Goal: Transaction & Acquisition: Purchase product/service

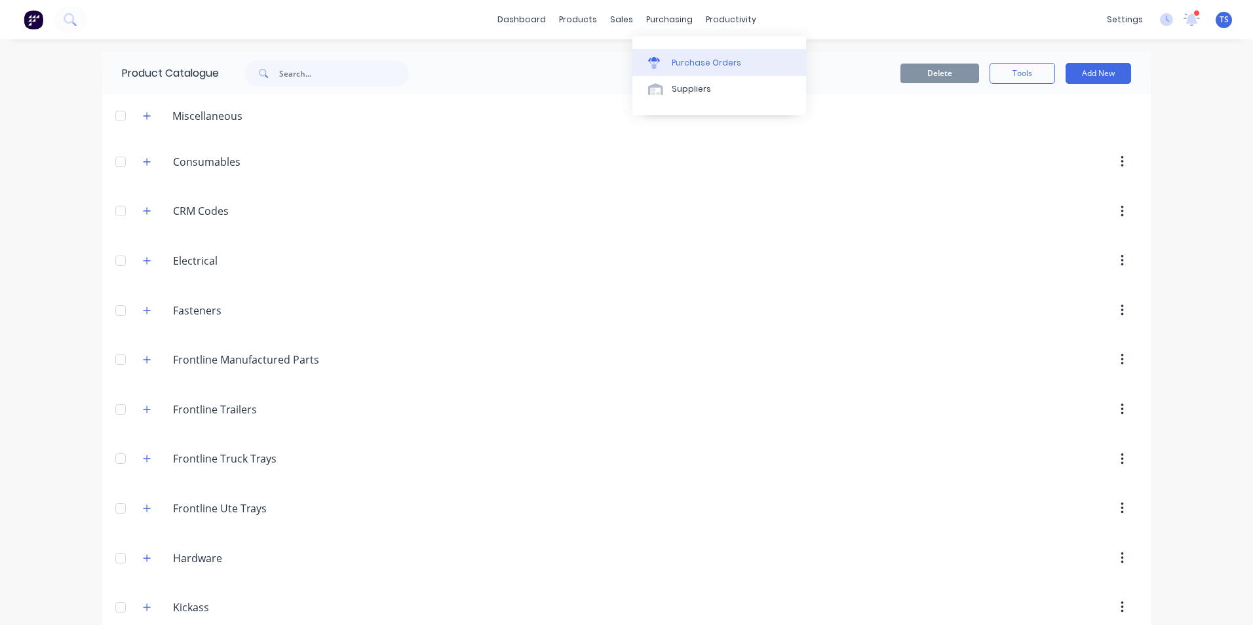
click at [682, 66] on div "Purchase Orders" at bounding box center [706, 63] width 69 height 12
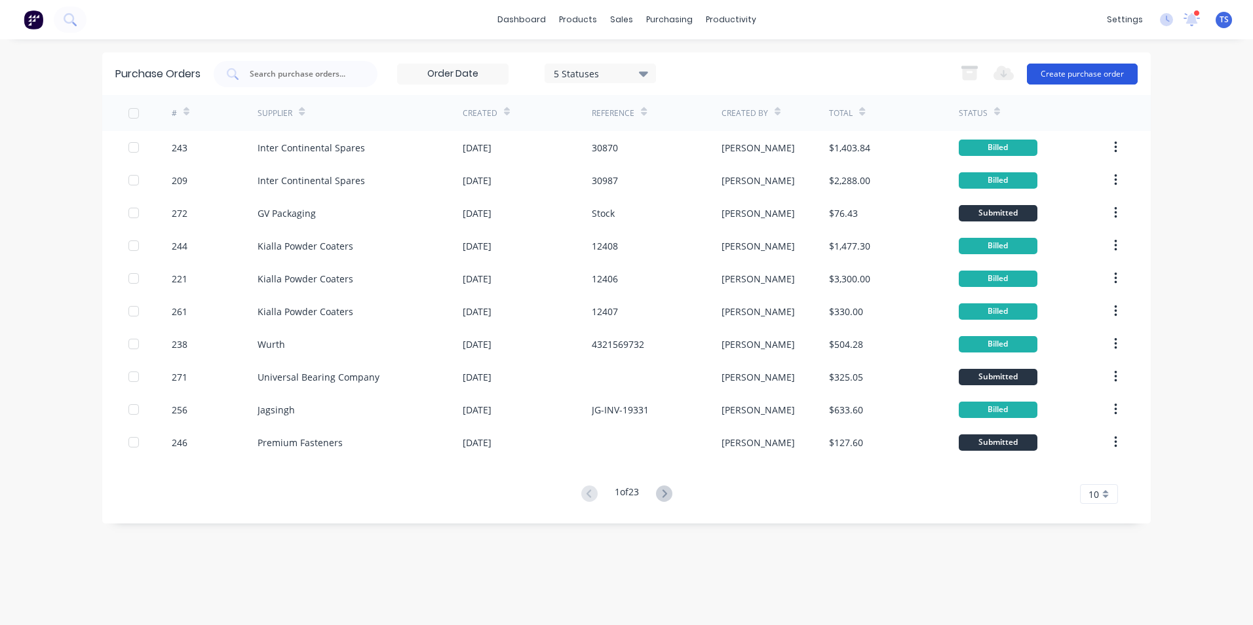
click at [1092, 72] on button "Create purchase order" at bounding box center [1082, 74] width 111 height 21
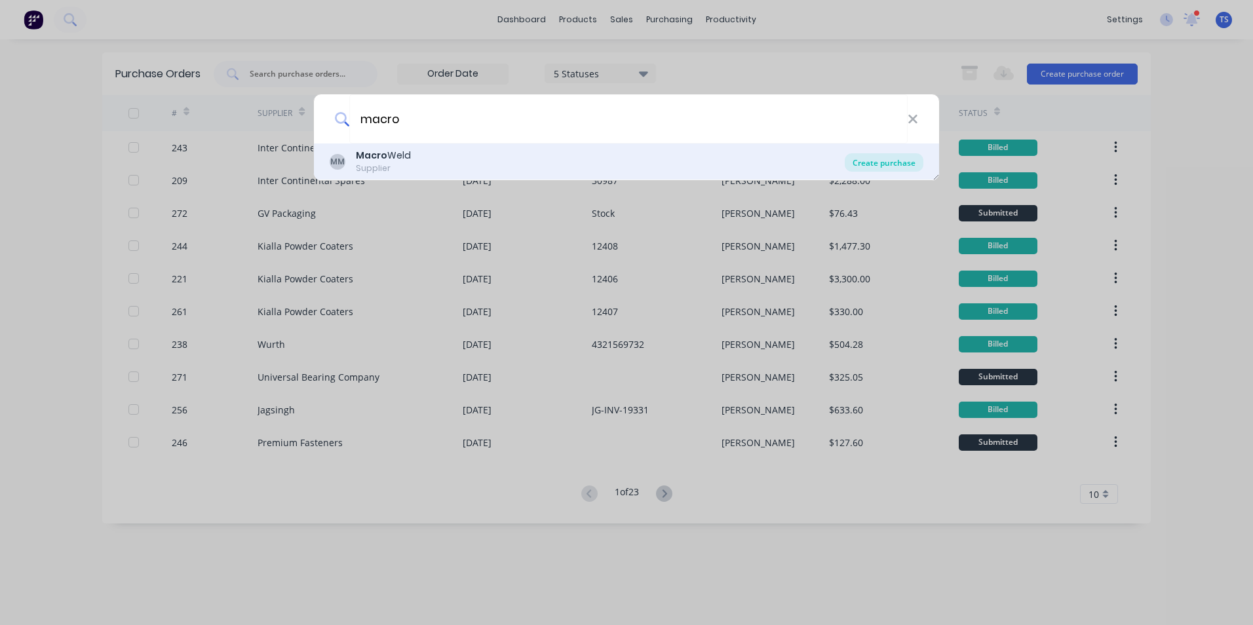
type input "macro"
click at [882, 164] on div "Create purchase" at bounding box center [884, 162] width 79 height 18
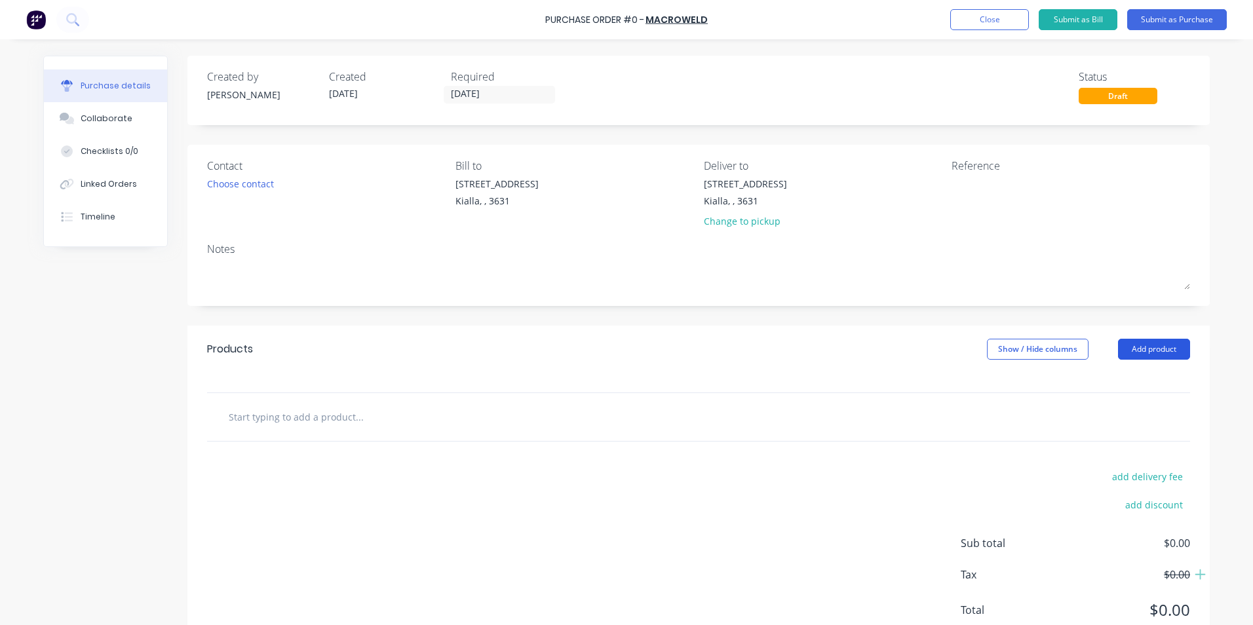
click at [1149, 351] on button "Add product" at bounding box center [1154, 349] width 72 height 21
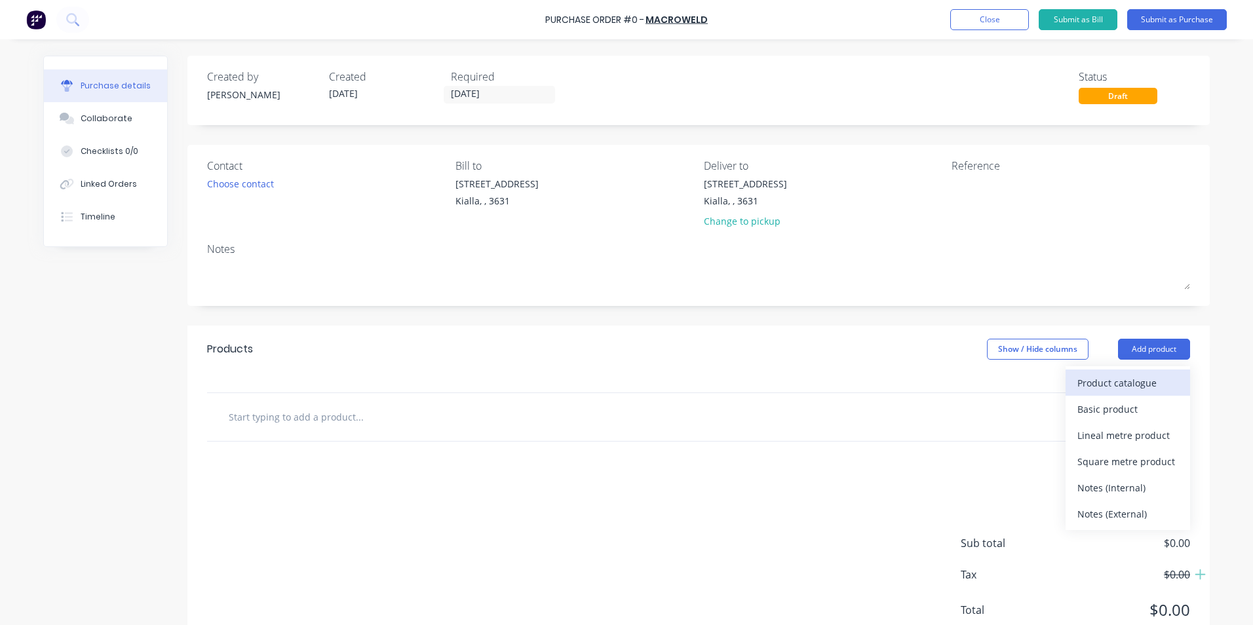
click at [1132, 381] on div "Product catalogue" at bounding box center [1127, 382] width 101 height 19
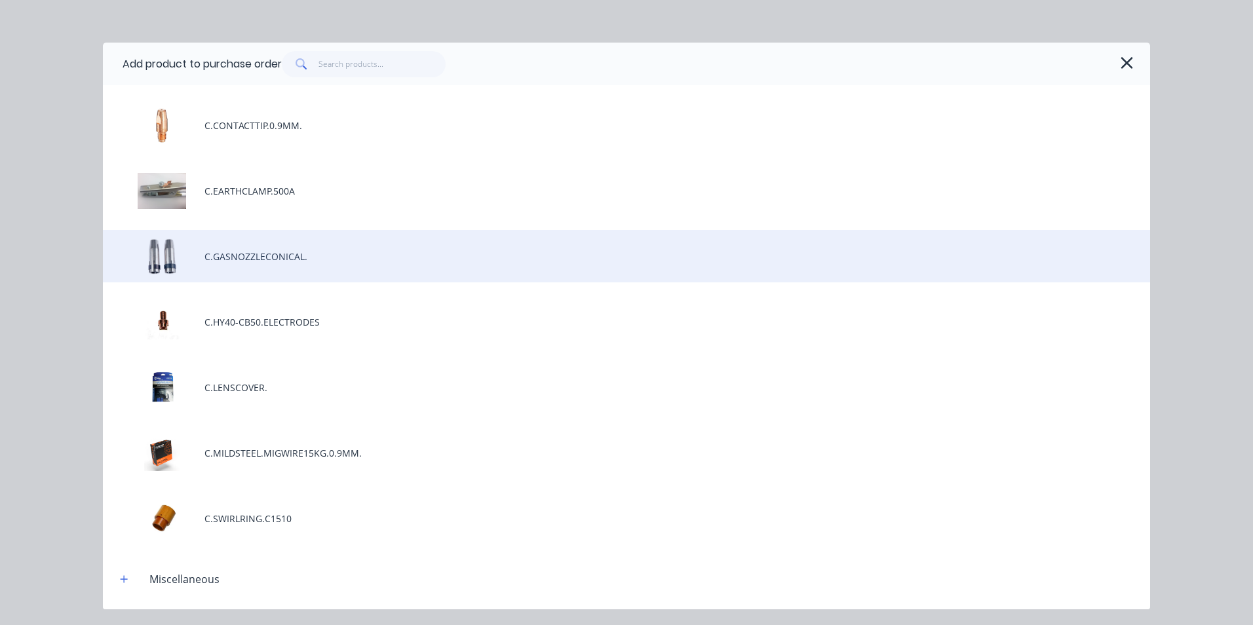
scroll to position [328, 0]
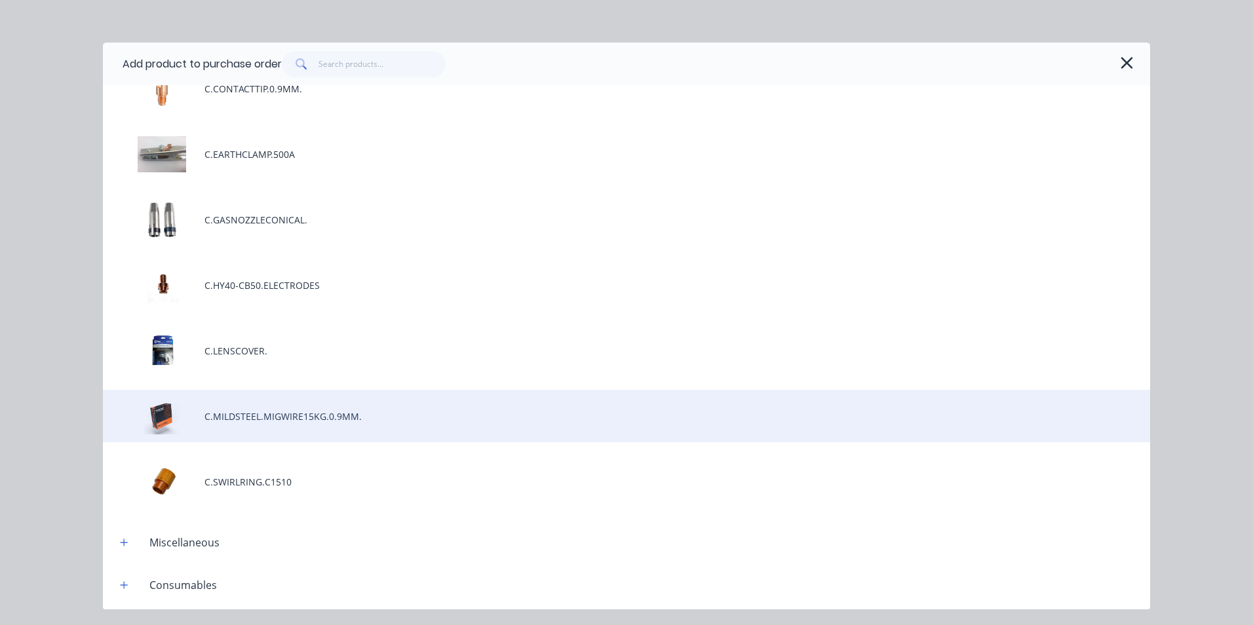
click at [248, 412] on div "C.MILDSTEEL.MIGWIRE15KG.0.9MM." at bounding box center [626, 416] width 1047 height 52
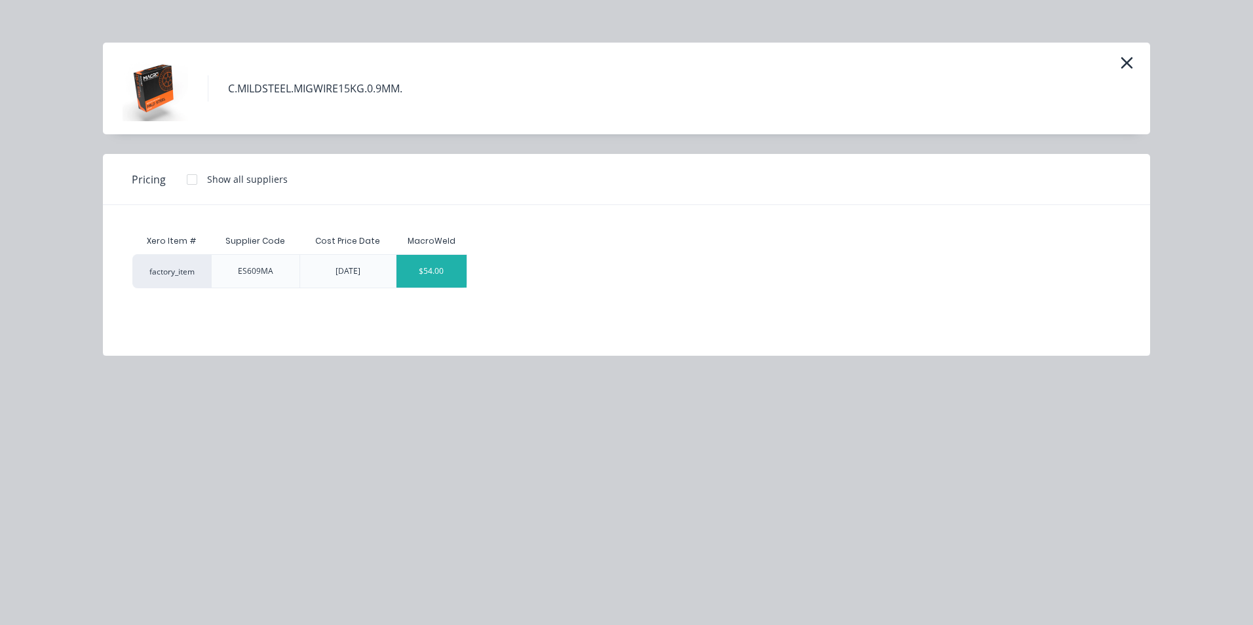
click at [434, 281] on div "$54.00" at bounding box center [431, 271] width 70 height 33
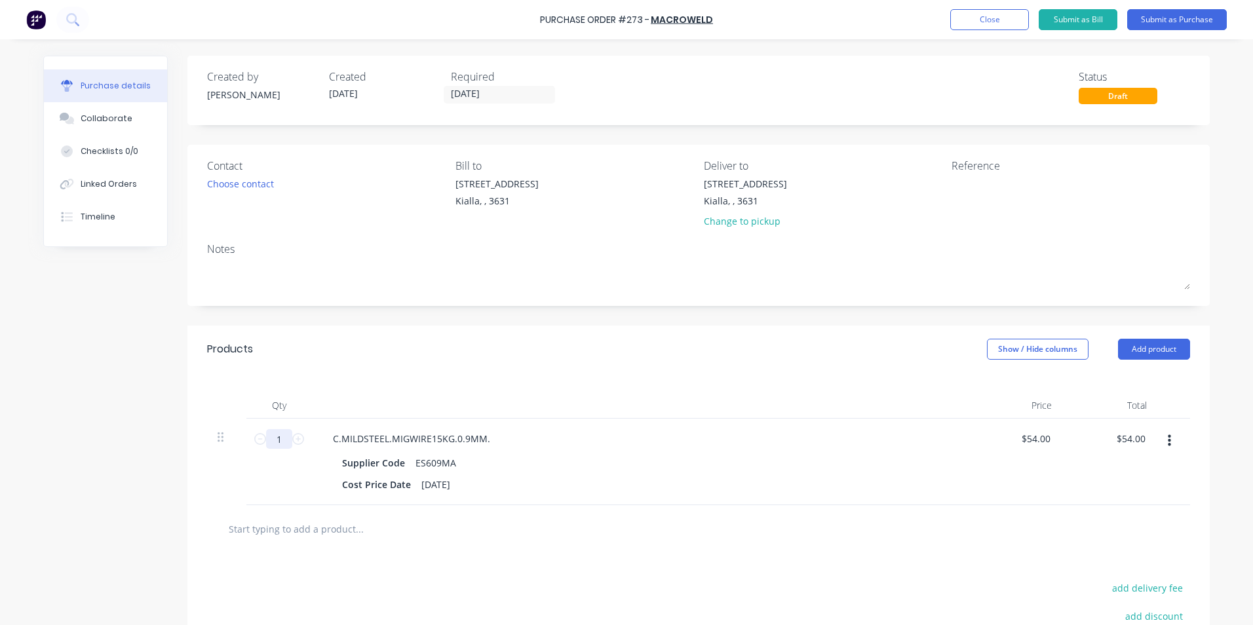
click at [280, 439] on input "1" at bounding box center [279, 439] width 26 height 20
type input "10"
type input "$540.00"
type input "10"
click at [316, 535] on input "text" at bounding box center [359, 529] width 262 height 26
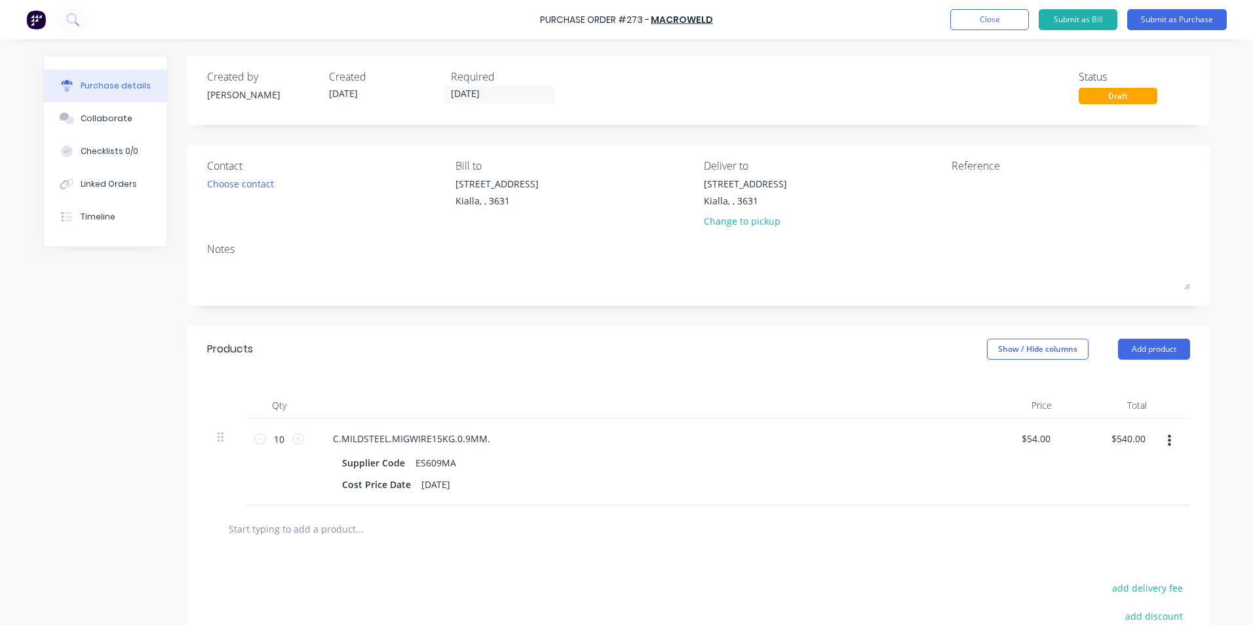
click at [343, 531] on input "text" at bounding box center [359, 529] width 262 height 26
click at [1177, 347] on button "Add product" at bounding box center [1154, 349] width 72 height 21
click at [1126, 387] on div "Product catalogue" at bounding box center [1127, 382] width 101 height 19
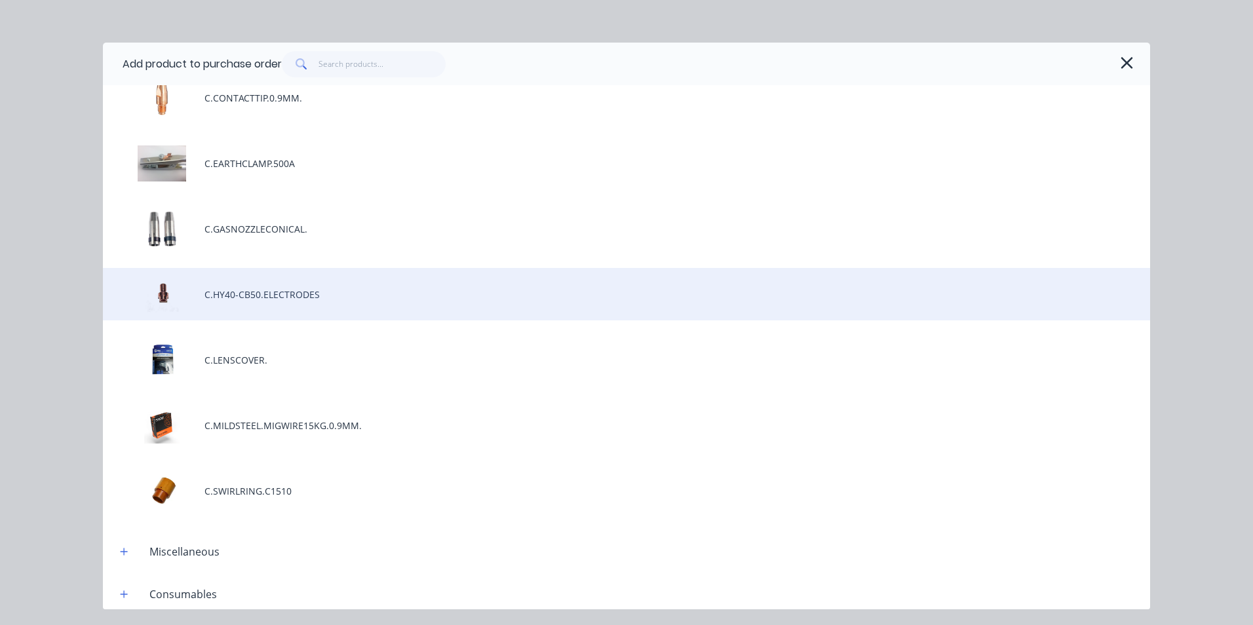
scroll to position [328, 0]
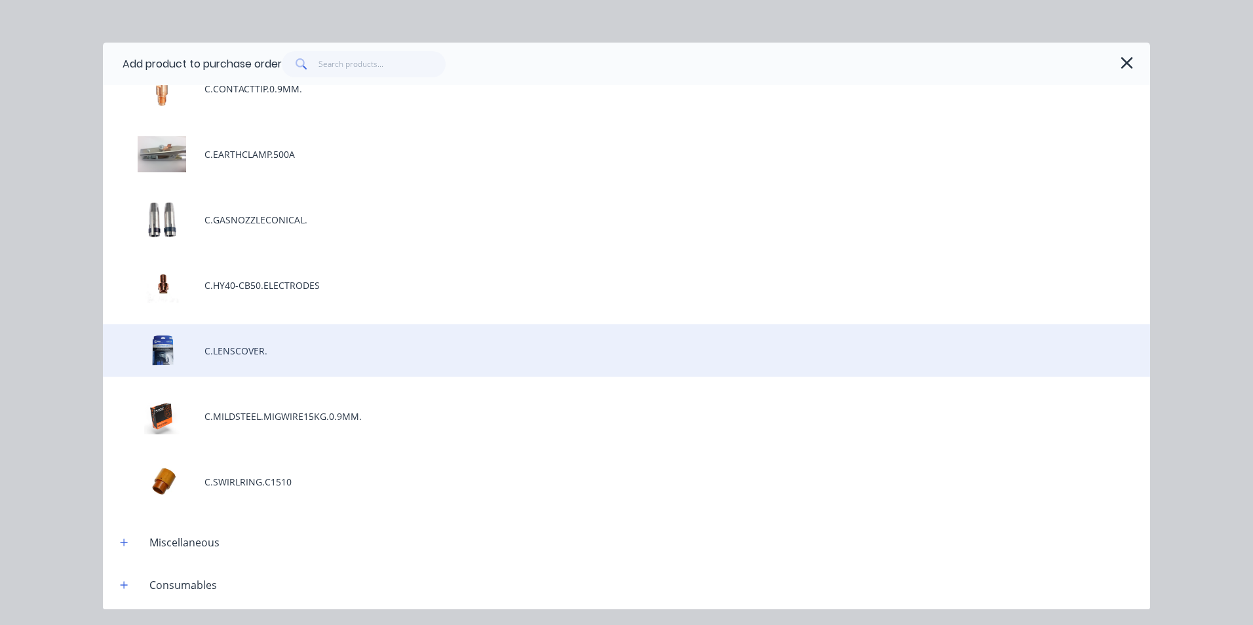
click at [240, 353] on div "C.LENSCOVER." at bounding box center [626, 350] width 1047 height 52
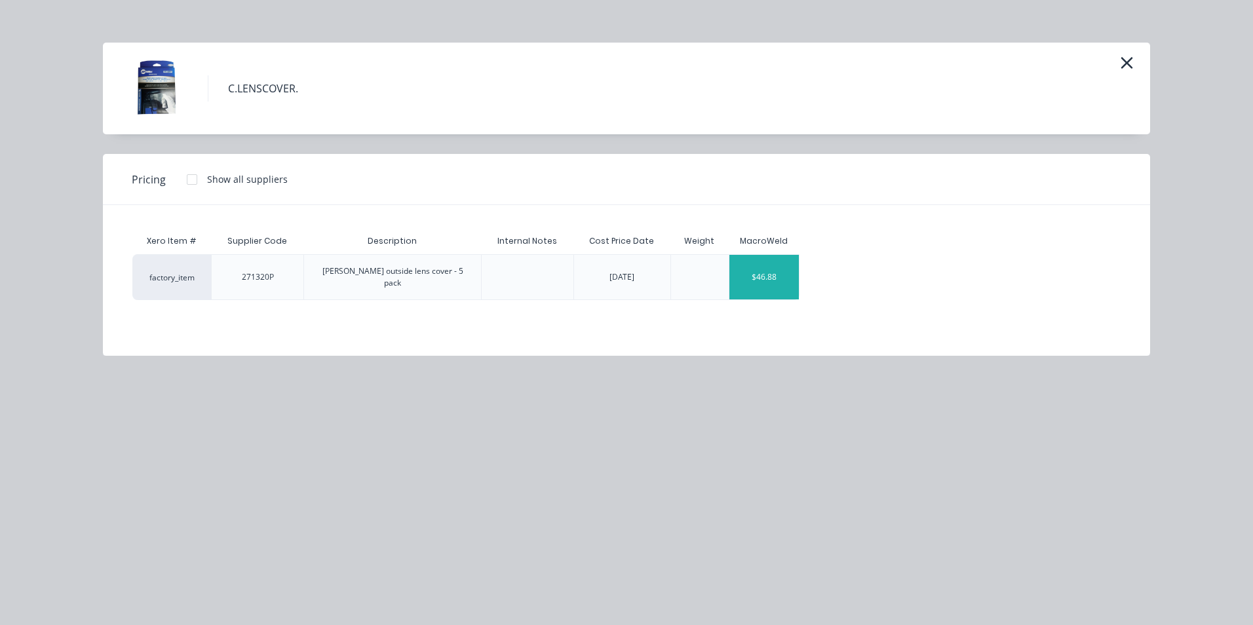
click at [784, 278] on div "$46.88" at bounding box center [764, 277] width 70 height 45
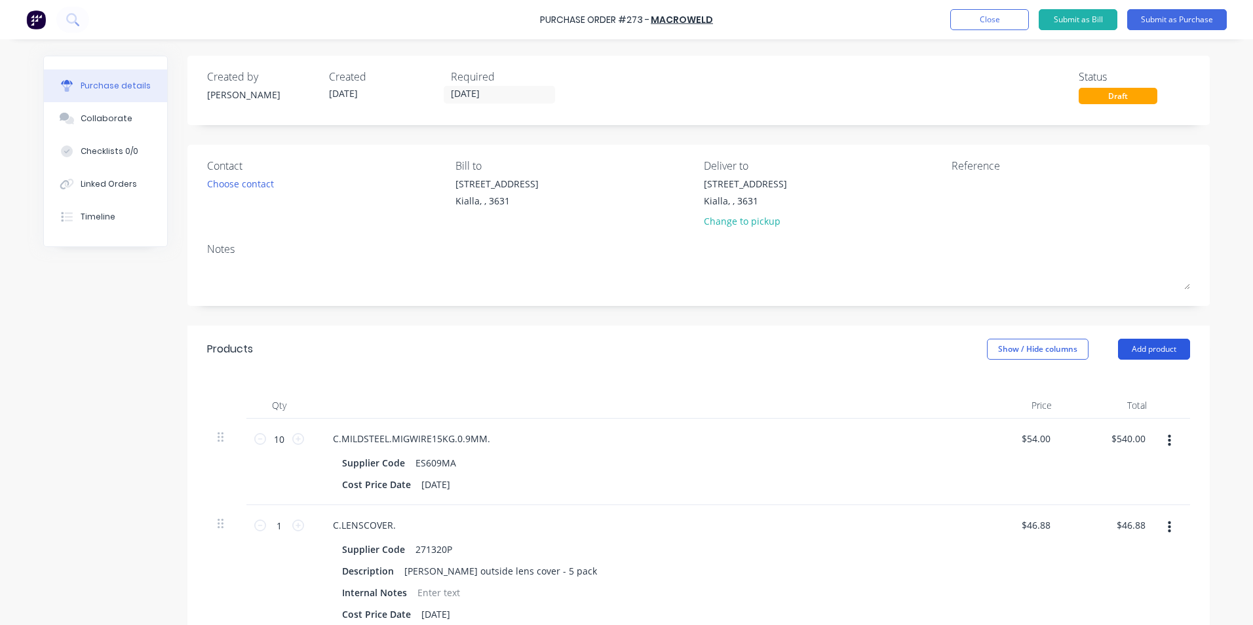
click at [1139, 348] on button "Add product" at bounding box center [1154, 349] width 72 height 21
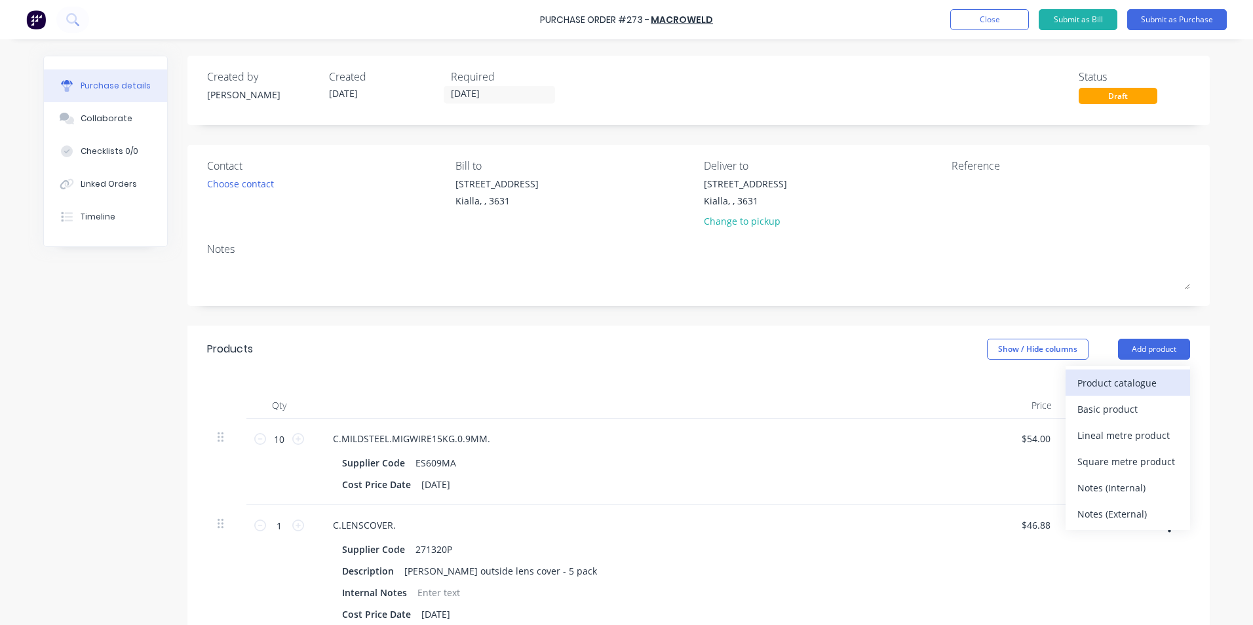
click at [1134, 382] on div "Product catalogue" at bounding box center [1127, 382] width 101 height 19
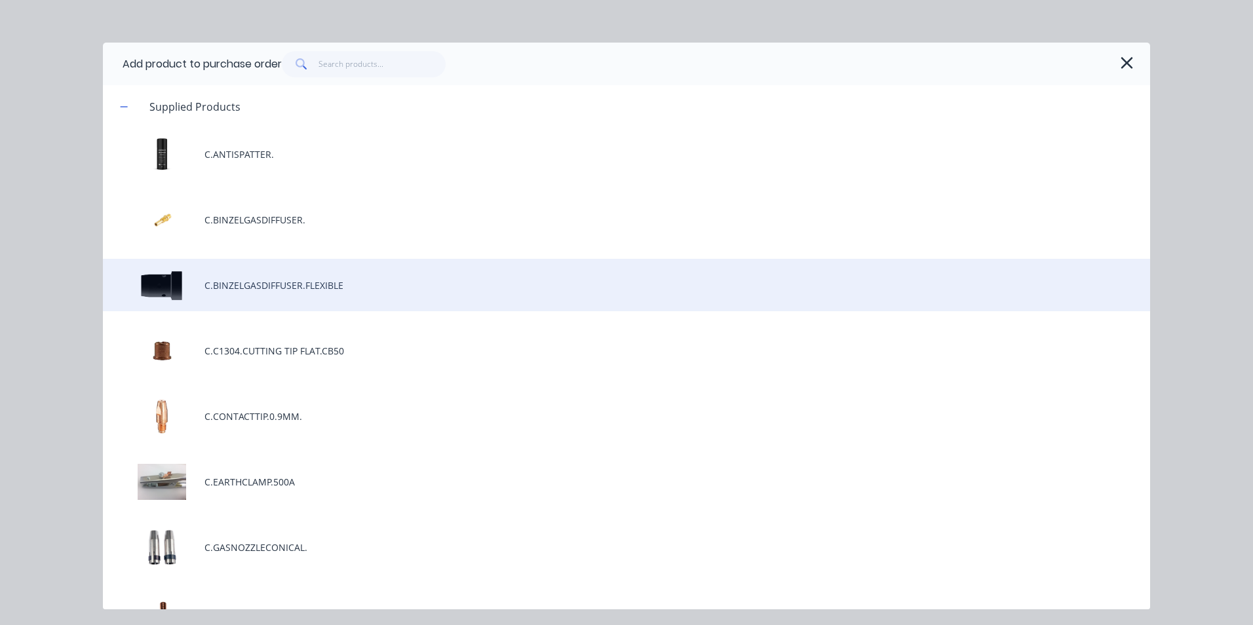
click at [274, 288] on div "C.BINZELGASDIFFUSER.FLEXIBLE" at bounding box center [626, 285] width 1047 height 52
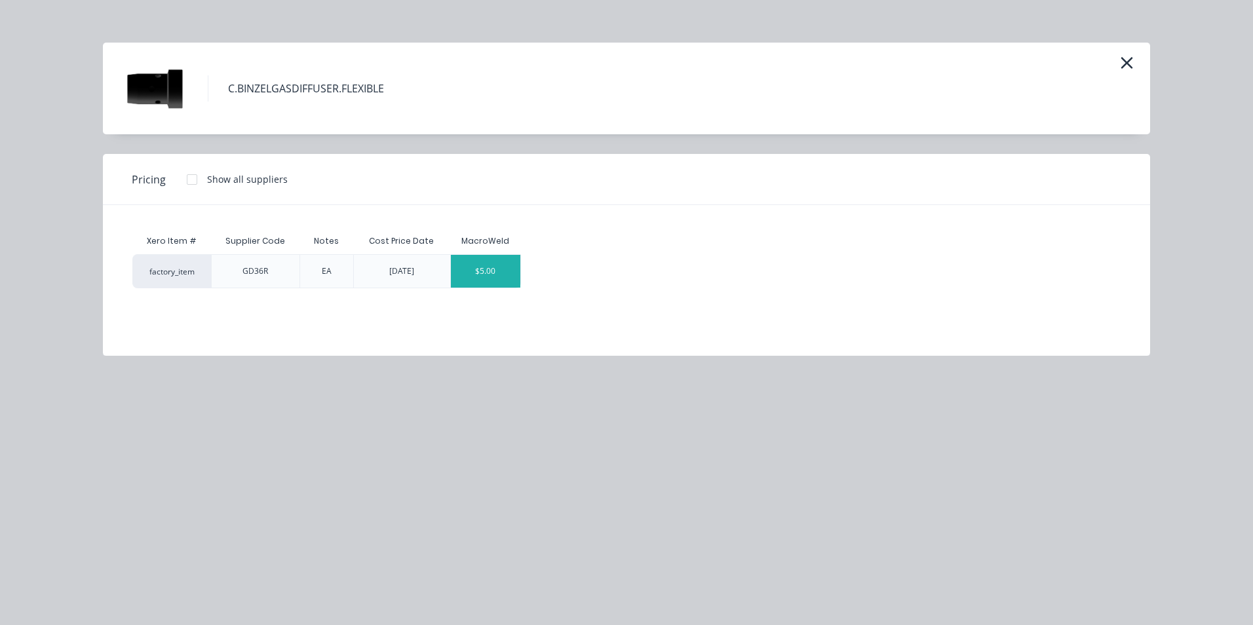
click at [510, 276] on div "$5.00" at bounding box center [486, 271] width 70 height 33
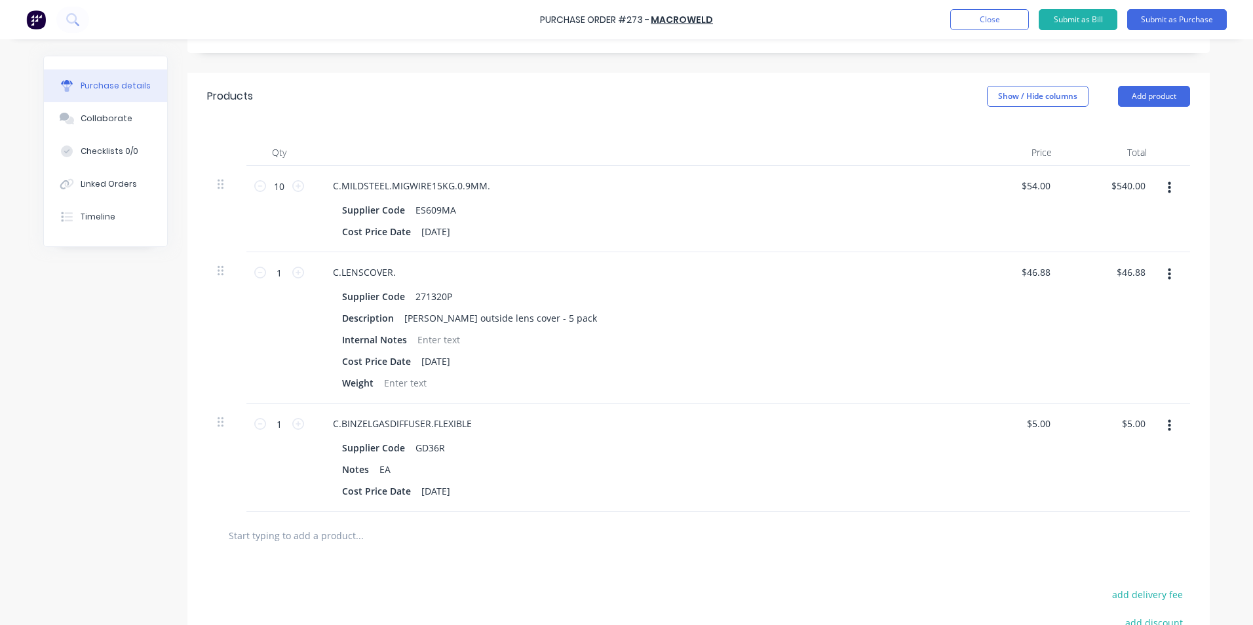
scroll to position [220, 0]
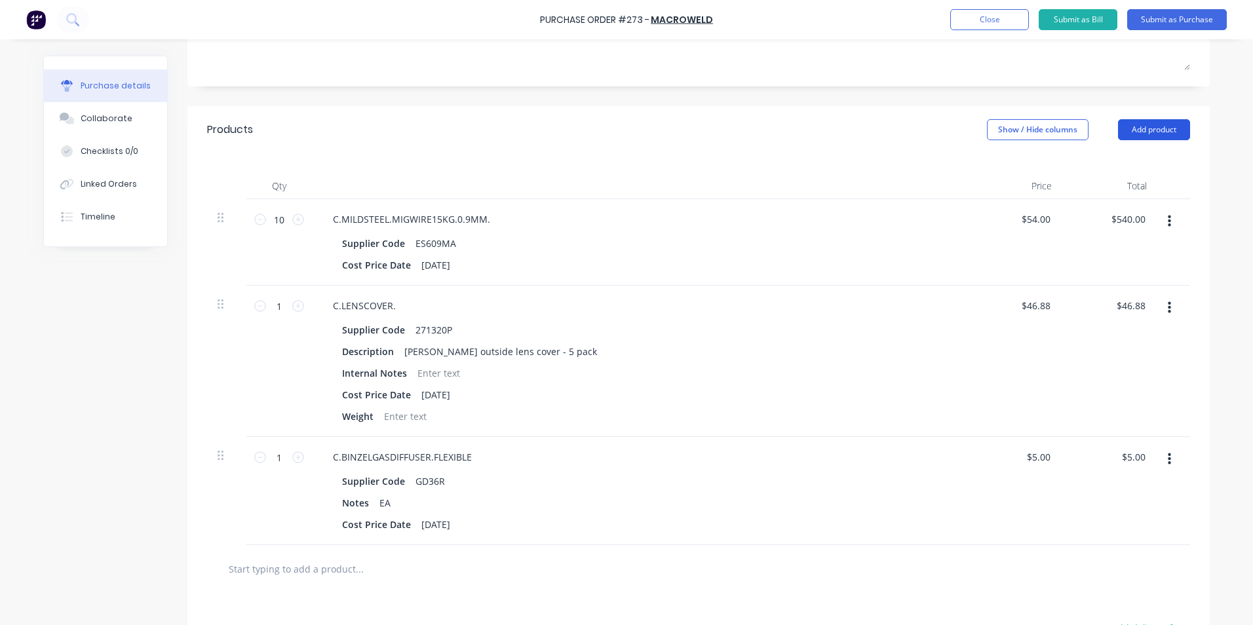
click at [1145, 128] on button "Add product" at bounding box center [1154, 129] width 72 height 21
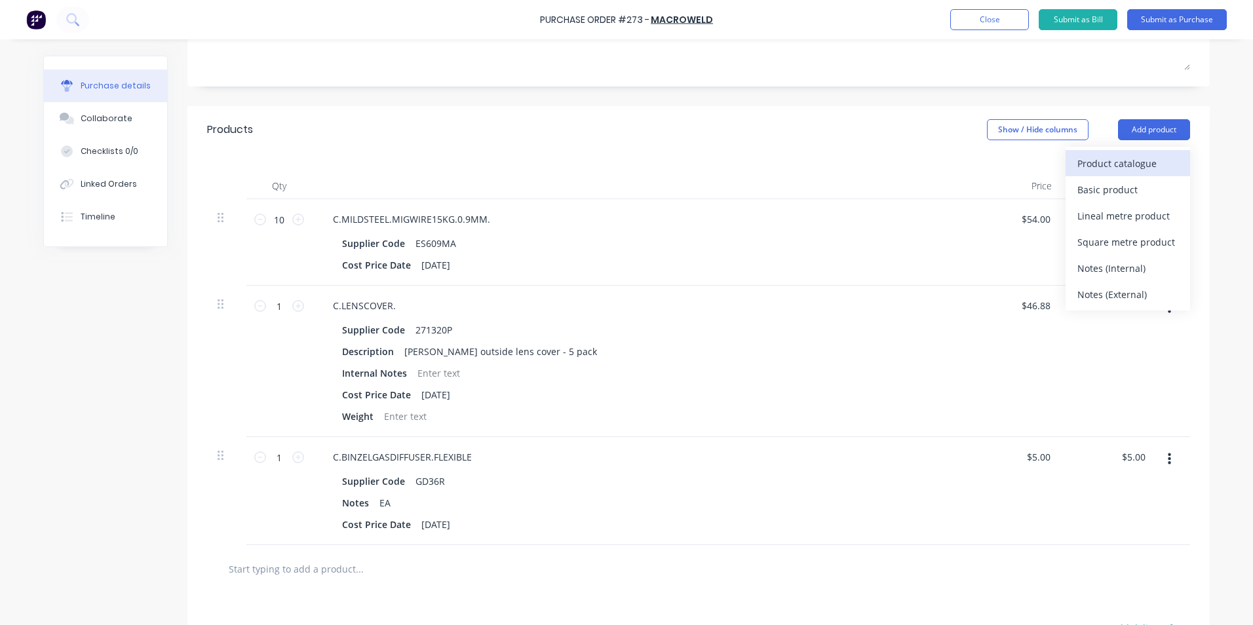
click at [1108, 165] on div "Product catalogue" at bounding box center [1127, 163] width 101 height 19
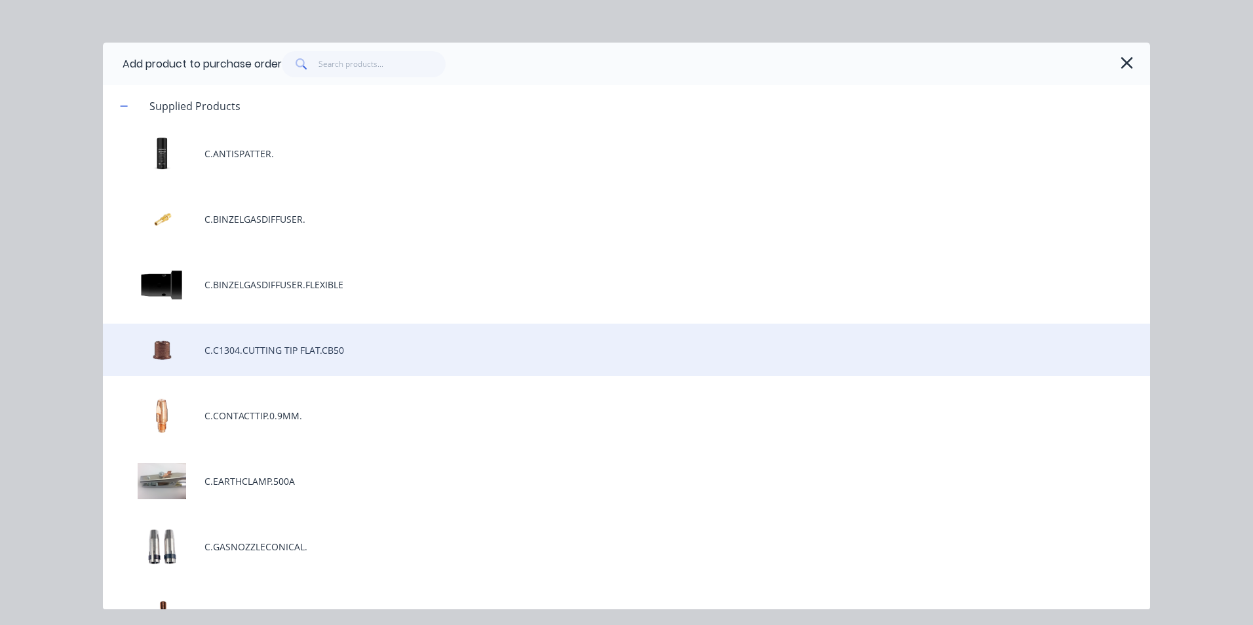
scroll to position [0, 0]
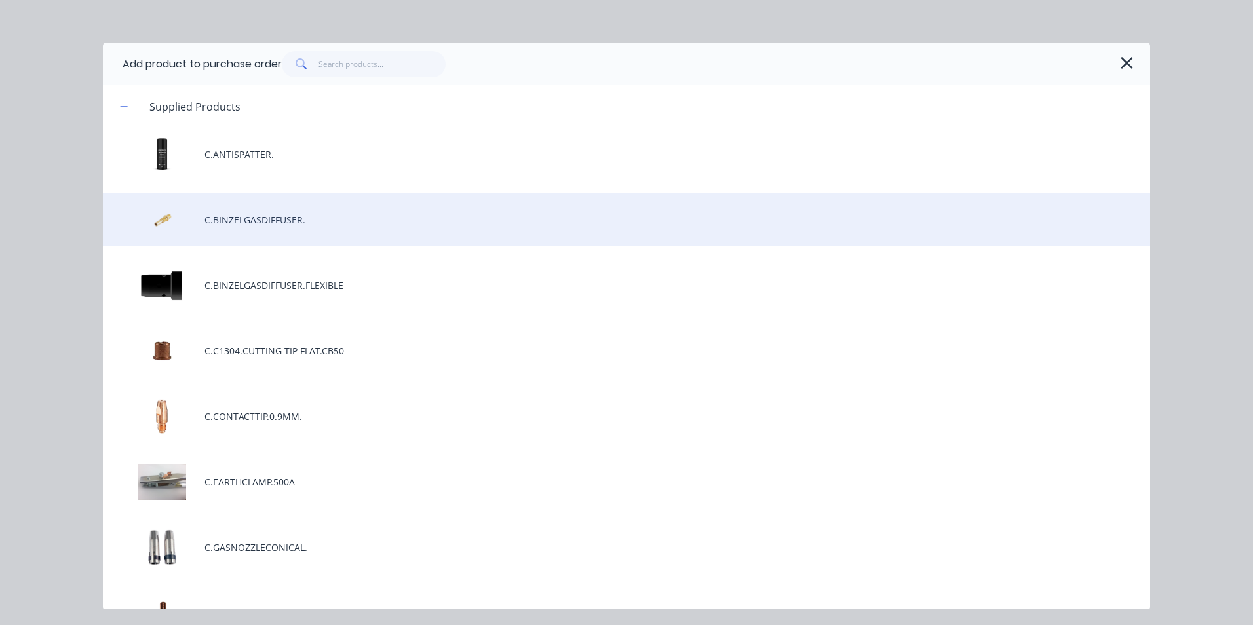
click at [301, 214] on div "C.BINZELGASDIFFUSER." at bounding box center [626, 219] width 1047 height 52
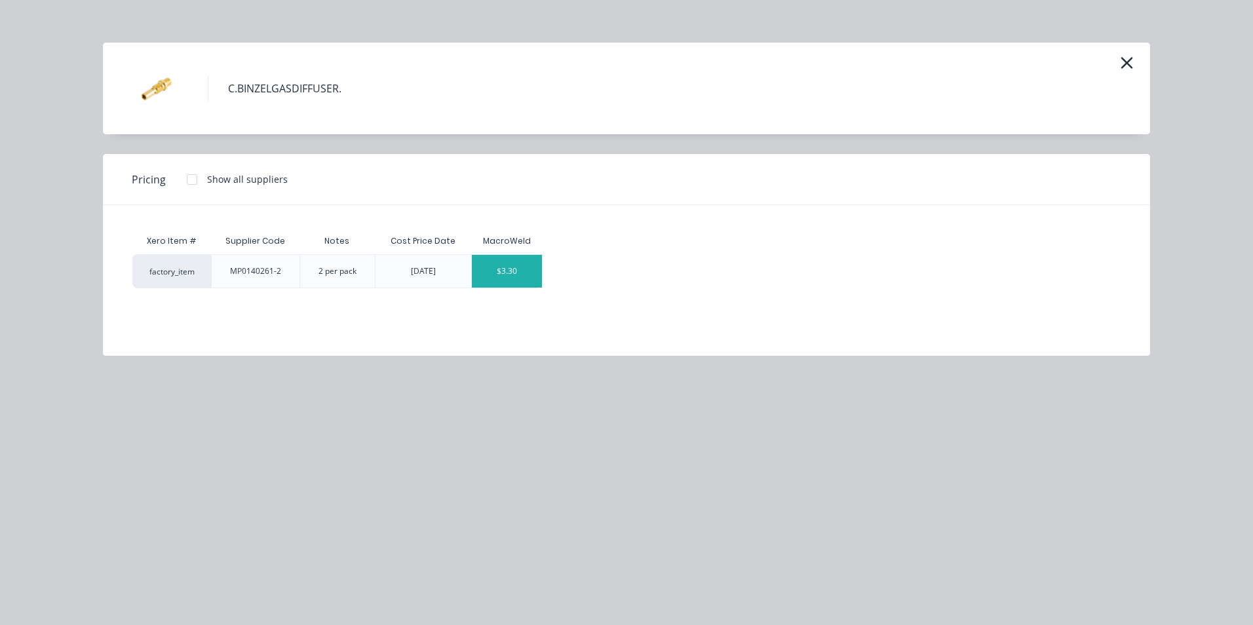
click at [533, 278] on div "$3.30" at bounding box center [507, 271] width 70 height 33
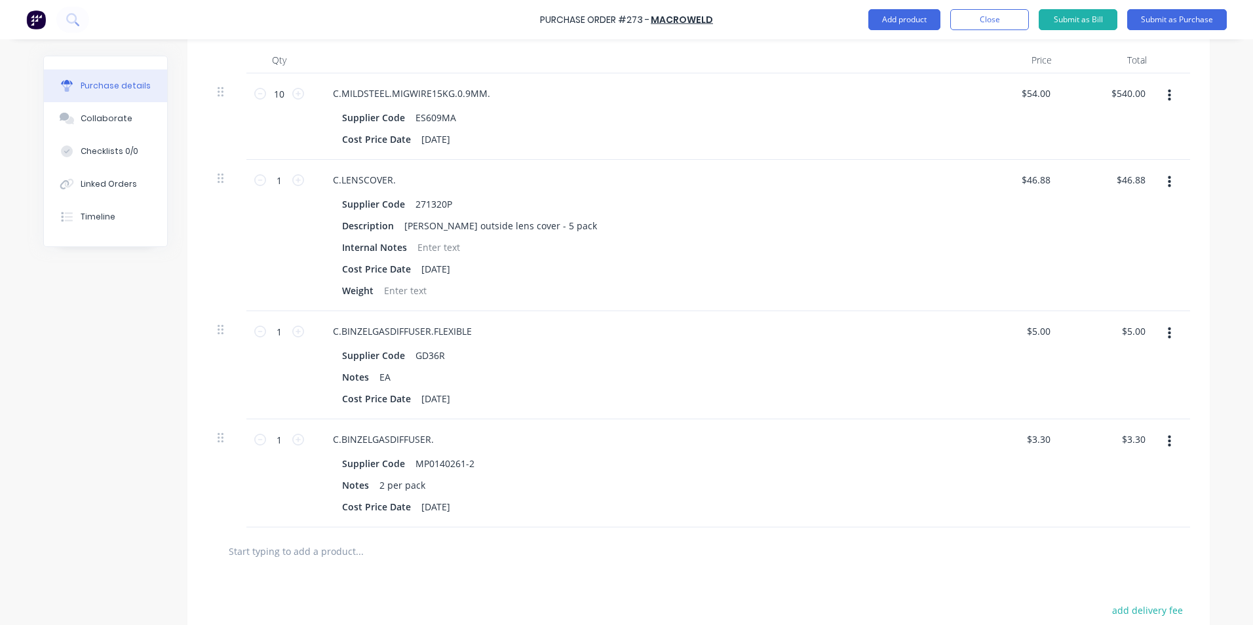
scroll to position [351, 0]
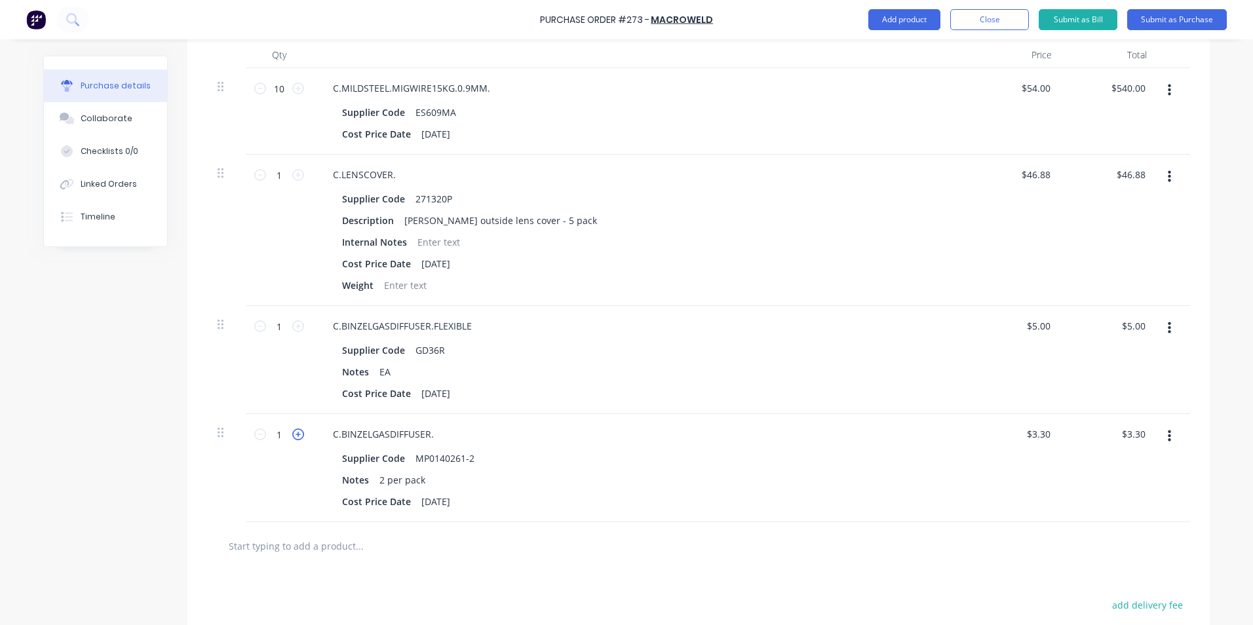
click at [294, 433] on icon at bounding box center [298, 435] width 12 height 12
type input "2"
type input "$6.60"
click at [295, 435] on icon at bounding box center [298, 435] width 12 height 12
type input "3"
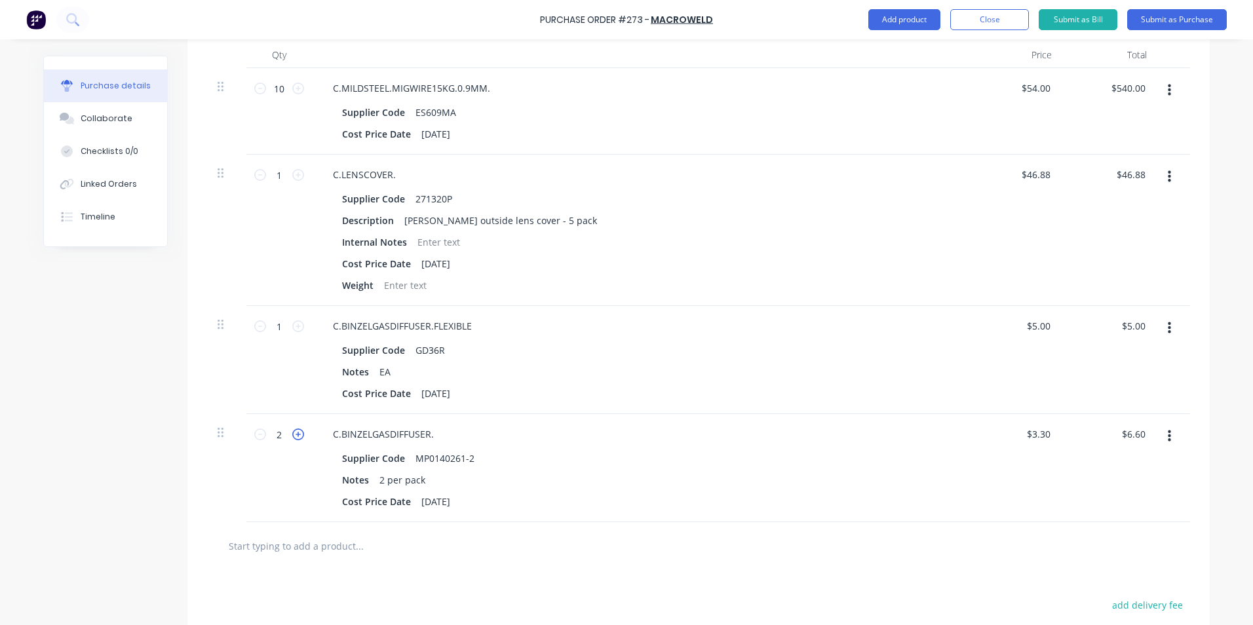
type input "$9.90"
click at [1168, 331] on icon "button" at bounding box center [1169, 328] width 3 height 14
click at [1109, 444] on button "Delete" at bounding box center [1128, 442] width 111 height 26
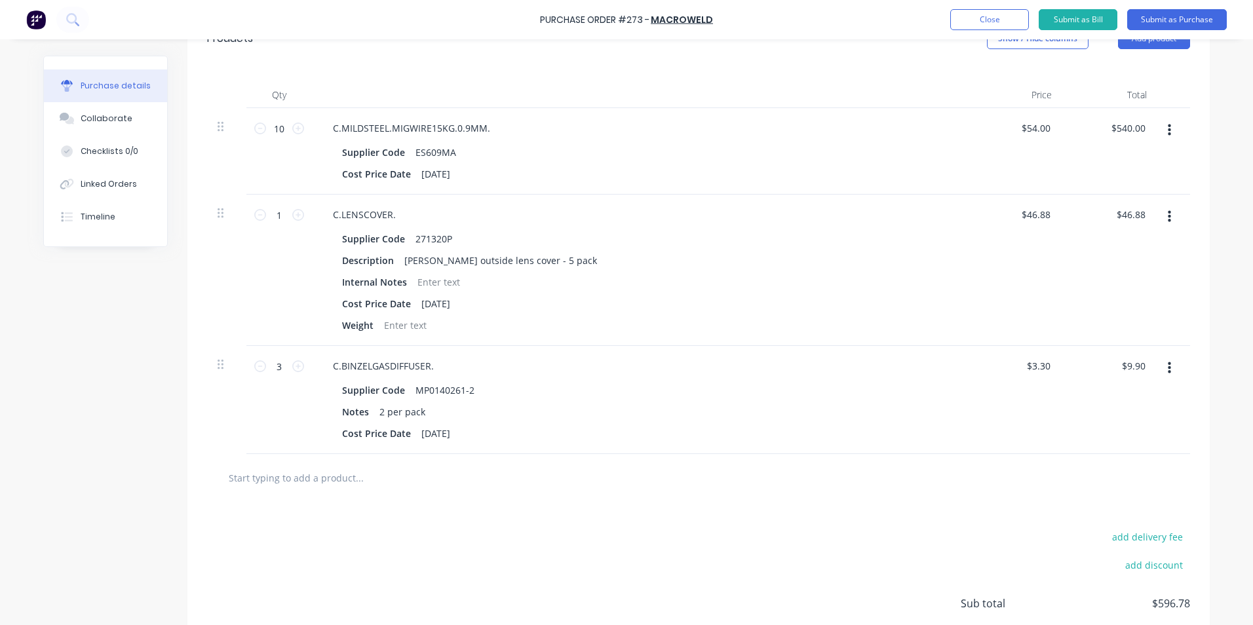
scroll to position [154, 0]
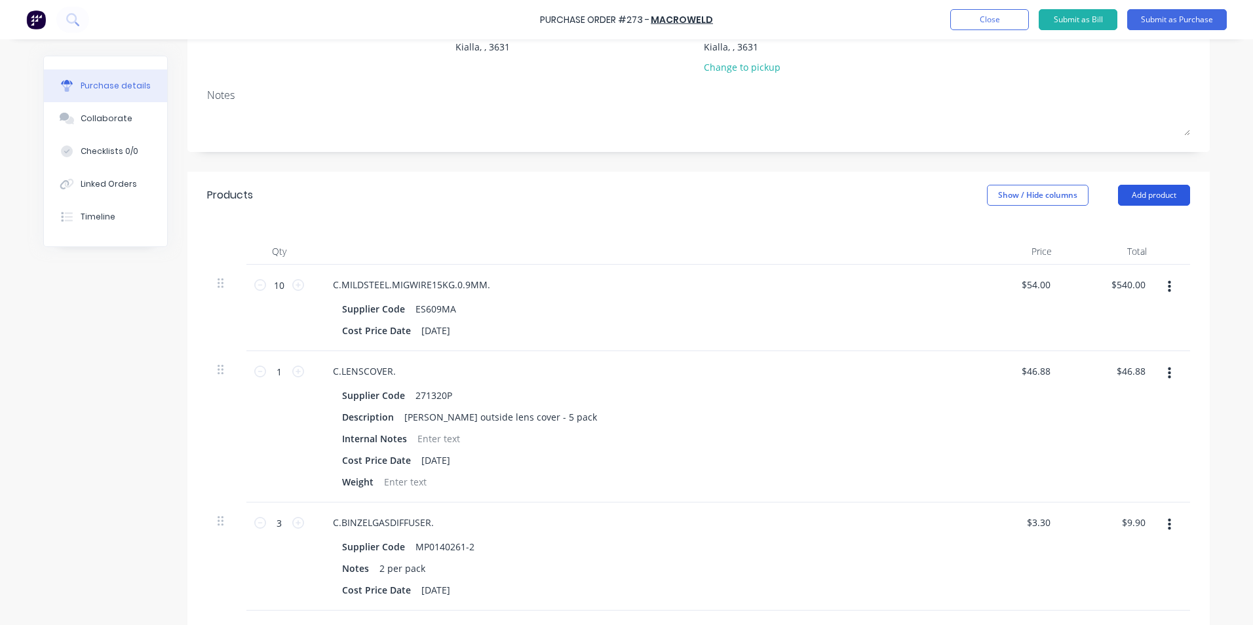
click at [1162, 195] on button "Add product" at bounding box center [1154, 195] width 72 height 21
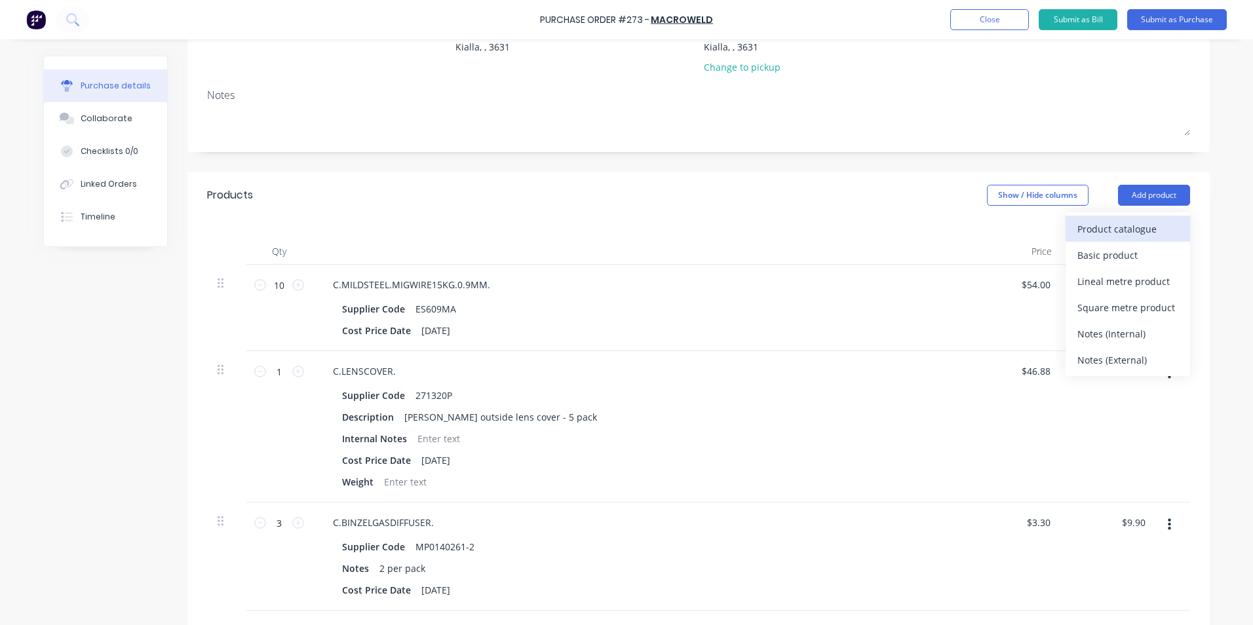
click at [1098, 226] on div "Product catalogue" at bounding box center [1127, 229] width 101 height 19
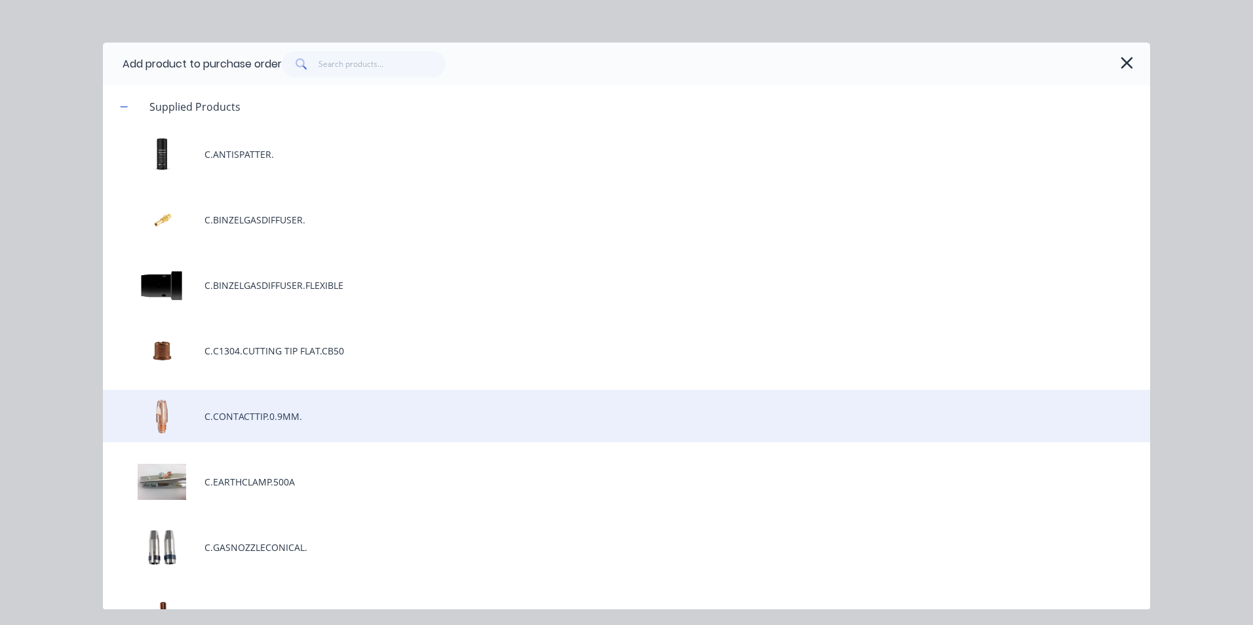
click at [250, 415] on div "C.CONTACTTIP.0.9MM." at bounding box center [626, 416] width 1047 height 52
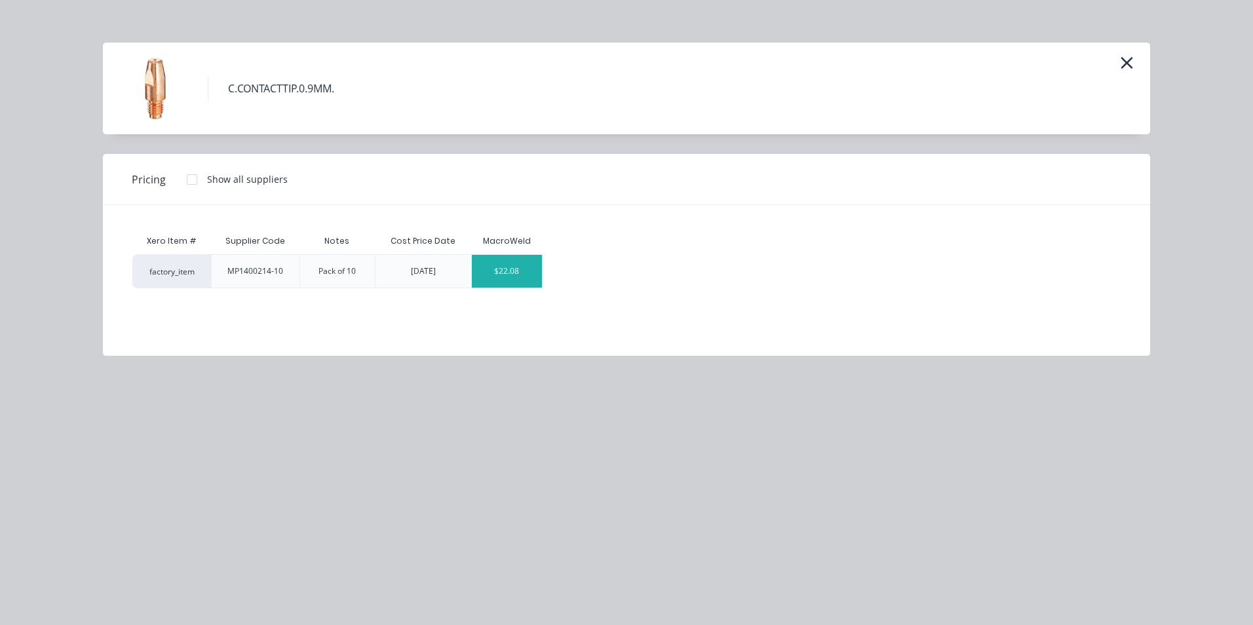
click at [523, 280] on div "$22.08" at bounding box center [507, 271] width 70 height 33
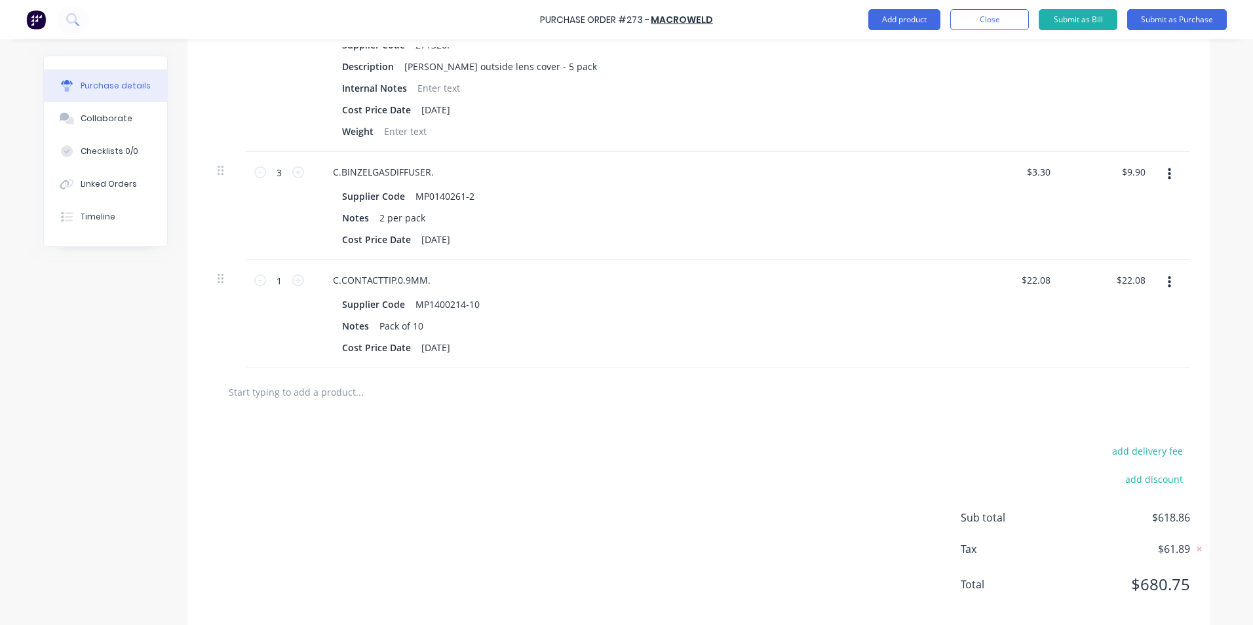
scroll to position [524, 0]
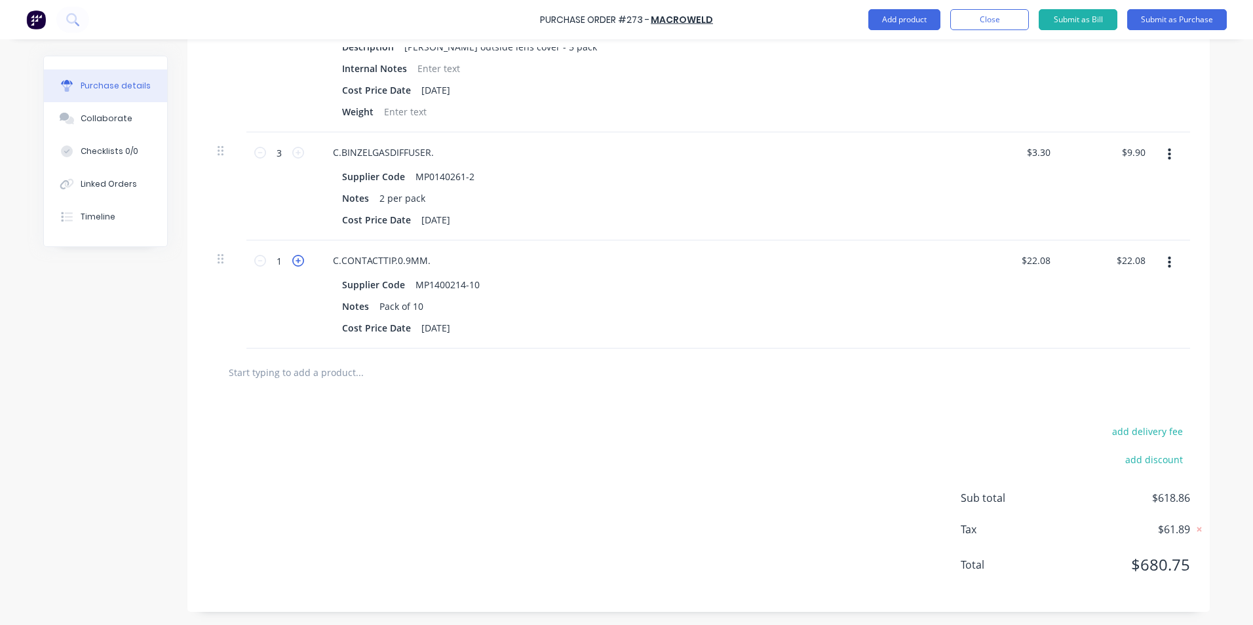
click at [296, 261] on icon at bounding box center [298, 261] width 12 height 12
type input "2"
type input "$44.16"
click at [296, 261] on icon at bounding box center [298, 261] width 12 height 12
type input "3"
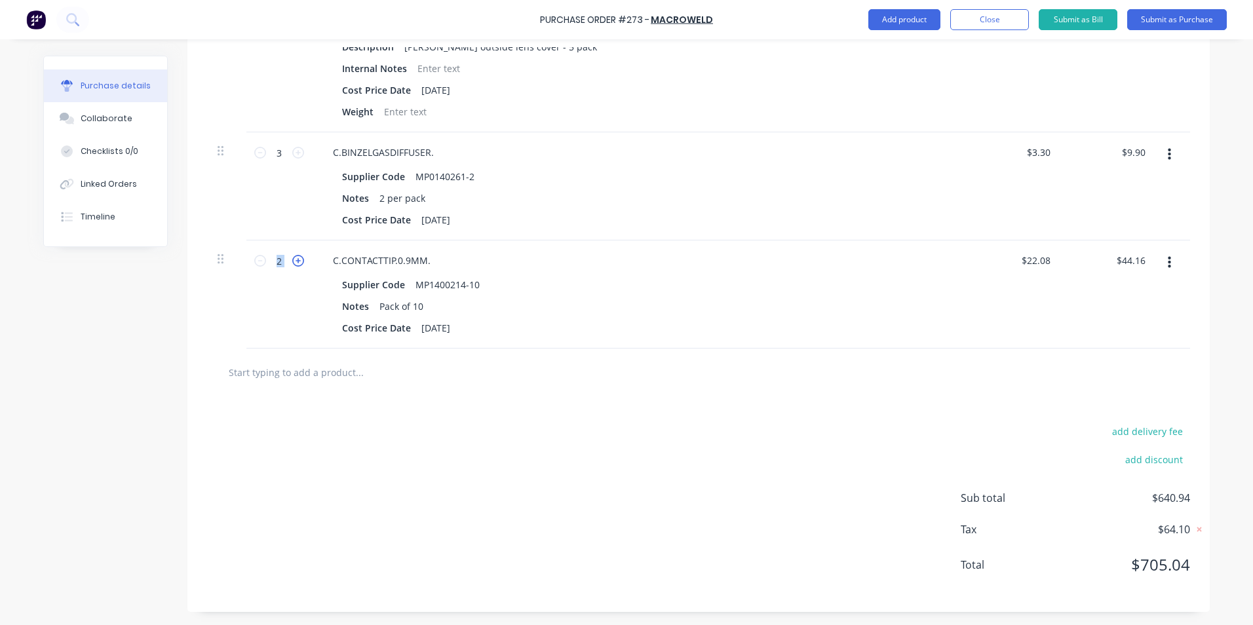
type input "$66.24"
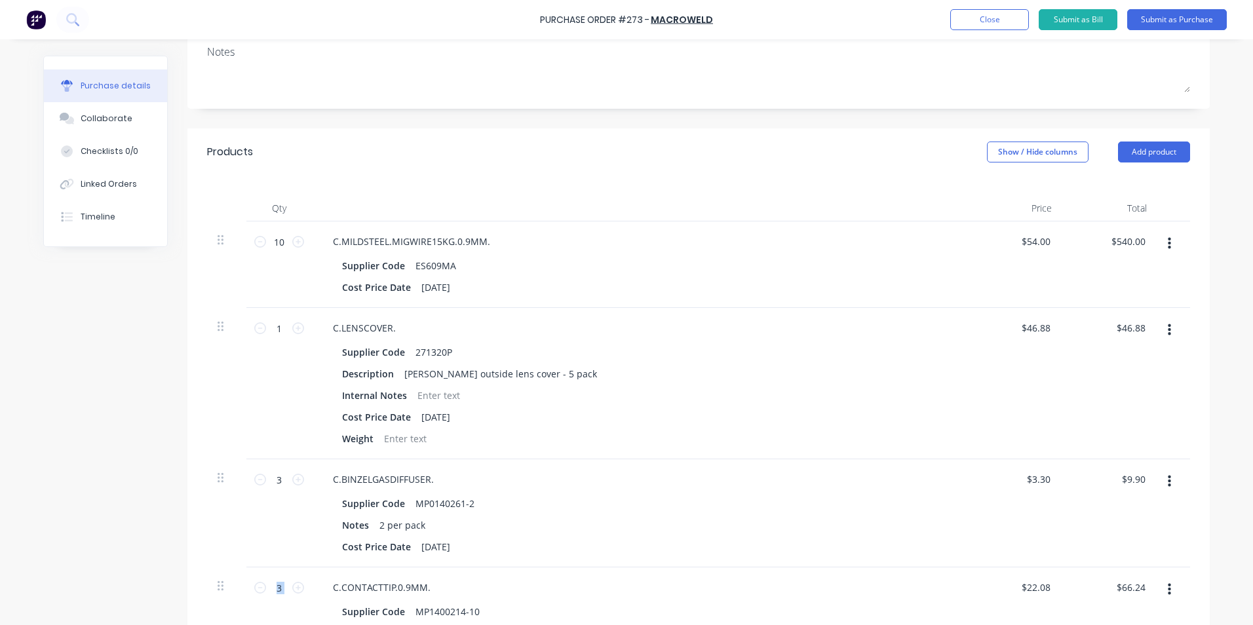
scroll to position [197, 0]
click at [1136, 150] on button "Add product" at bounding box center [1154, 152] width 72 height 21
click at [1102, 191] on div "Product catalogue" at bounding box center [1127, 186] width 101 height 19
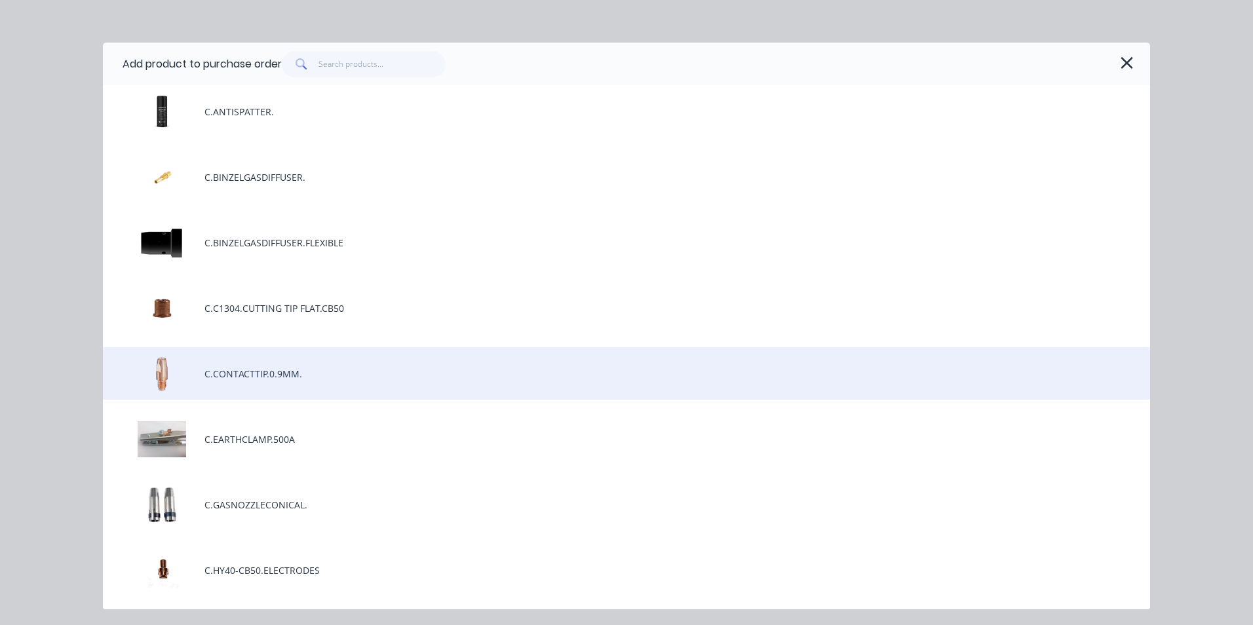
scroll to position [66, 0]
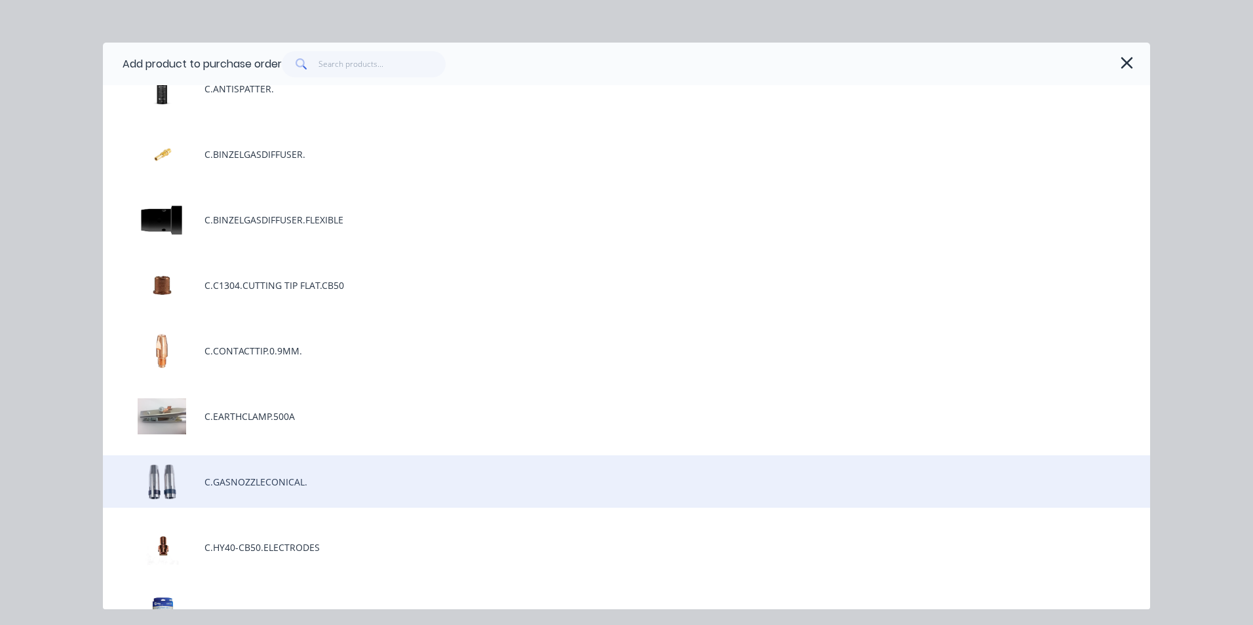
click at [274, 480] on div "C.GASNOZZLECONICAL." at bounding box center [626, 481] width 1047 height 52
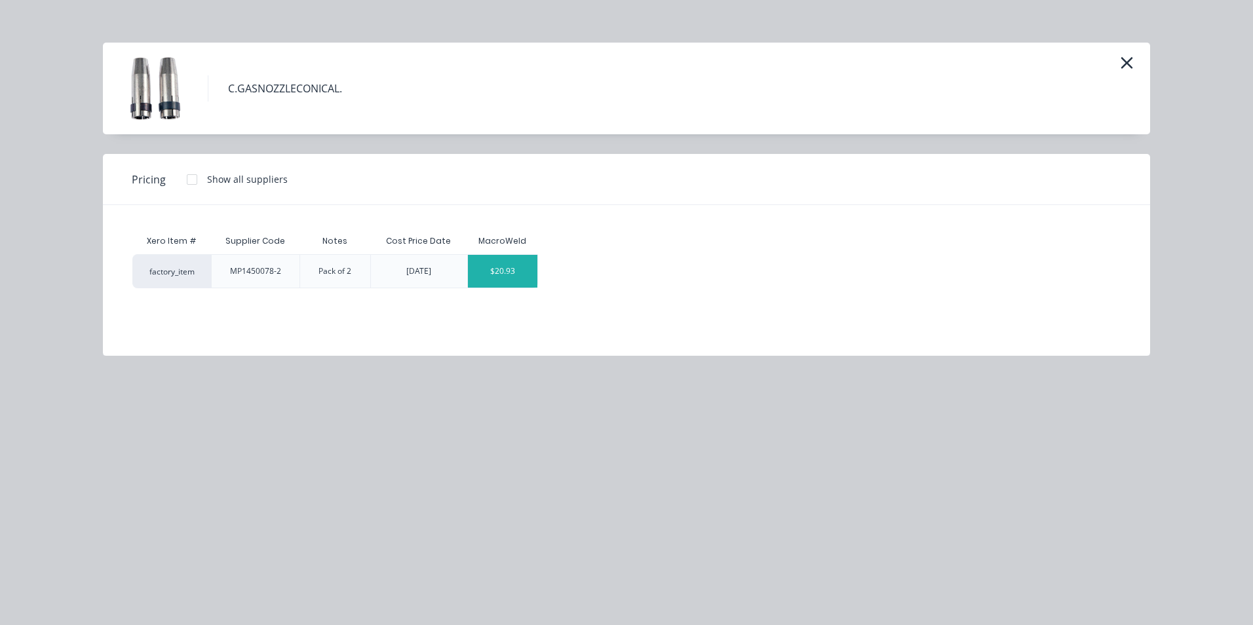
click at [523, 278] on div "$20.93" at bounding box center [503, 271] width 70 height 33
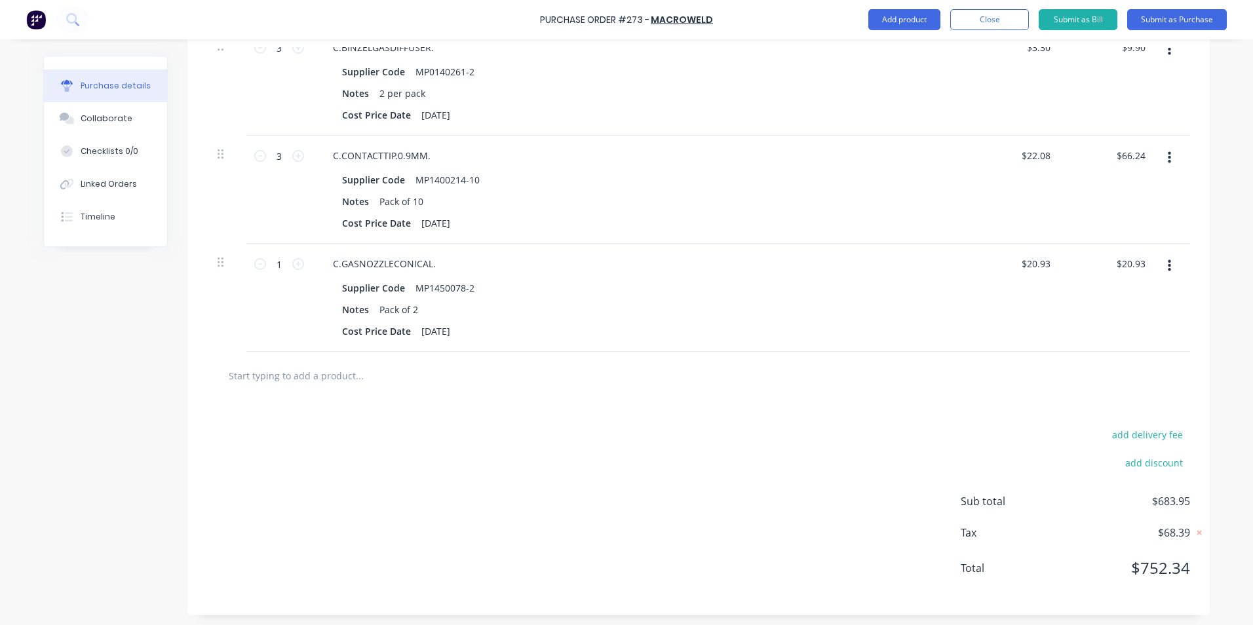
scroll to position [632, 0]
click at [294, 263] on icon at bounding box center [298, 261] width 12 height 12
type input "2"
type input "$41.86"
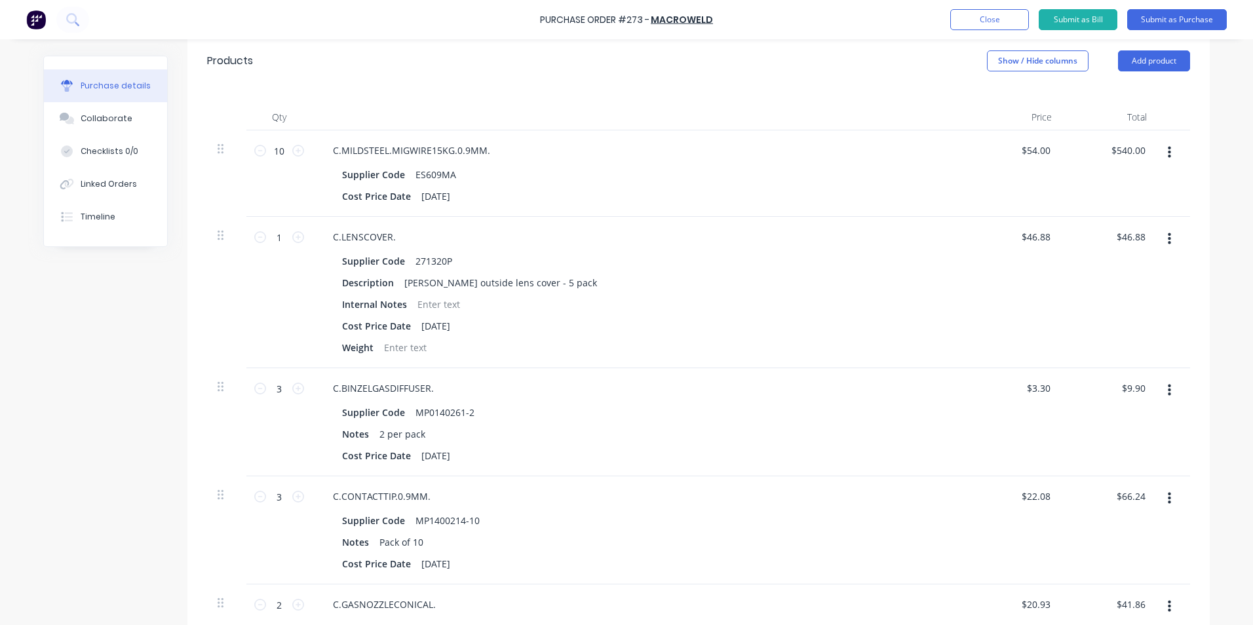
scroll to position [174, 0]
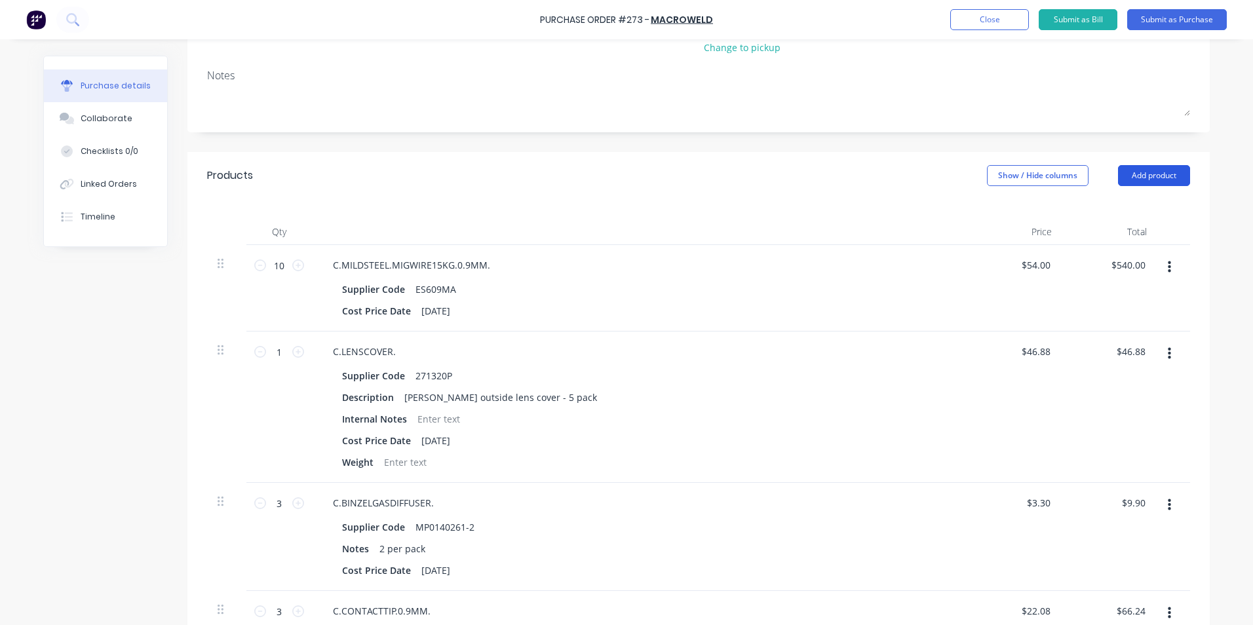
click at [1141, 179] on button "Add product" at bounding box center [1154, 175] width 72 height 21
click at [1094, 214] on div "Product catalogue" at bounding box center [1127, 209] width 101 height 19
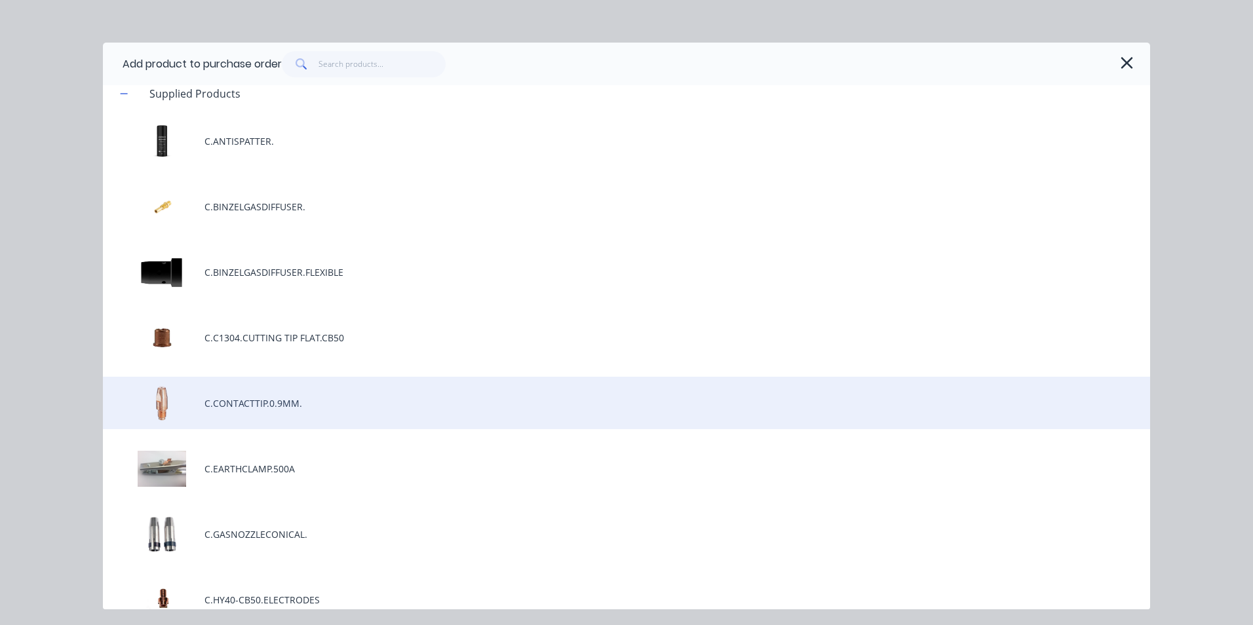
scroll to position [0, 0]
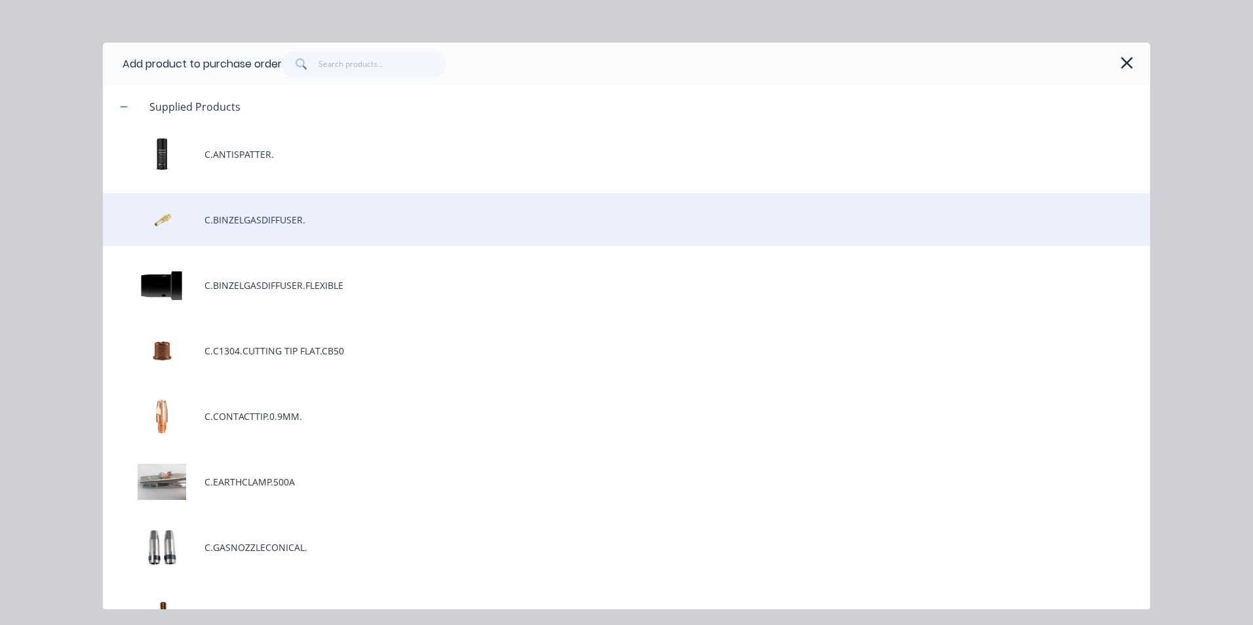
click at [293, 216] on div "C.BINZELGASDIFFUSER." at bounding box center [626, 219] width 1047 height 52
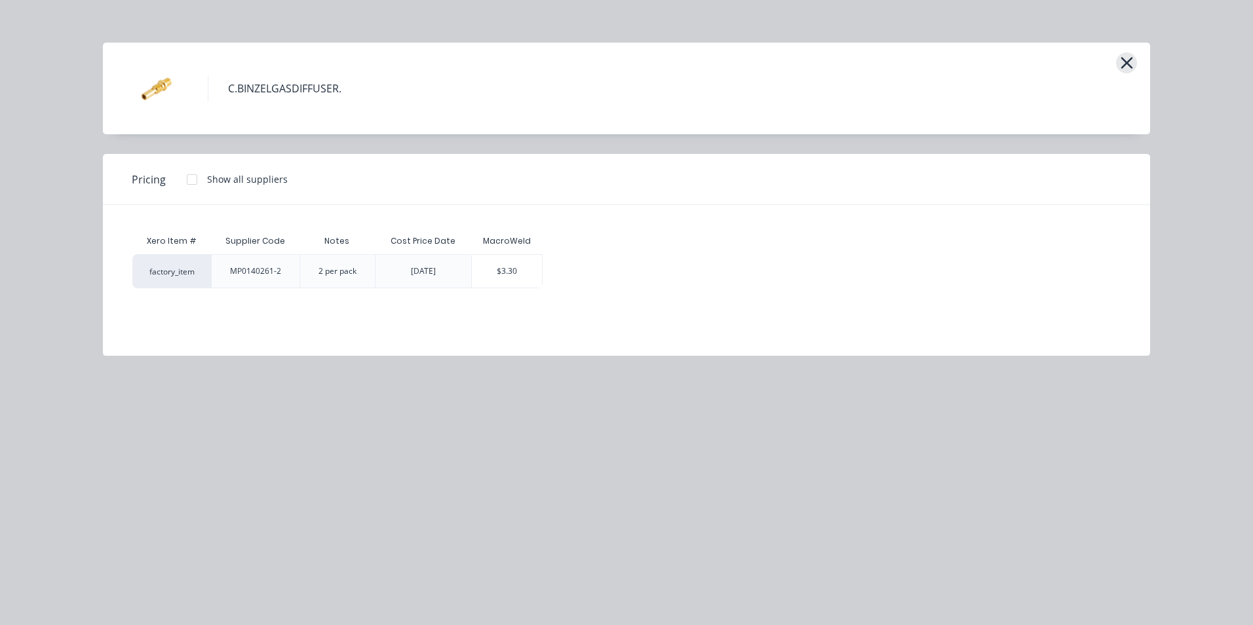
click at [1122, 63] on icon "button" at bounding box center [1127, 63] width 14 height 18
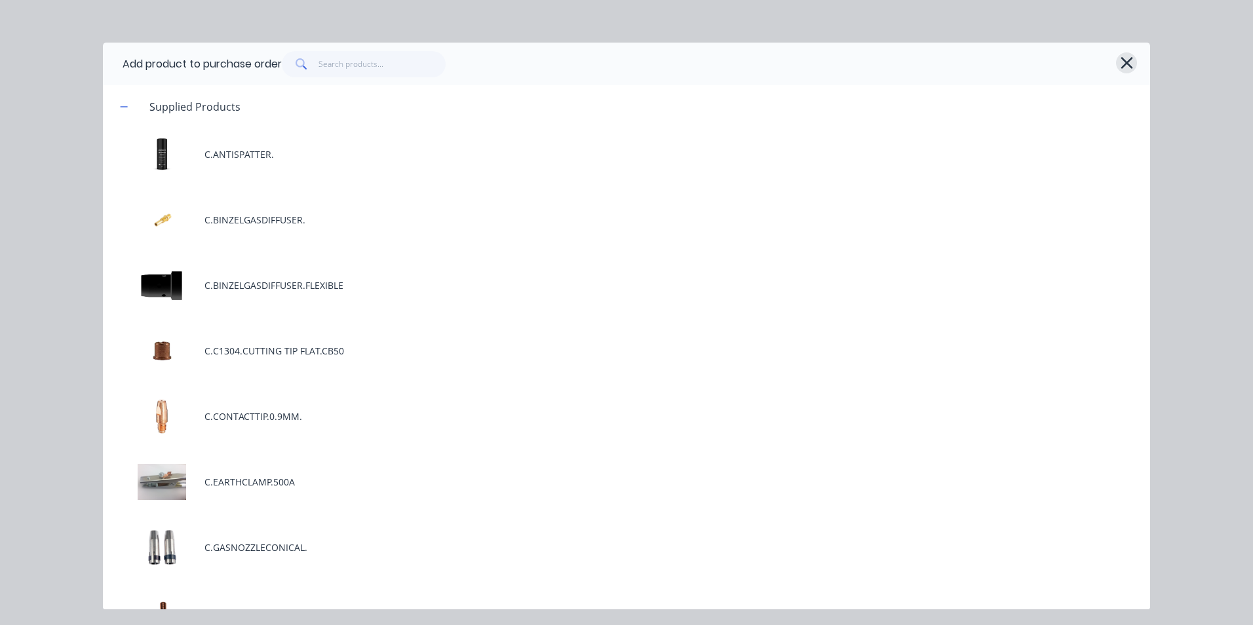
click at [1124, 60] on icon "button" at bounding box center [1127, 63] width 14 height 18
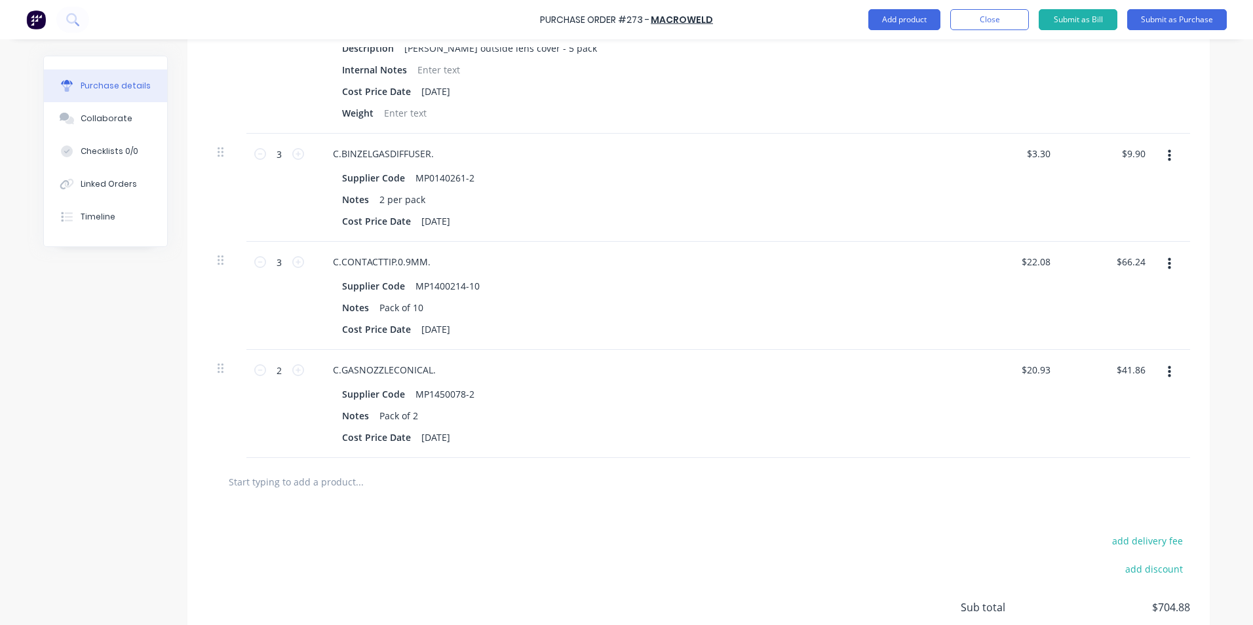
scroll to position [567, 0]
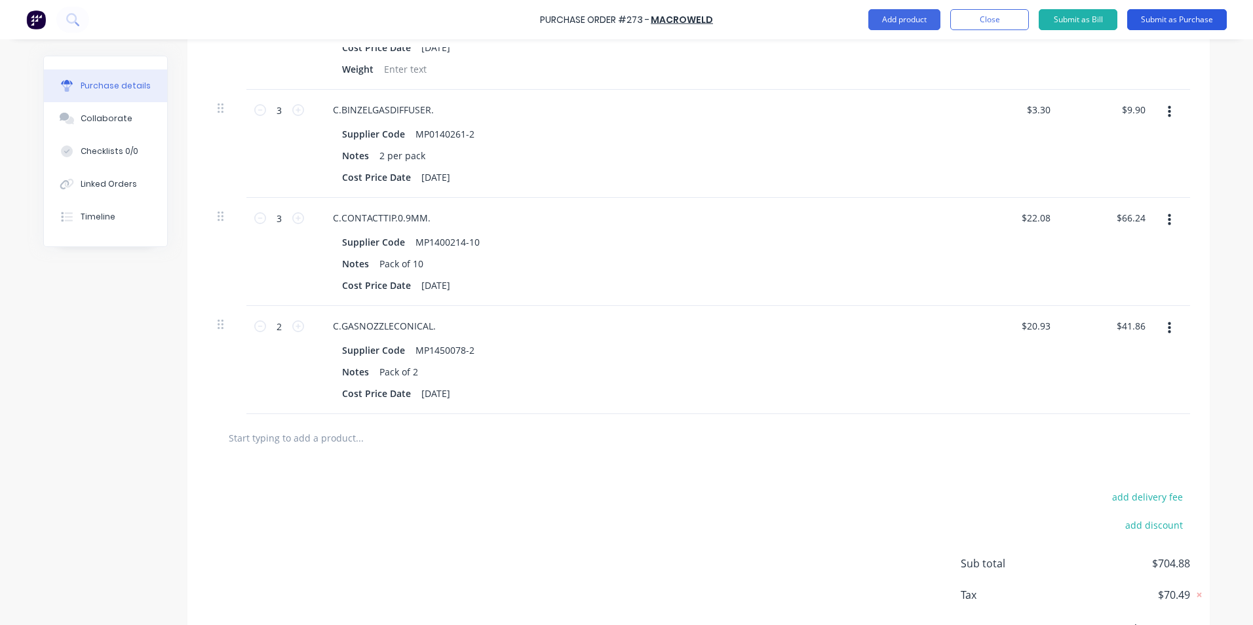
click at [1157, 16] on button "Submit as Purchase" at bounding box center [1177, 19] width 100 height 21
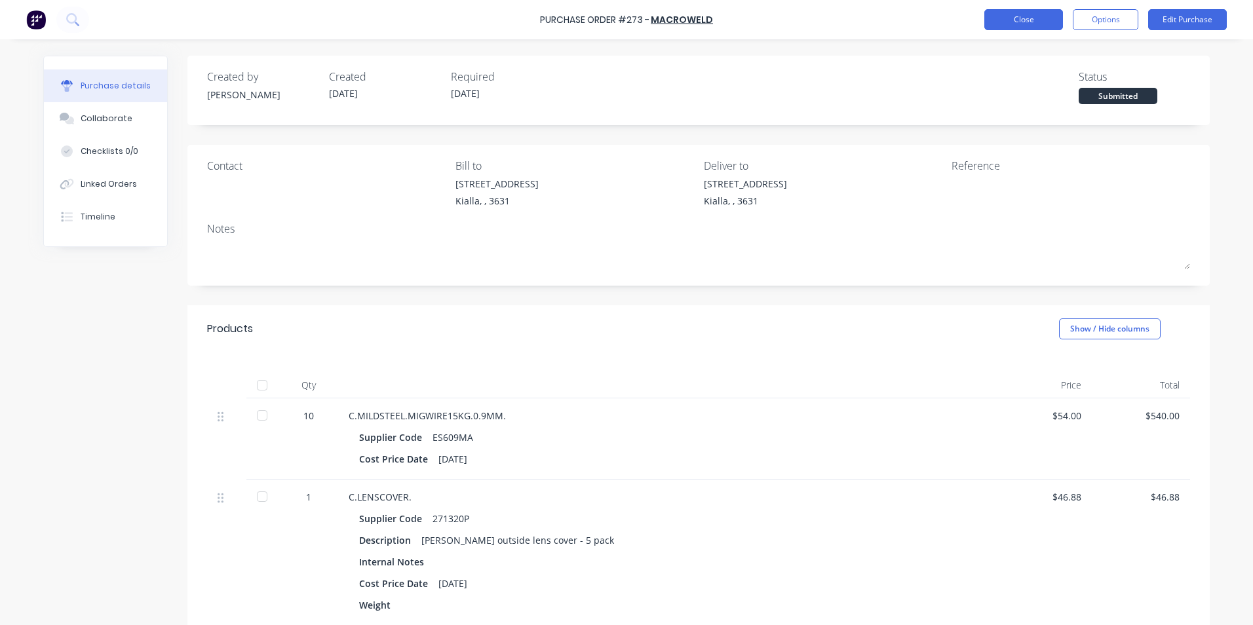
click at [1014, 19] on button "Close" at bounding box center [1023, 19] width 79 height 21
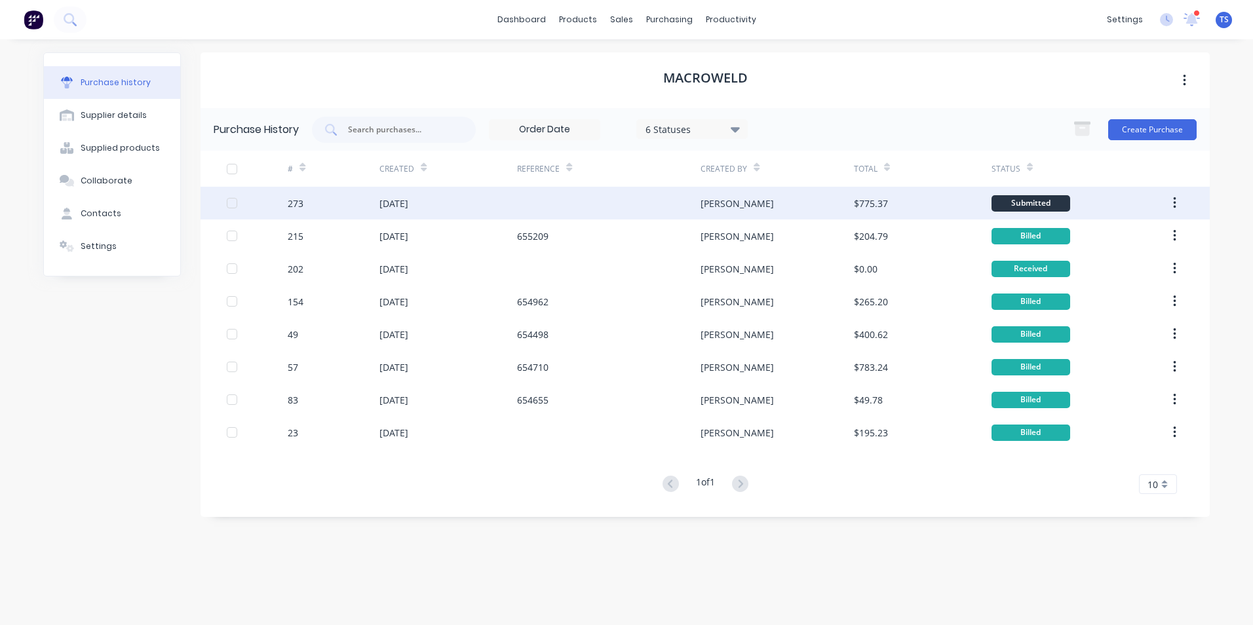
click at [881, 206] on div "$775.37" at bounding box center [871, 204] width 34 height 14
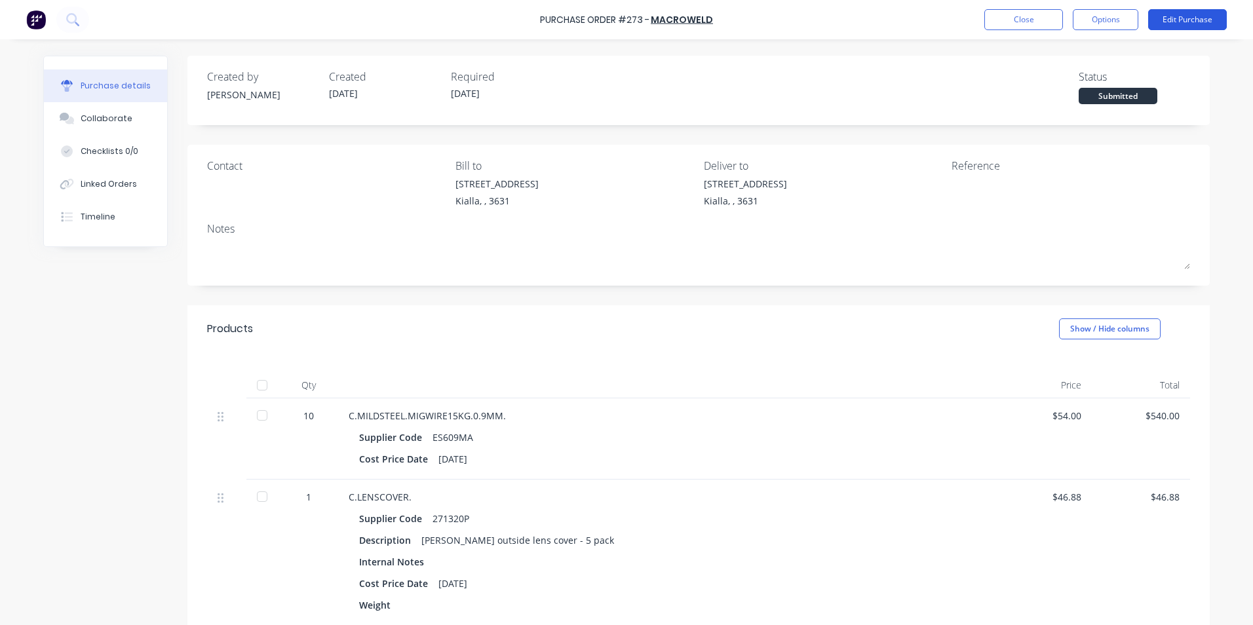
click at [1169, 18] on button "Edit Purchase" at bounding box center [1187, 19] width 79 height 21
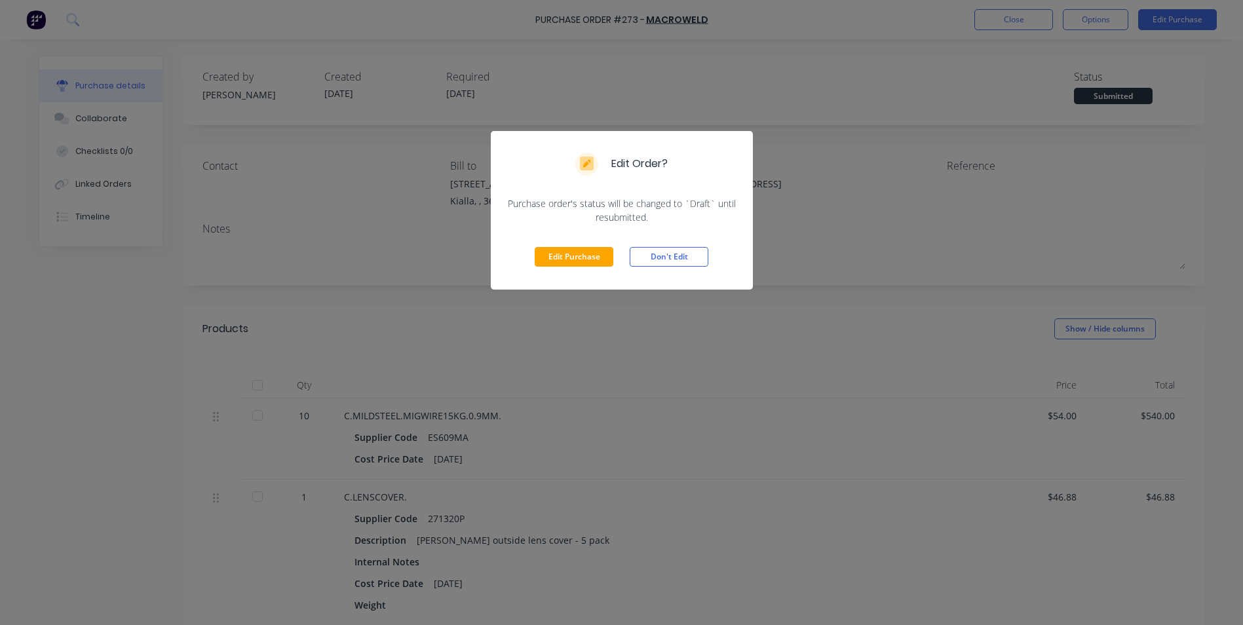
click at [610, 254] on button "Edit Purchase" at bounding box center [574, 257] width 79 height 20
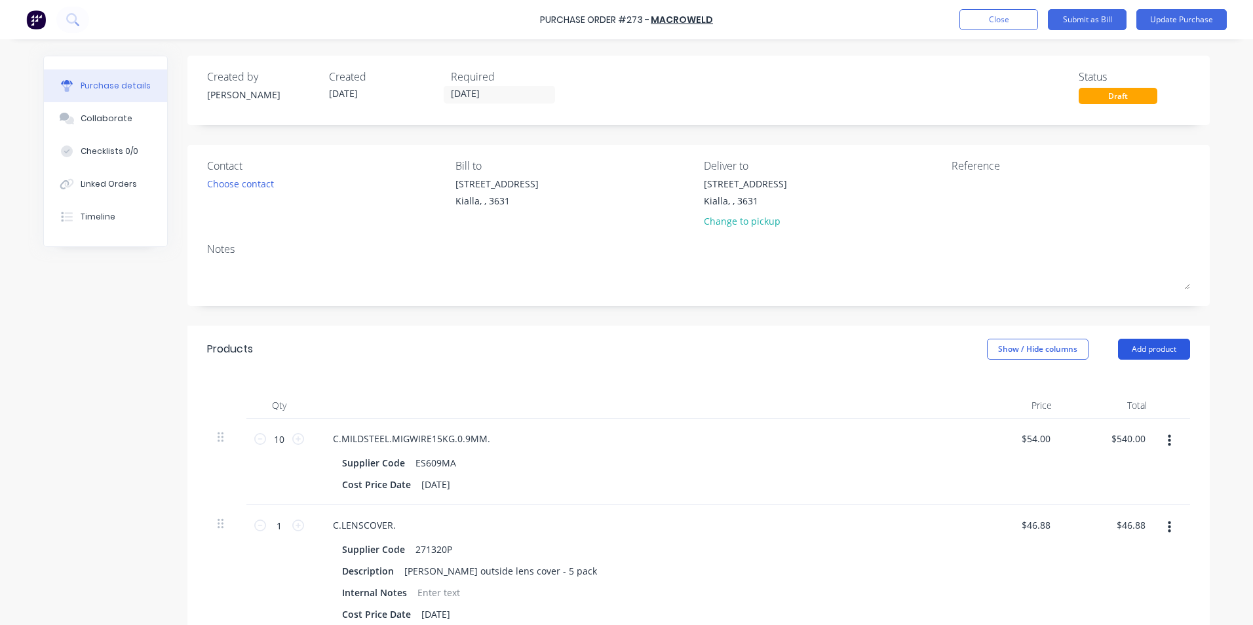
click at [1133, 351] on button "Add product" at bounding box center [1154, 349] width 72 height 21
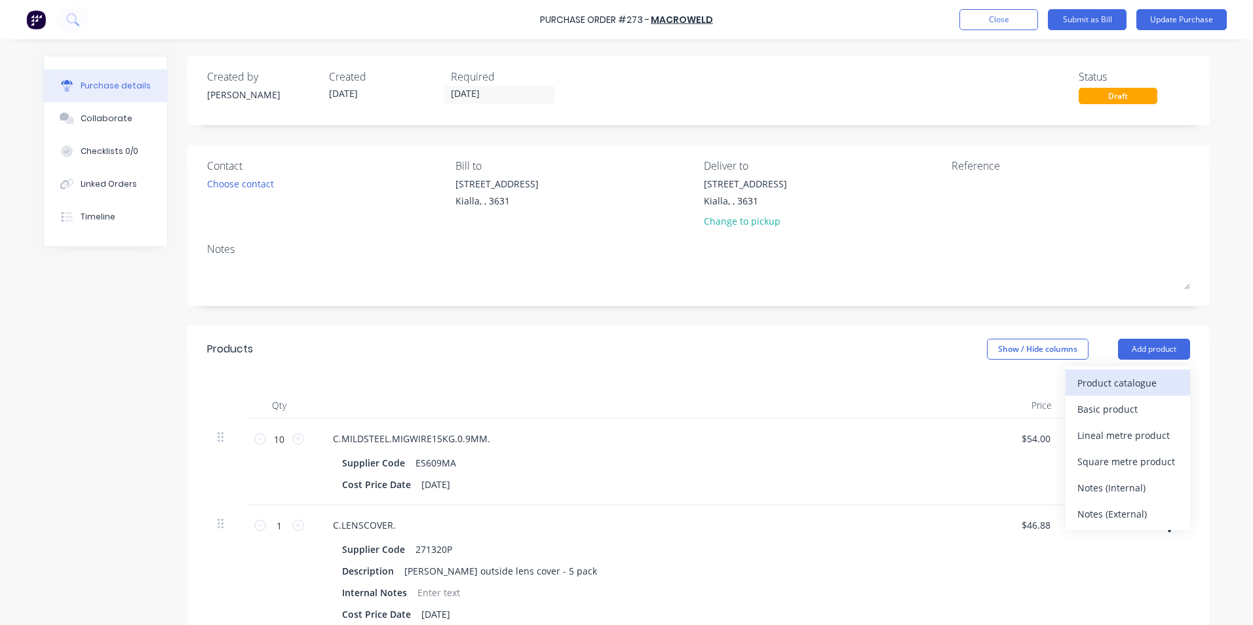
click at [1090, 379] on div "Product catalogue" at bounding box center [1127, 382] width 101 height 19
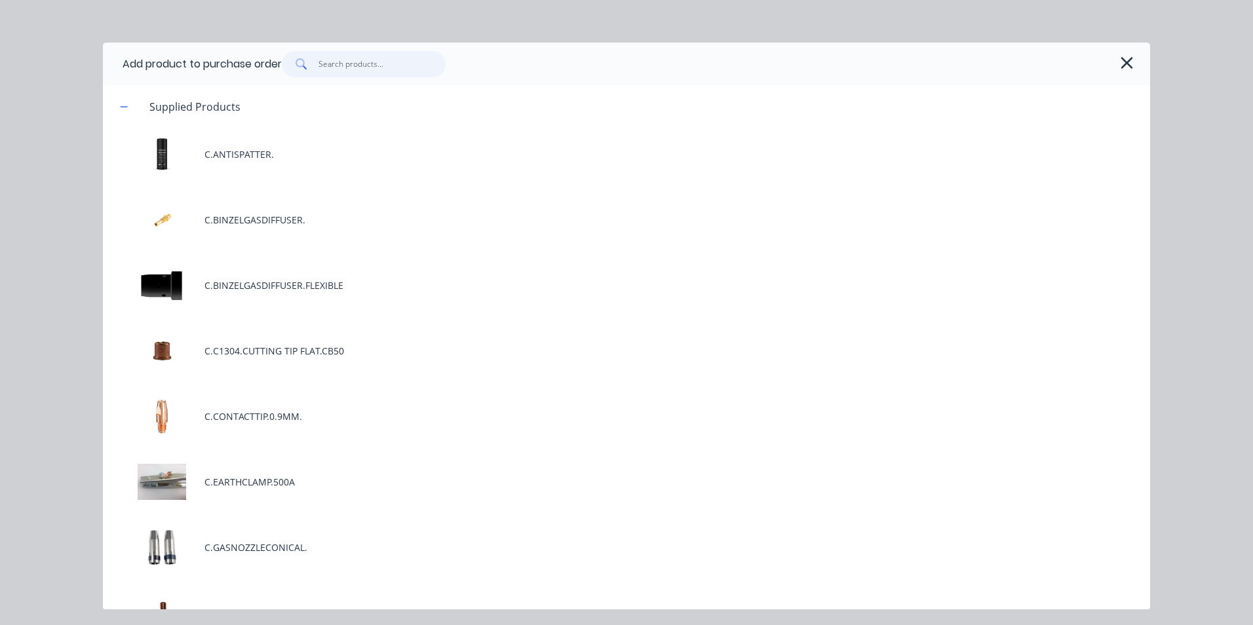
click at [330, 62] on input "text" at bounding box center [382, 64] width 128 height 26
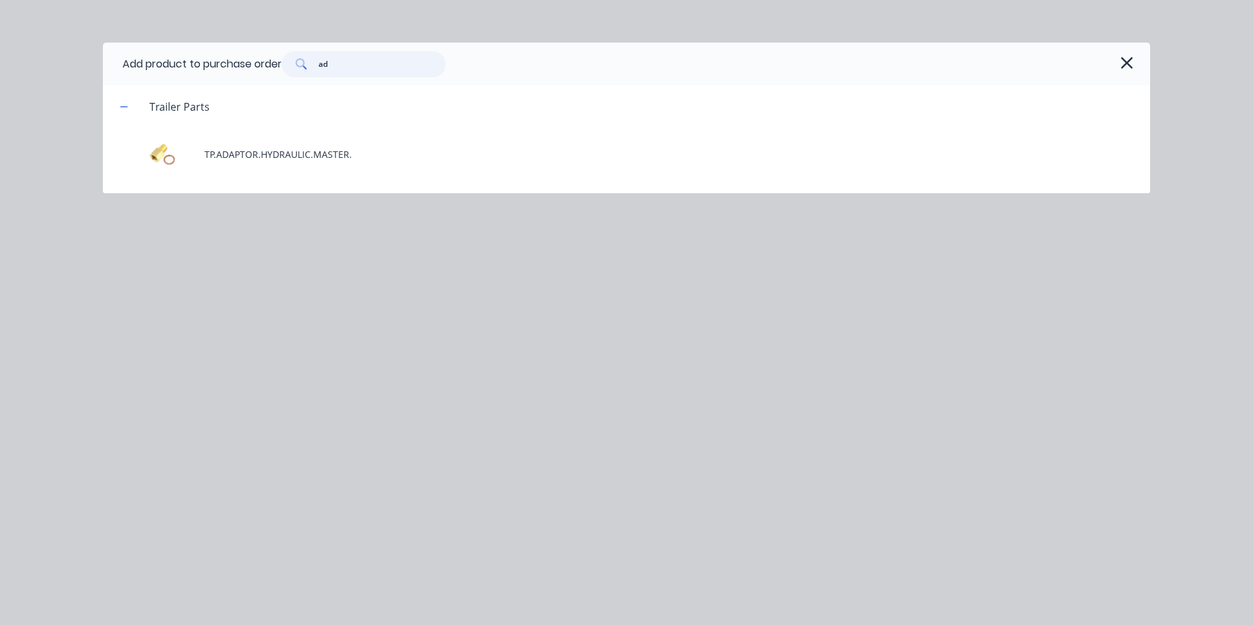
type input "a"
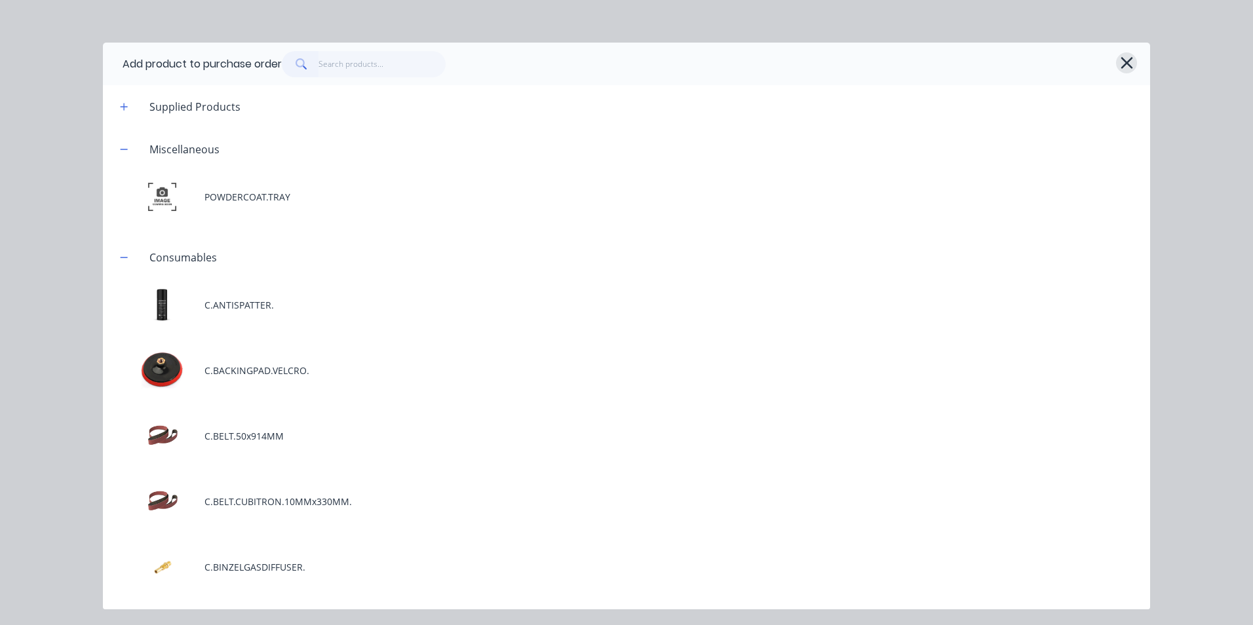
click at [1128, 64] on icon "button" at bounding box center [1127, 63] width 14 height 18
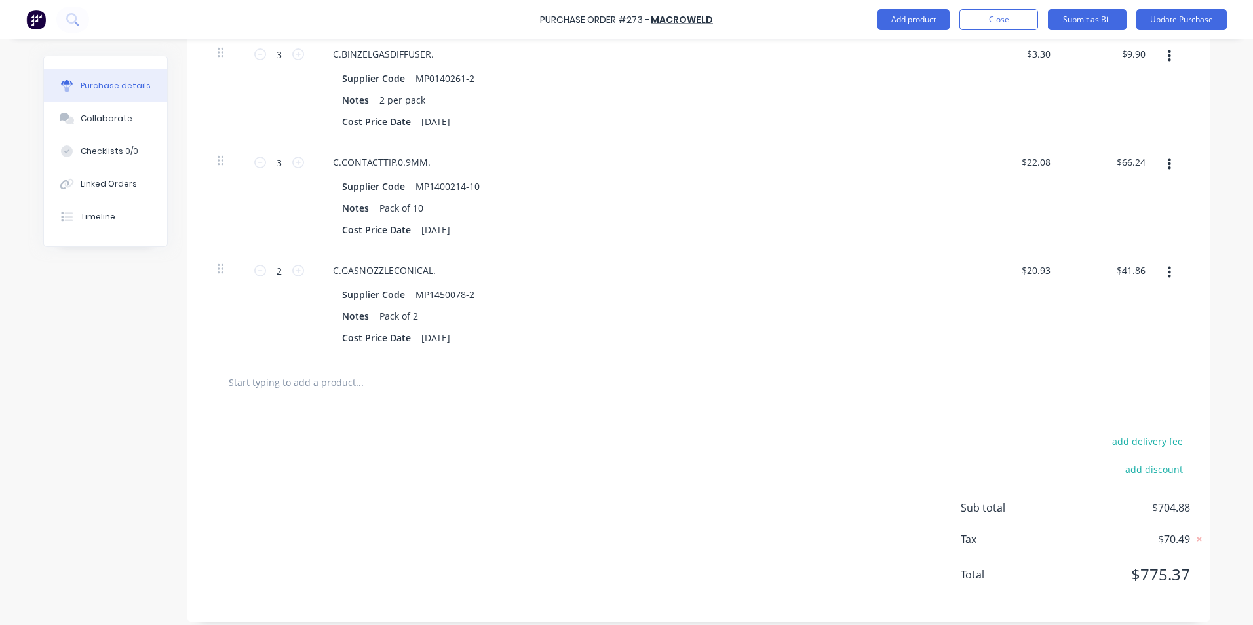
scroll to position [632, 0]
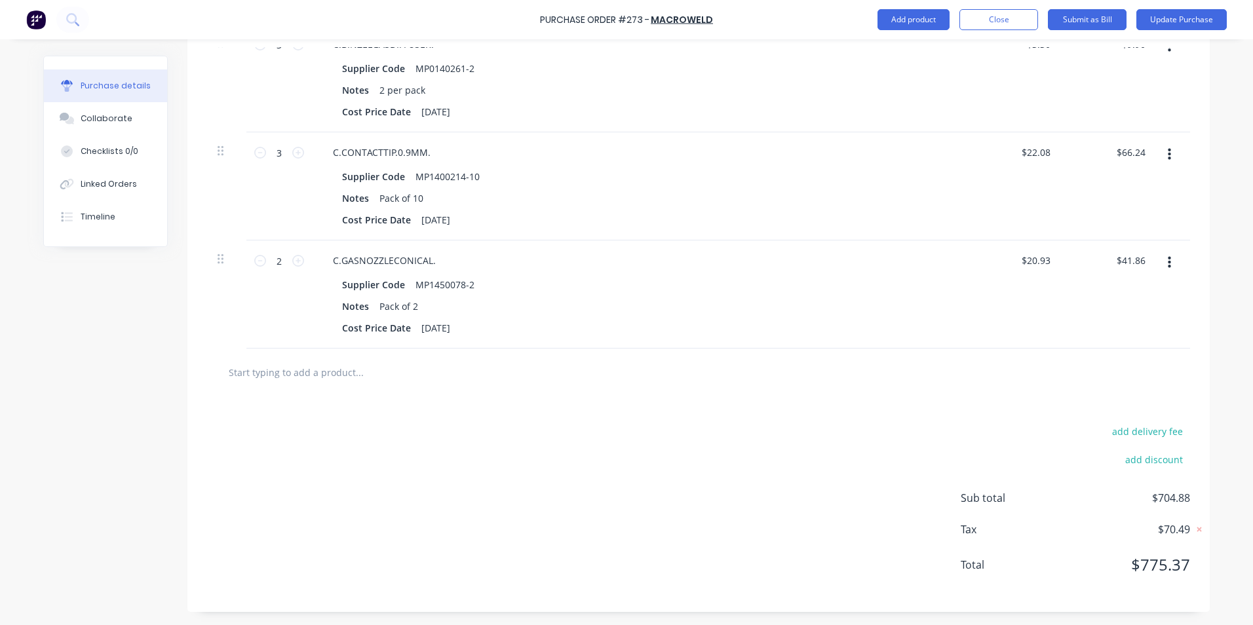
click at [279, 370] on input "text" at bounding box center [359, 372] width 262 height 26
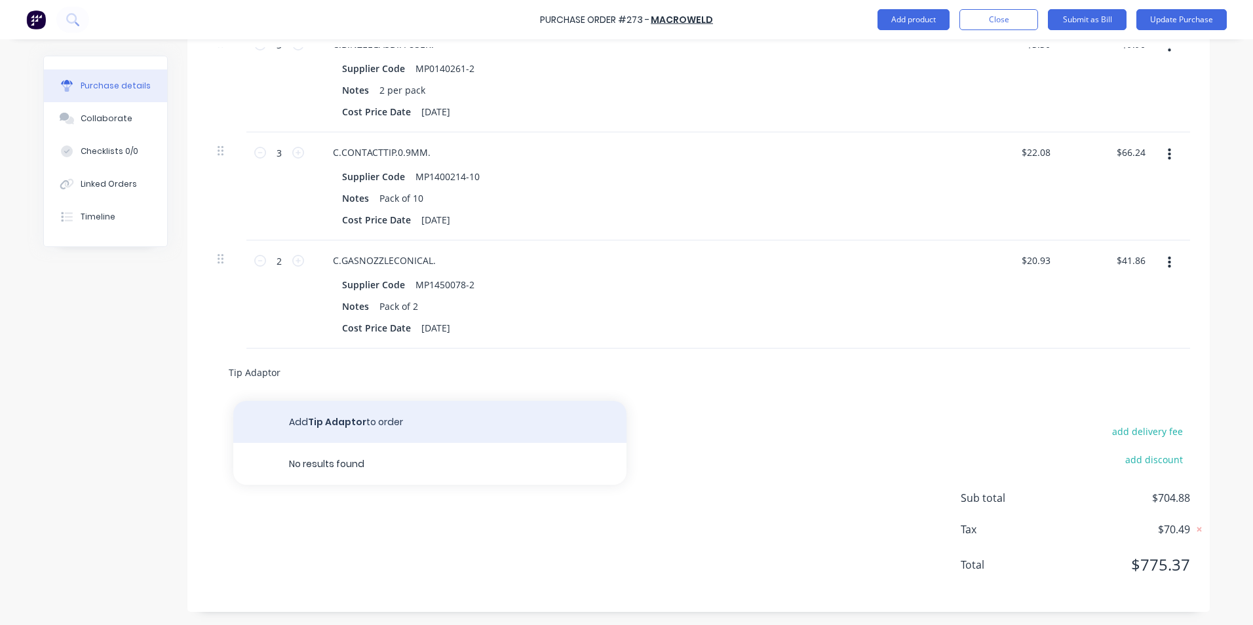
type input "Tip Adaptor"
click at [330, 427] on button "Add Tip Adaptor to order" at bounding box center [429, 422] width 393 height 42
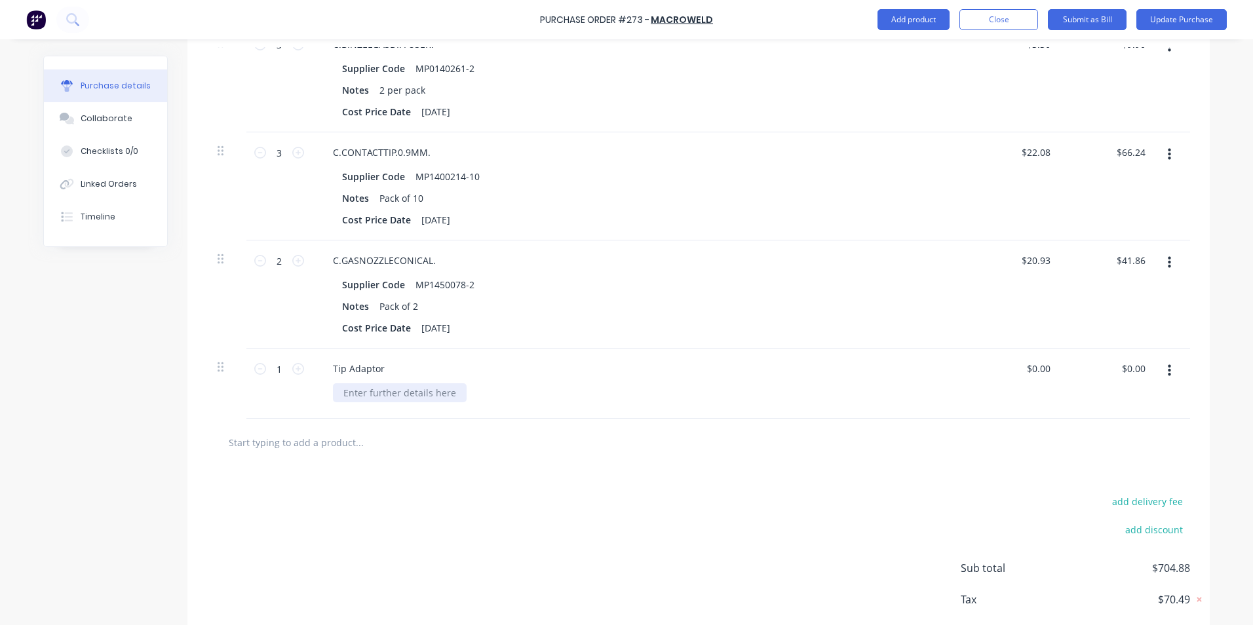
click at [366, 398] on div at bounding box center [400, 392] width 134 height 19
click at [293, 368] on icon at bounding box center [298, 369] width 12 height 12
type input "2"
click at [1047, 366] on input "0.00" at bounding box center [1040, 368] width 25 height 19
type input "0"
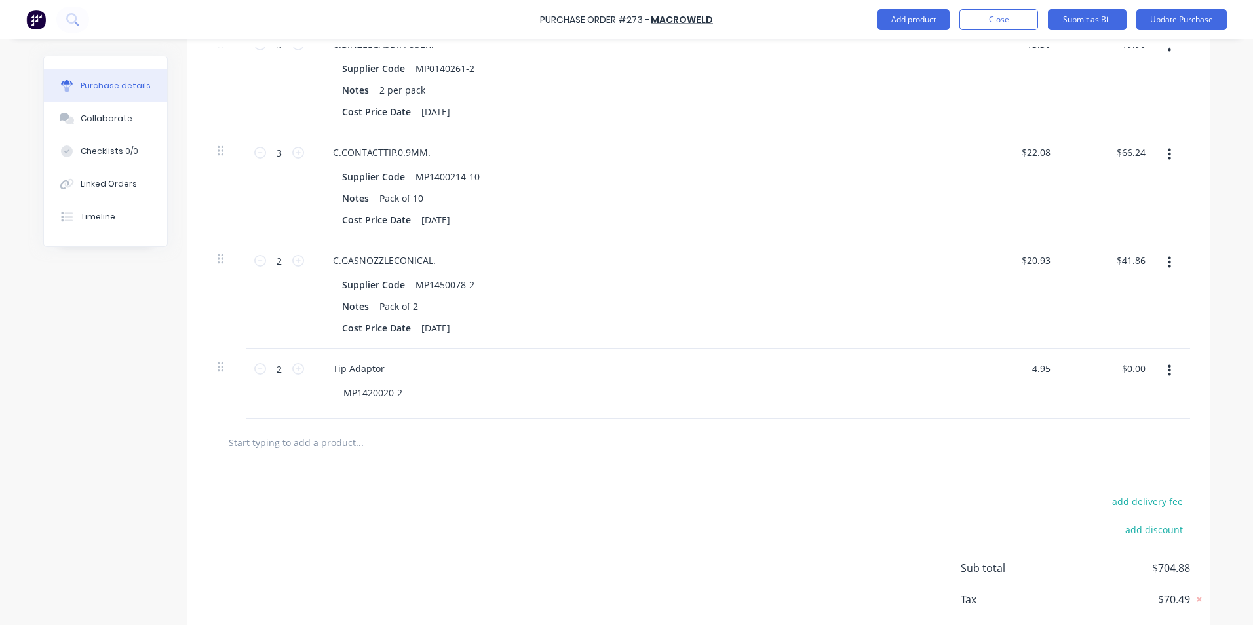
type input "$4.95"
type input "$9.90"
click at [981, 460] on div at bounding box center [698, 443] width 983 height 48
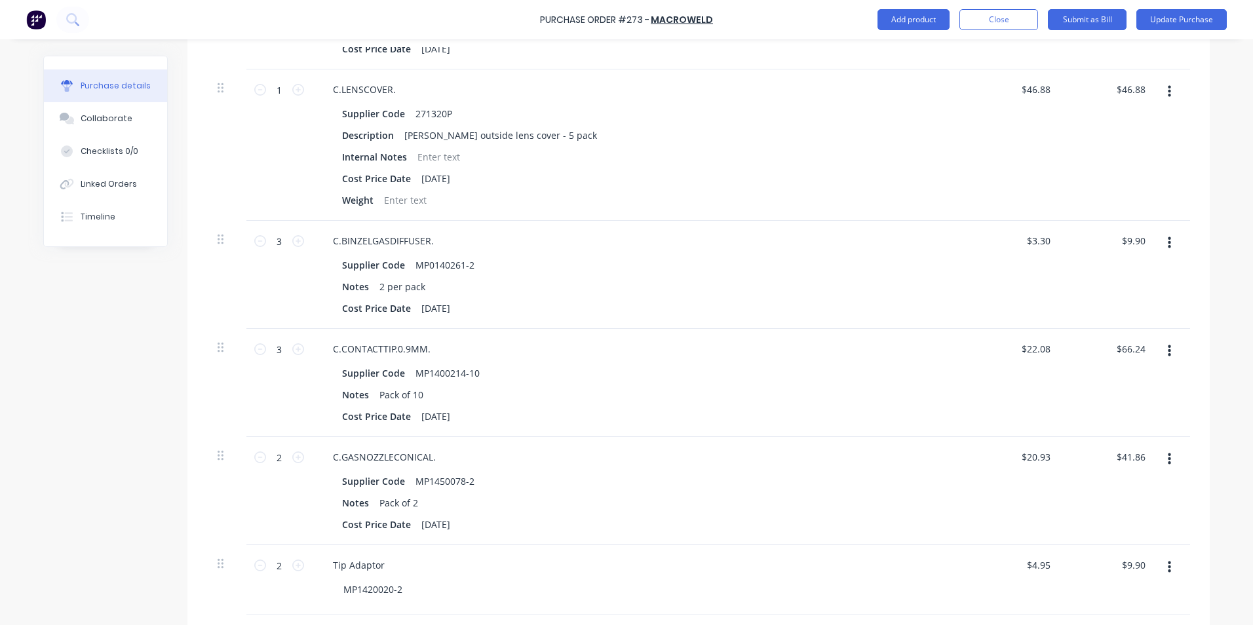
scroll to position [0, 0]
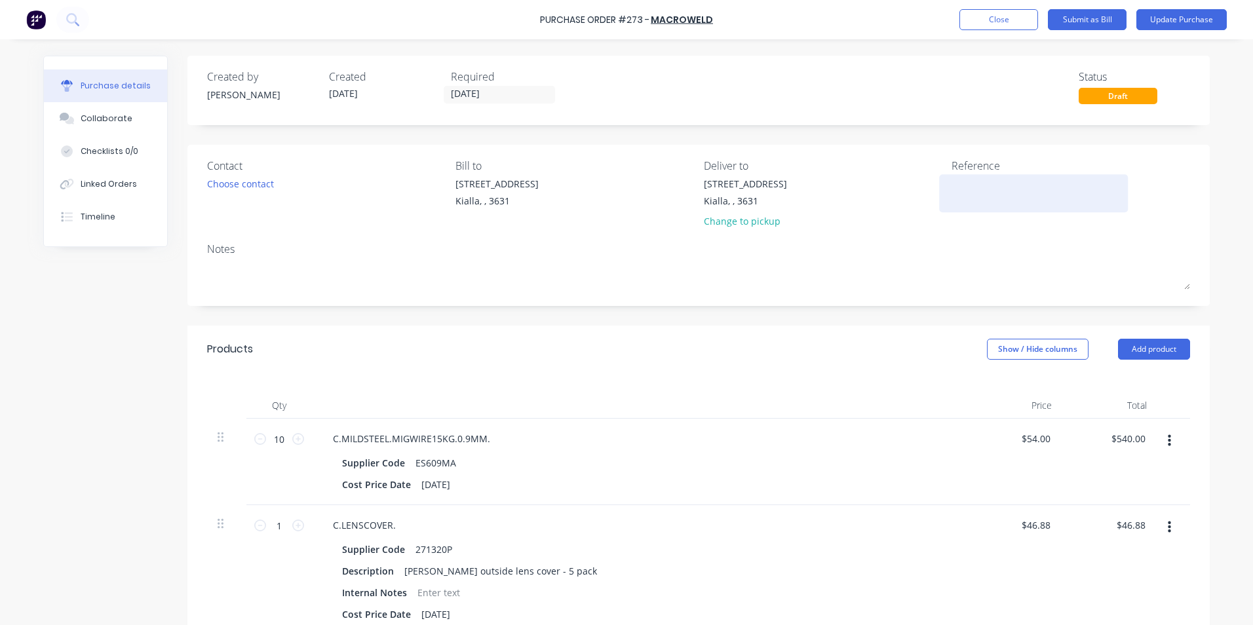
click at [957, 180] on textarea at bounding box center [1033, 191] width 164 height 29
type textarea "Sto"
type textarea "x"
type textarea "Stoc"
type textarea "x"
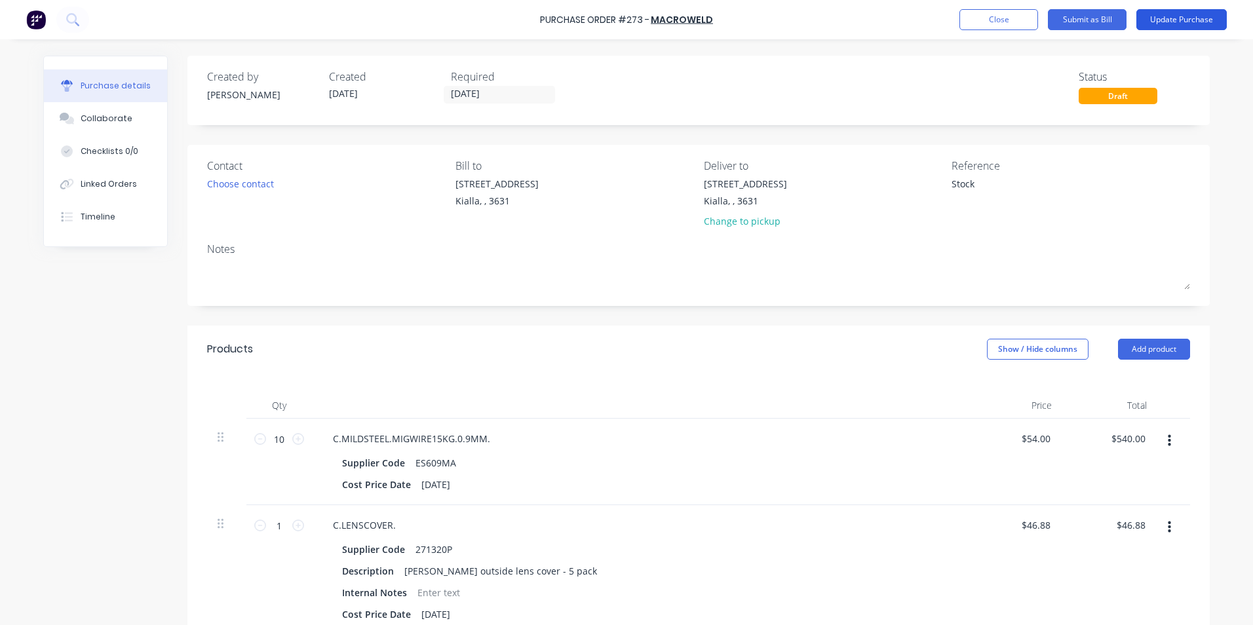
type textarea "Stock"
type textarea "x"
type textarea "Stock"
click at [1164, 16] on button "Update Purchase" at bounding box center [1181, 19] width 90 height 21
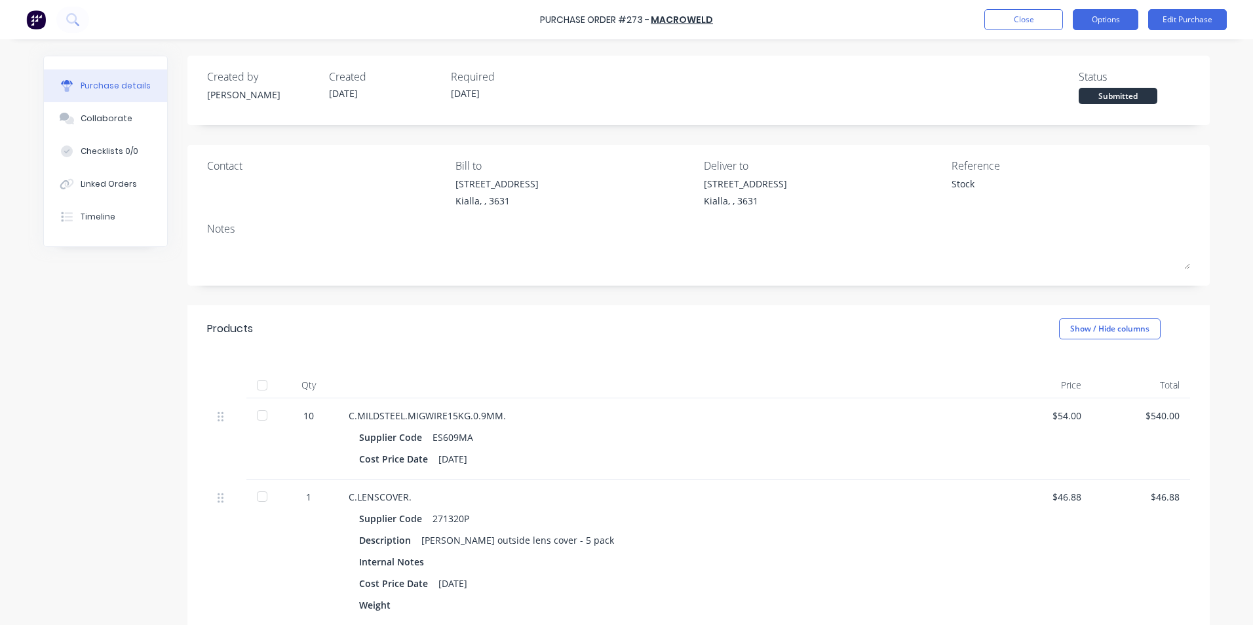
click at [1109, 17] on button "Options" at bounding box center [1106, 19] width 66 height 21
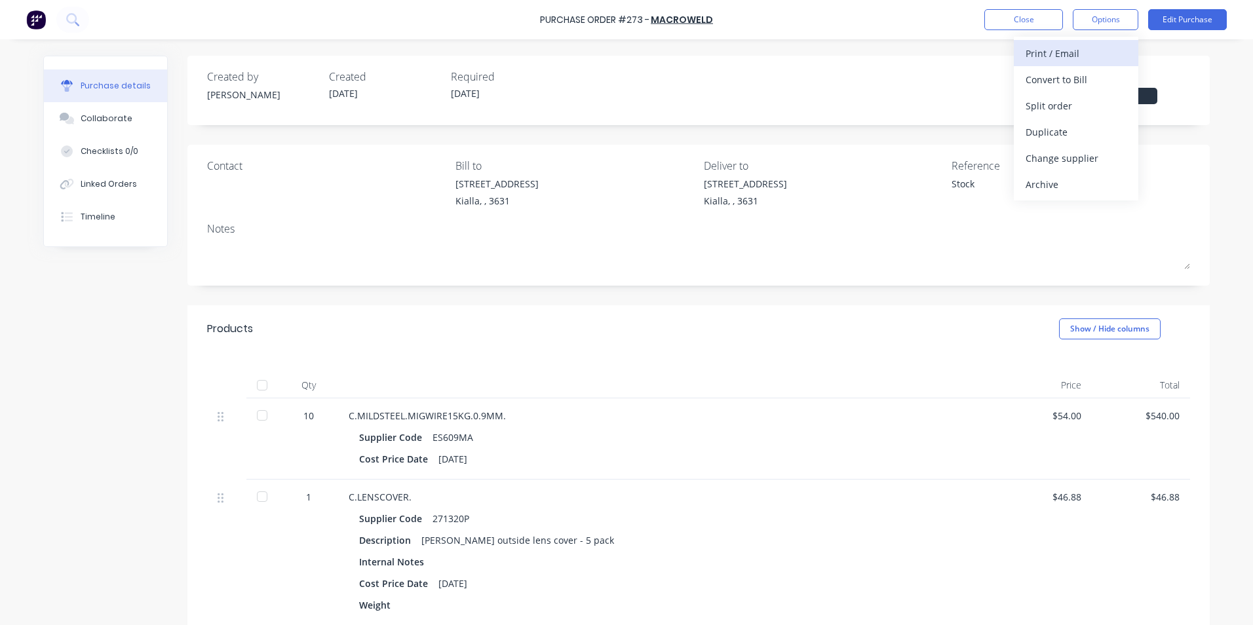
click at [1040, 51] on div "Print / Email" at bounding box center [1075, 53] width 101 height 19
click at [1044, 81] on div "With pricing" at bounding box center [1075, 79] width 101 height 19
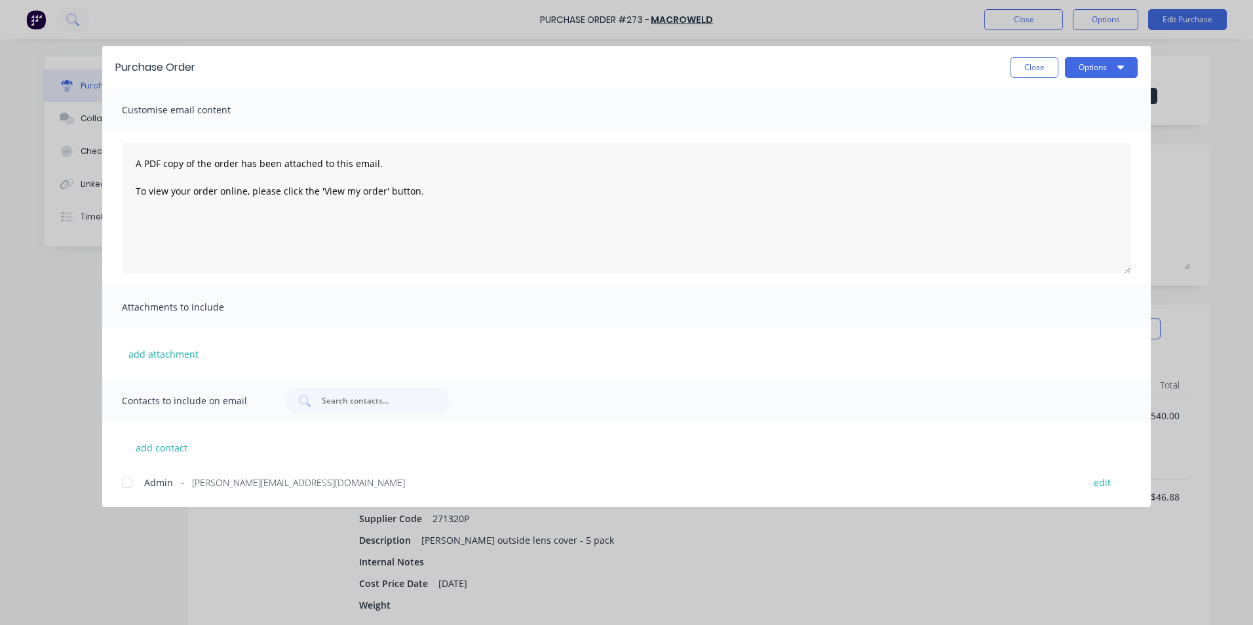
click at [131, 484] on div at bounding box center [127, 483] width 26 height 26
click at [1117, 69] on icon "button" at bounding box center [1120, 67] width 7 height 10
click at [1071, 160] on div "Email" at bounding box center [1075, 152] width 101 height 19
click at [1109, 67] on button "Options" at bounding box center [1101, 67] width 73 height 21
click at [1052, 157] on div "Email" at bounding box center [1075, 152] width 101 height 19
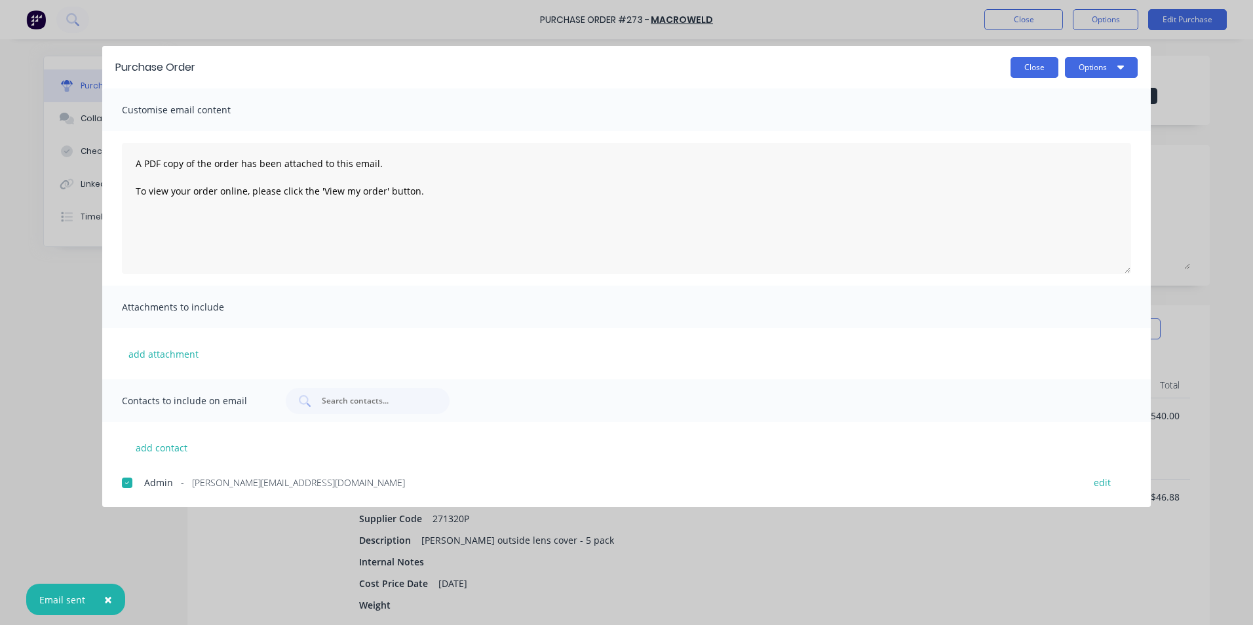
click at [1027, 72] on button "Close" at bounding box center [1034, 67] width 48 height 21
type textarea "x"
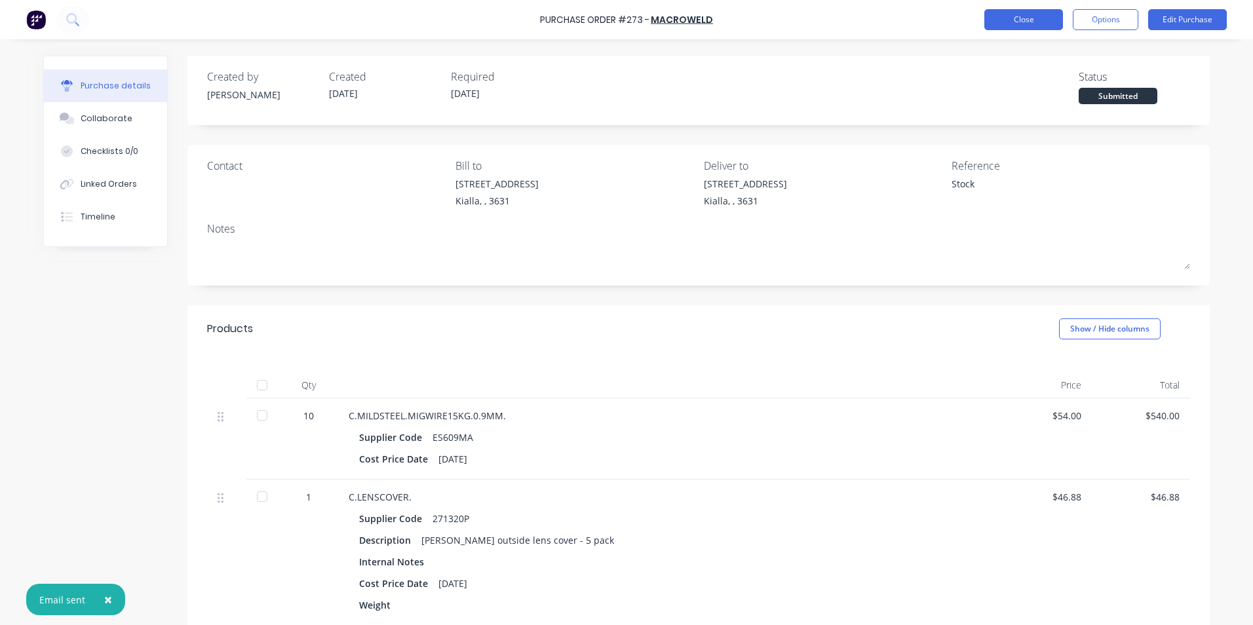
click at [1044, 15] on button "Close" at bounding box center [1023, 19] width 79 height 21
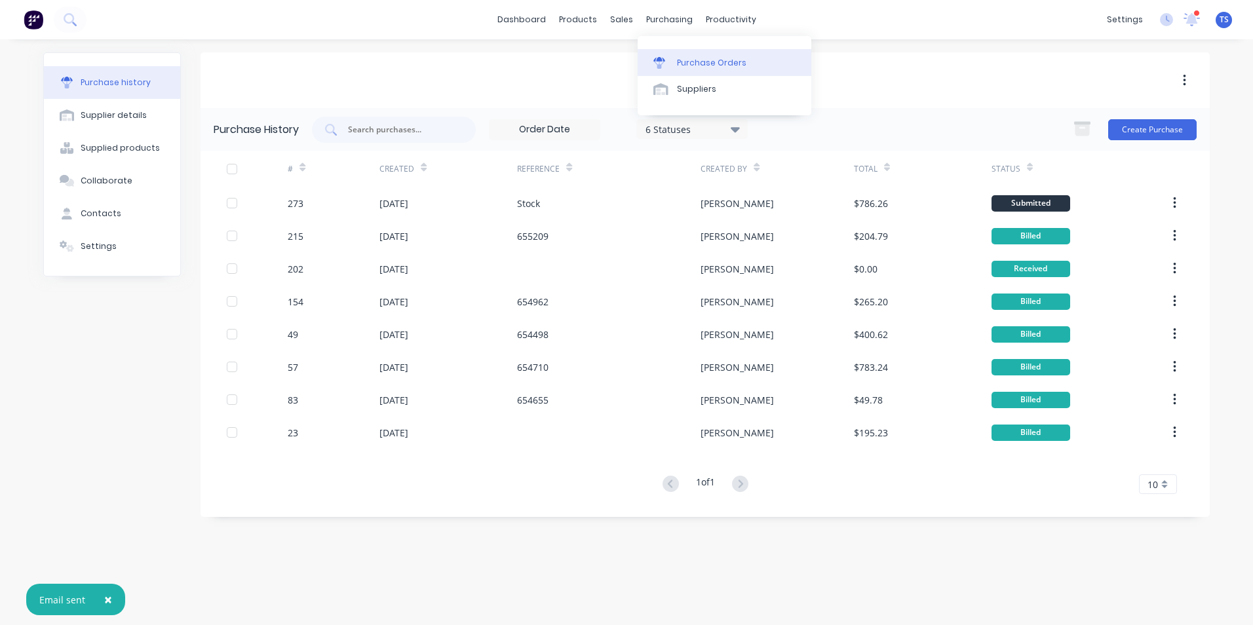
click at [697, 64] on div "Purchase Orders" at bounding box center [711, 63] width 69 height 12
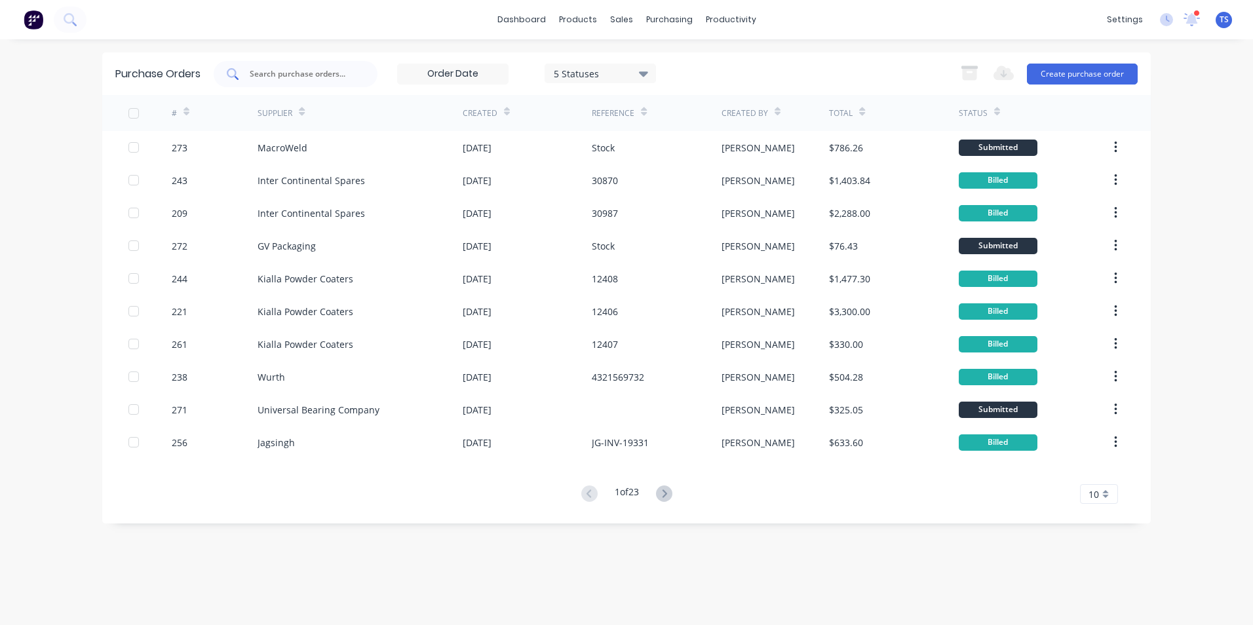
click at [278, 69] on input "text" at bounding box center [302, 73] width 109 height 13
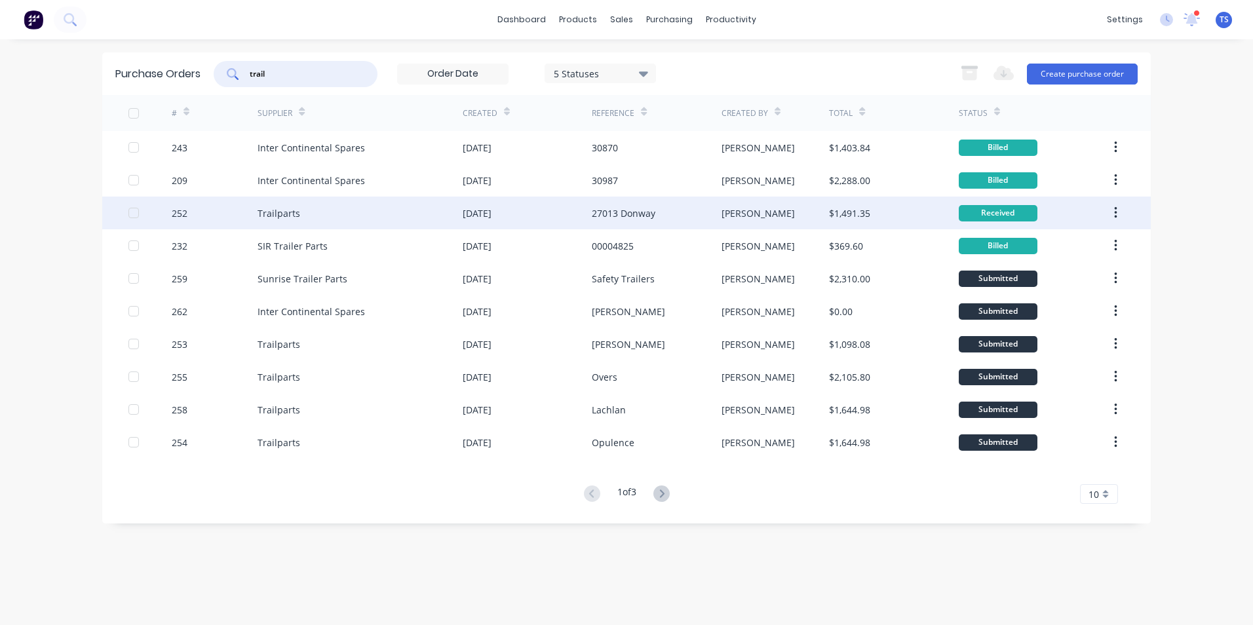
type input "trail"
click at [296, 211] on div "Trailparts" at bounding box center [279, 213] width 43 height 14
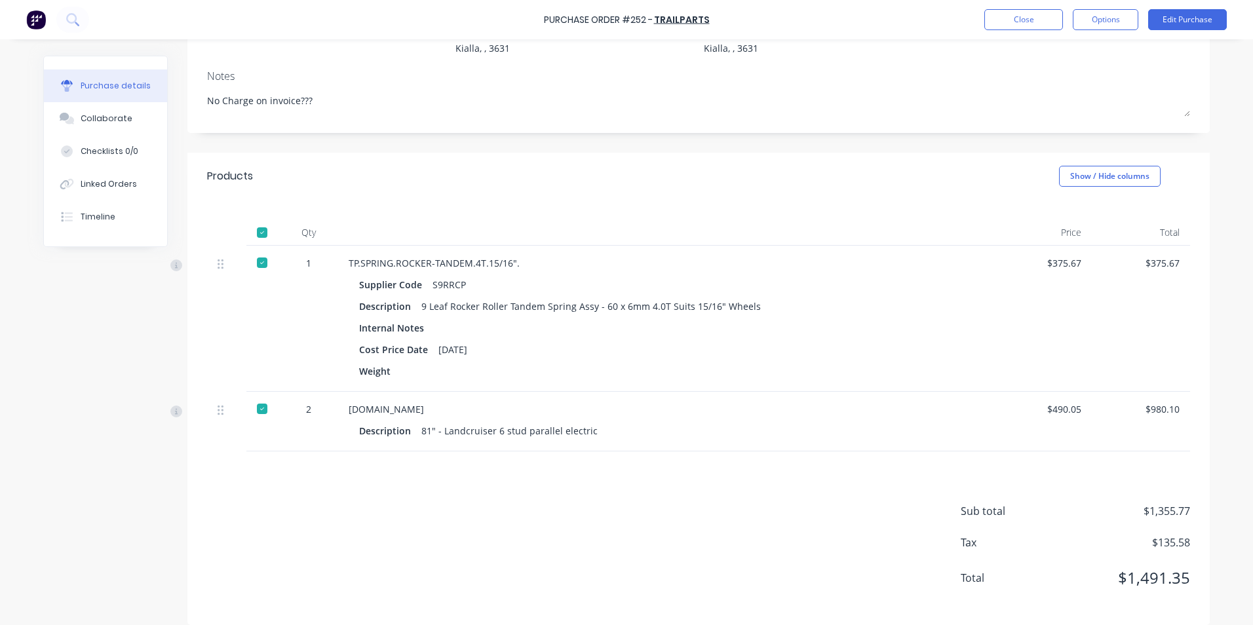
scroll to position [166, 0]
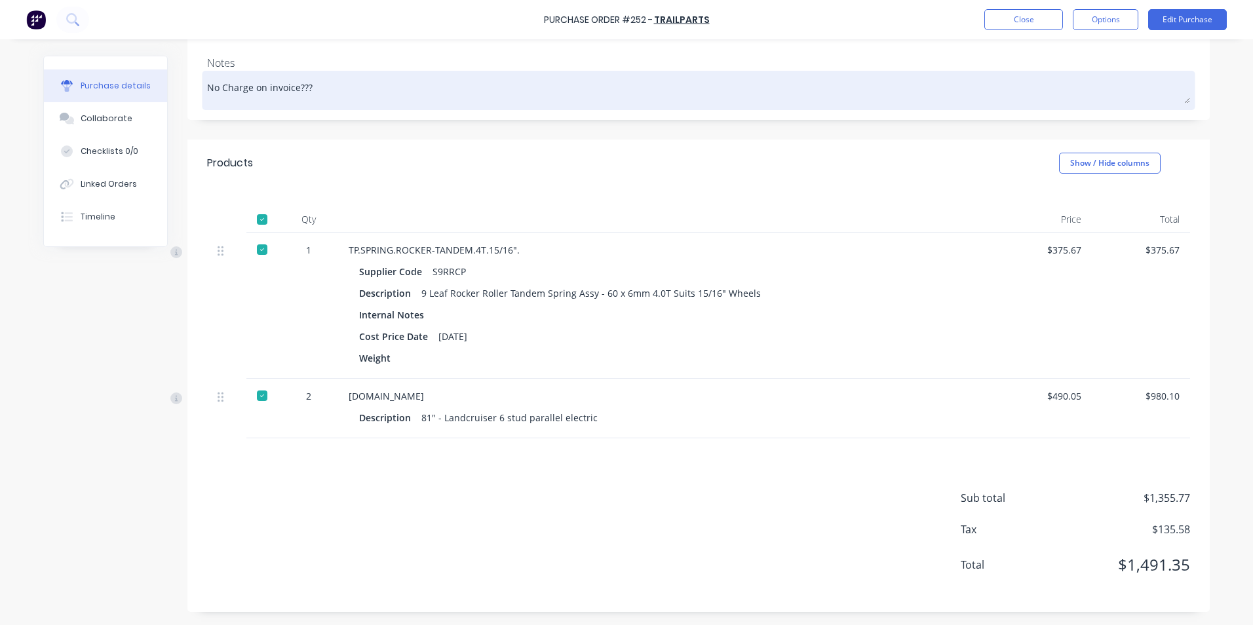
click at [316, 86] on textarea "No Charge on invoice???" at bounding box center [698, 88] width 983 height 29
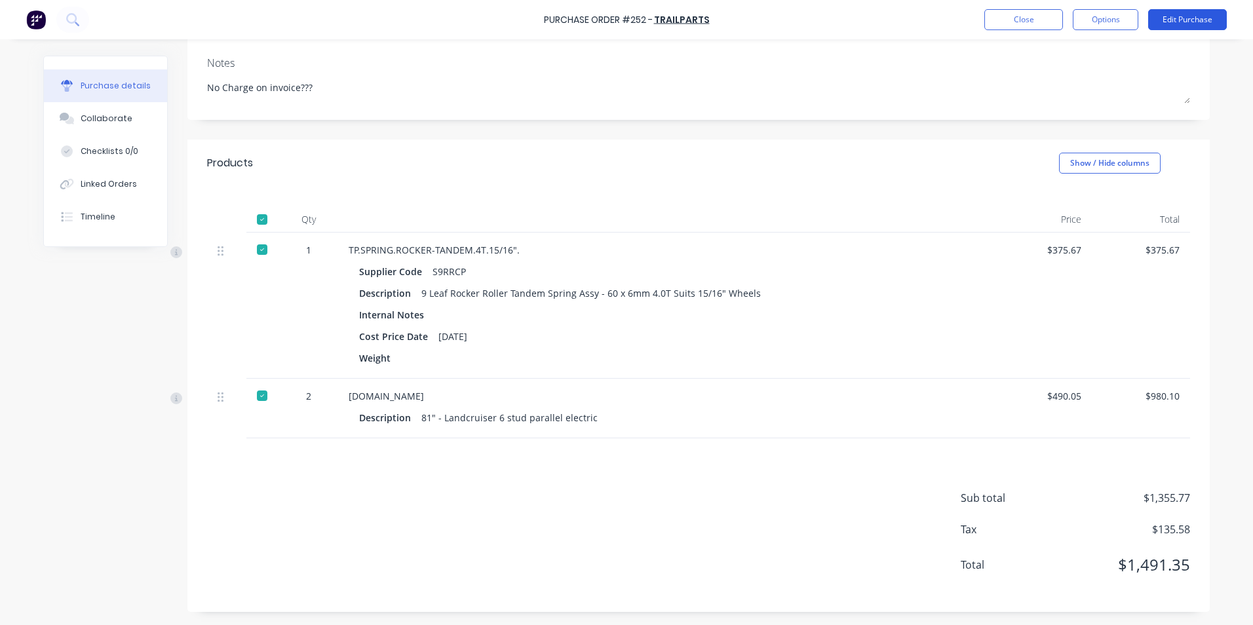
click at [1166, 18] on button "Edit Purchase" at bounding box center [1187, 19] width 79 height 21
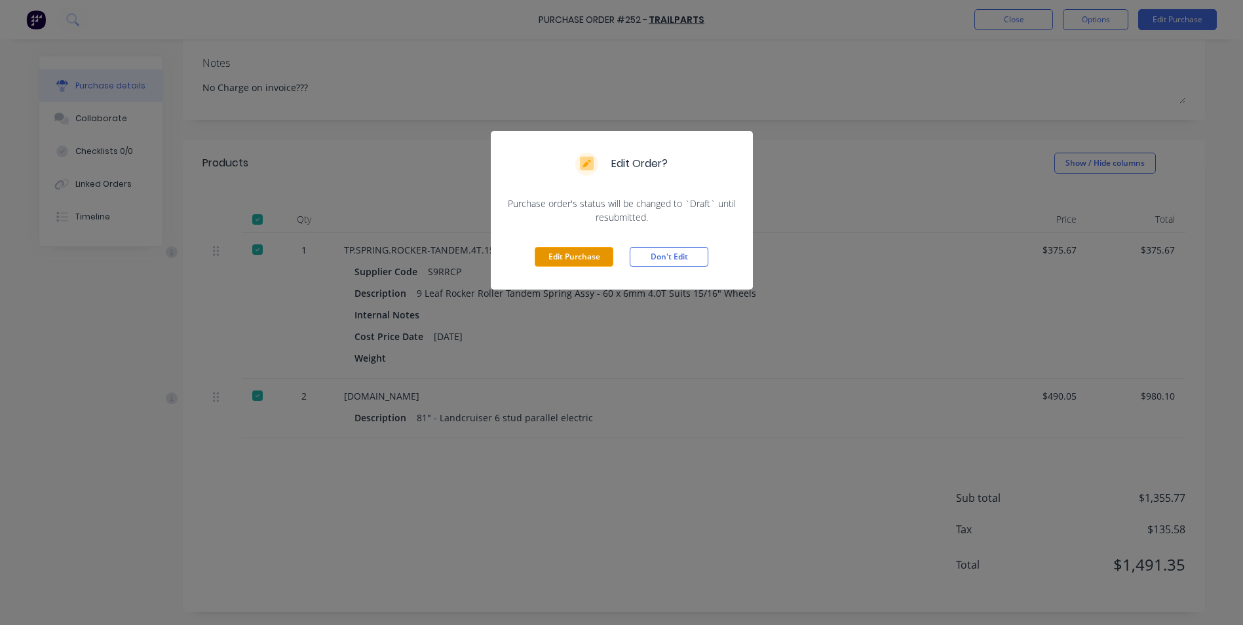
click at [548, 259] on button "Edit Purchase" at bounding box center [574, 257] width 79 height 20
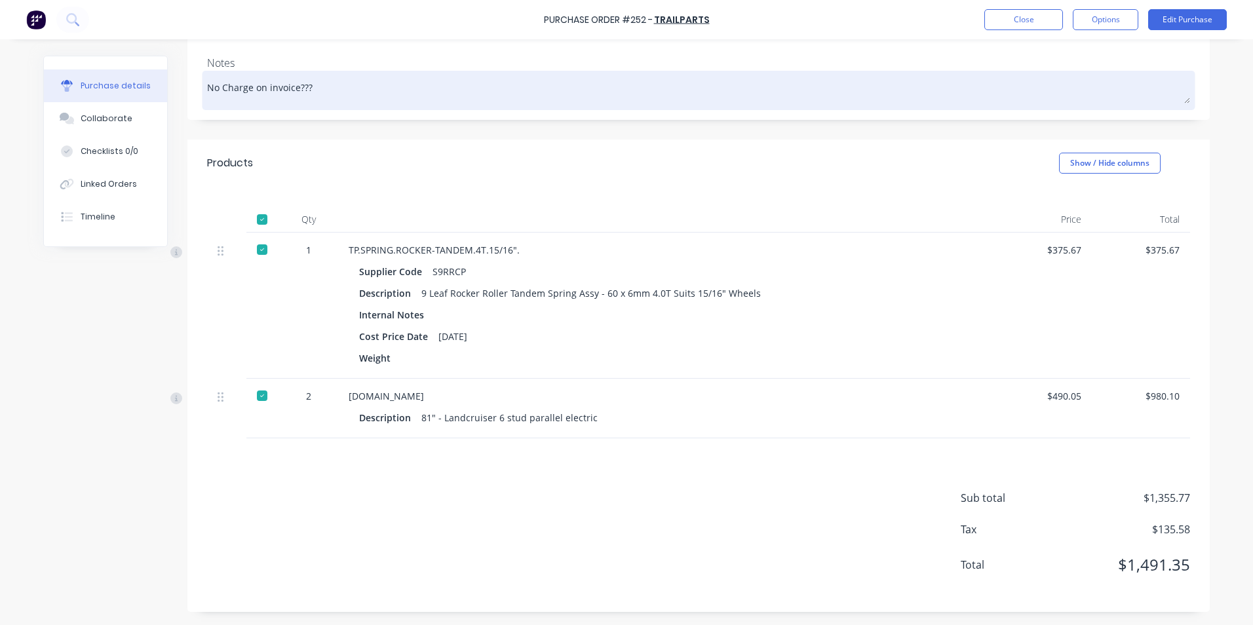
click at [309, 90] on textarea "No Charge on invoice???" at bounding box center [698, 88] width 983 height 29
type textarea "x"
type textarea "No Charge on invoice??"
type textarea "x"
type textarea "No Charge on invoice?"
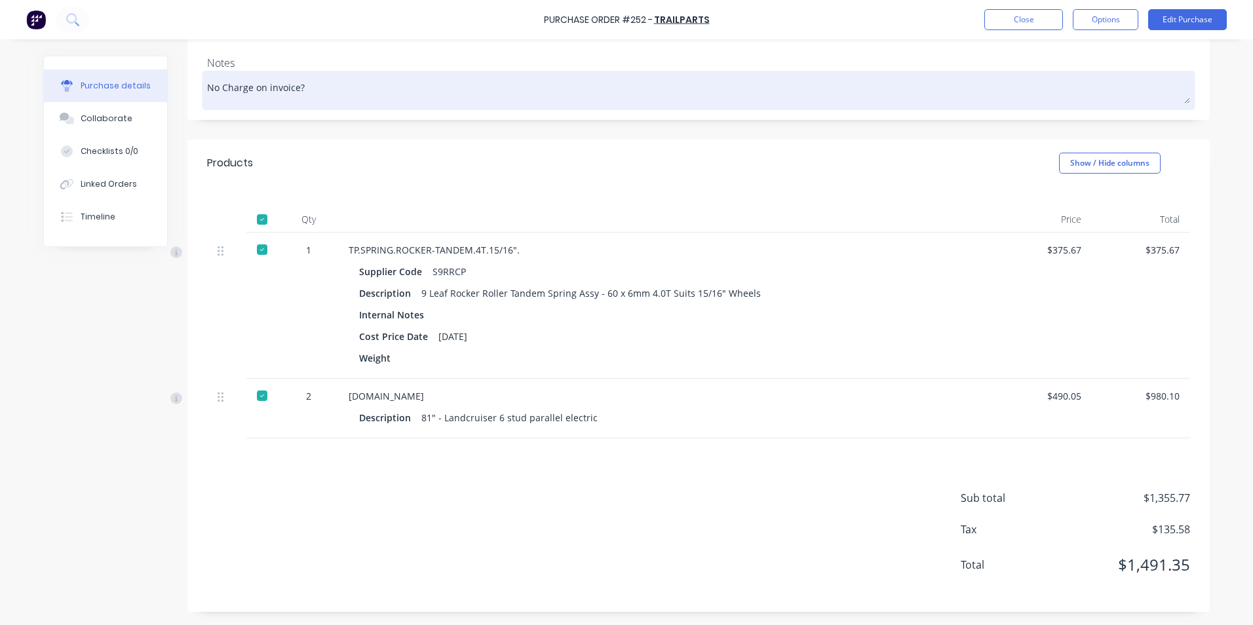
type textarea "x"
type textarea "No Charge on invoice"
type textarea "x"
type textarea "No Charge on invoic"
type textarea "x"
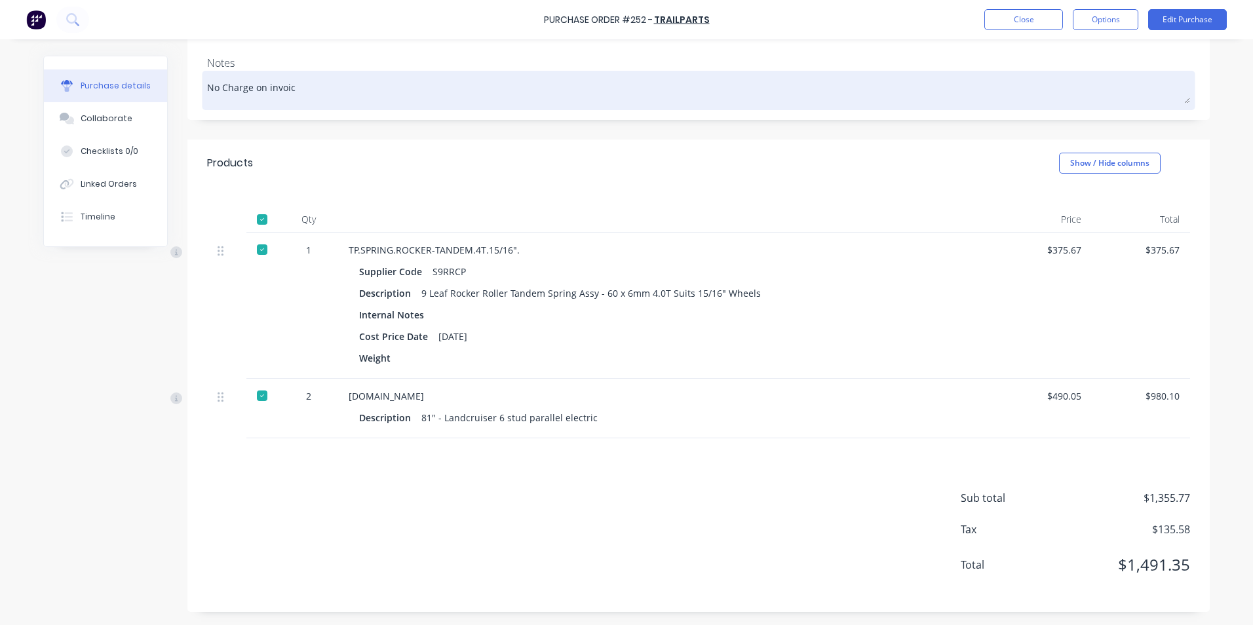
type textarea "No Charge on invoi"
type textarea "x"
type textarea "No Charge on invo"
type textarea "x"
type textarea "No Charge on inv"
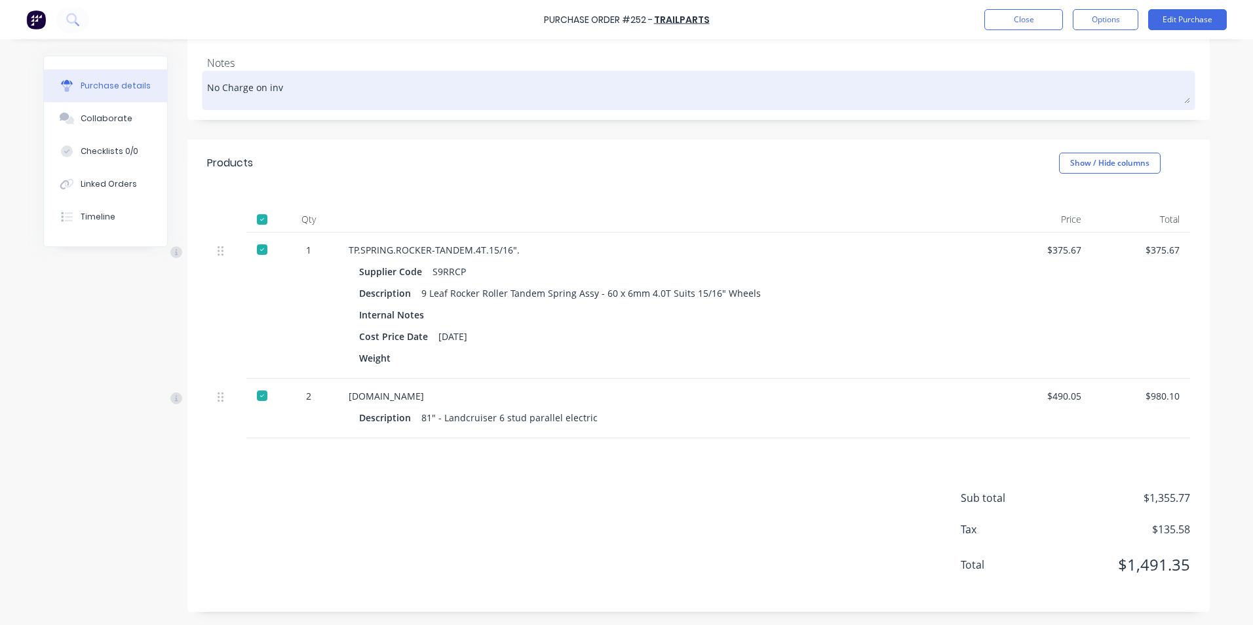
type textarea "x"
type textarea "No Charge on in"
type textarea "x"
type textarea "No Charge on i"
type textarea "x"
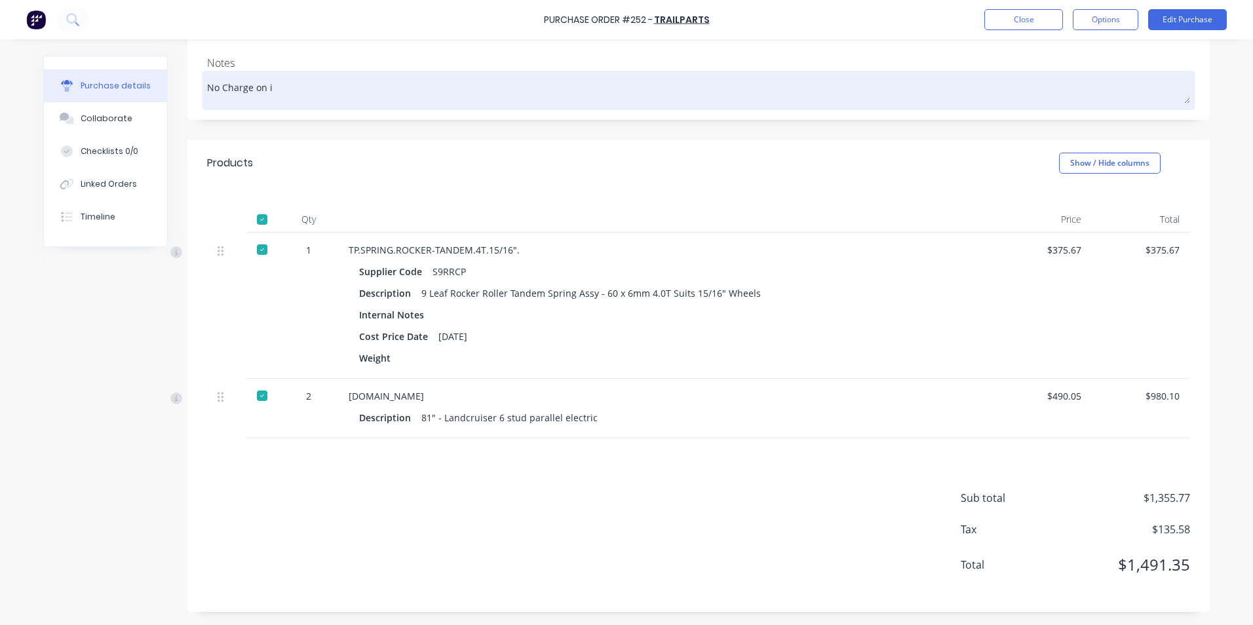
type textarea "No Charge on"
type textarea "x"
type textarea "No Charge on"
type textarea "x"
type textarea "No Charge"
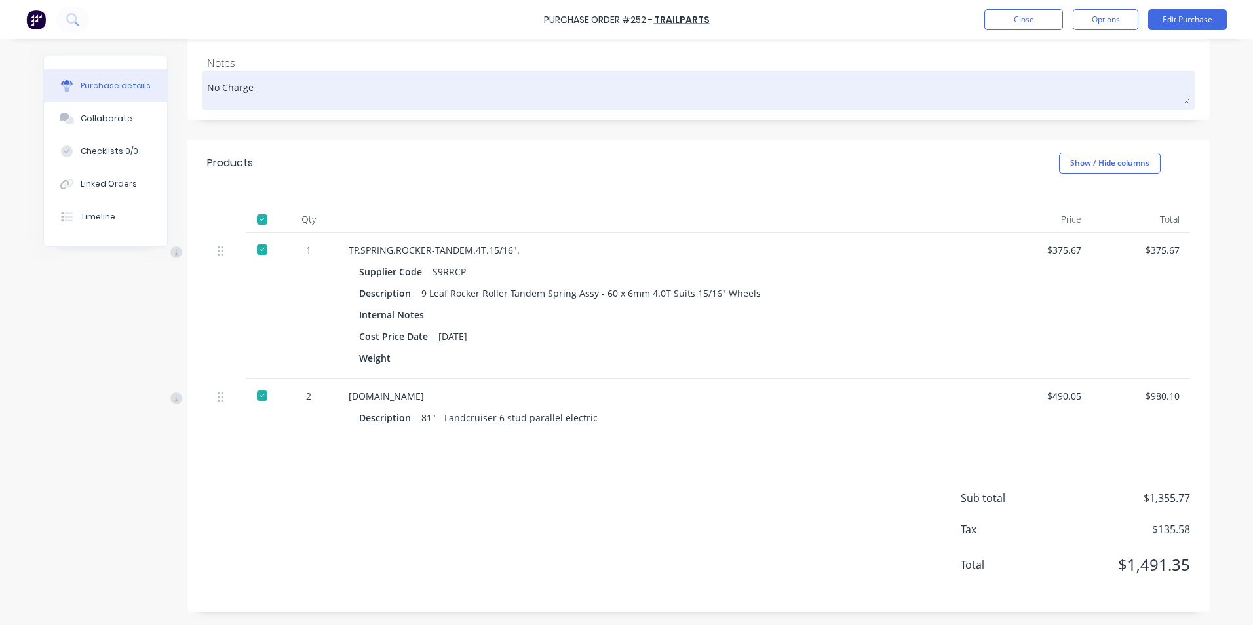
type textarea "x"
type textarea "No Charge"
type textarea "x"
type textarea "No Charg"
type textarea "x"
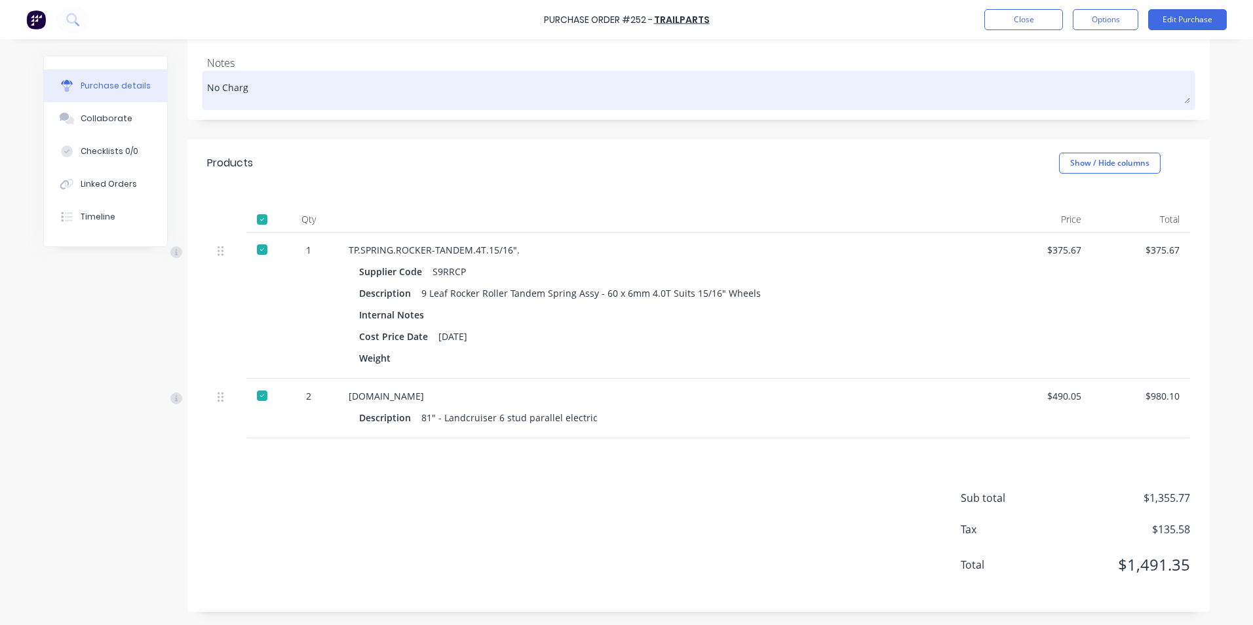
type textarea "No Char"
type textarea "x"
type textarea "No Cha"
type textarea "x"
type textarea "No Ch"
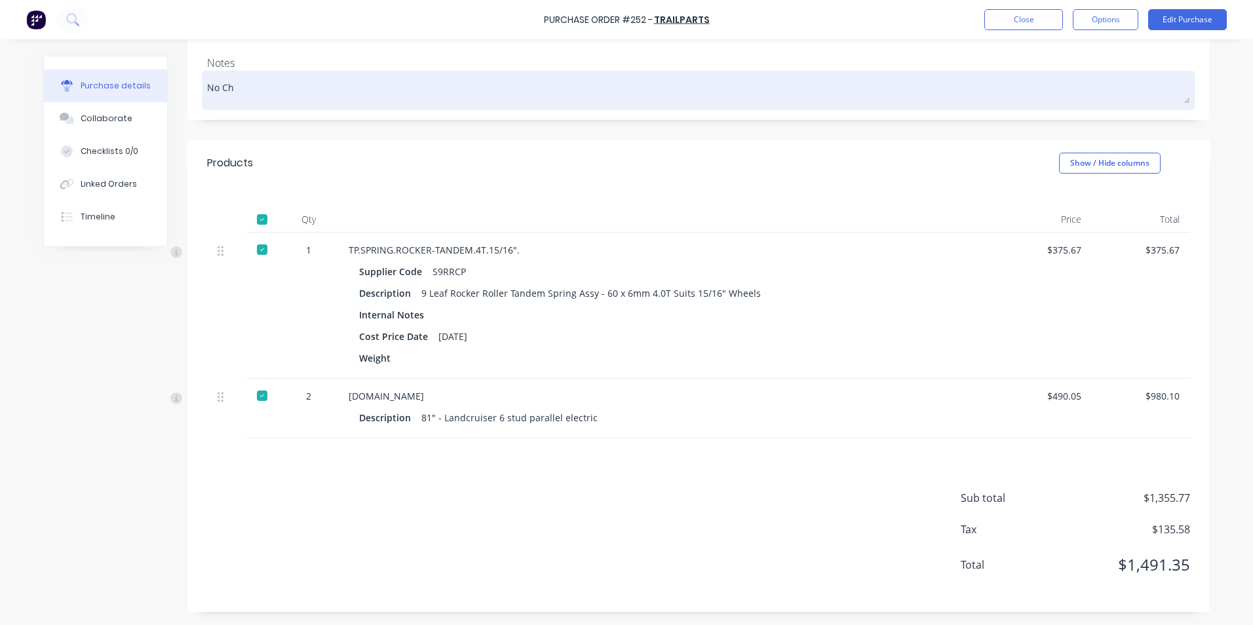
type textarea "x"
type textarea "No C"
type textarea "x"
type textarea "No"
type textarea "x"
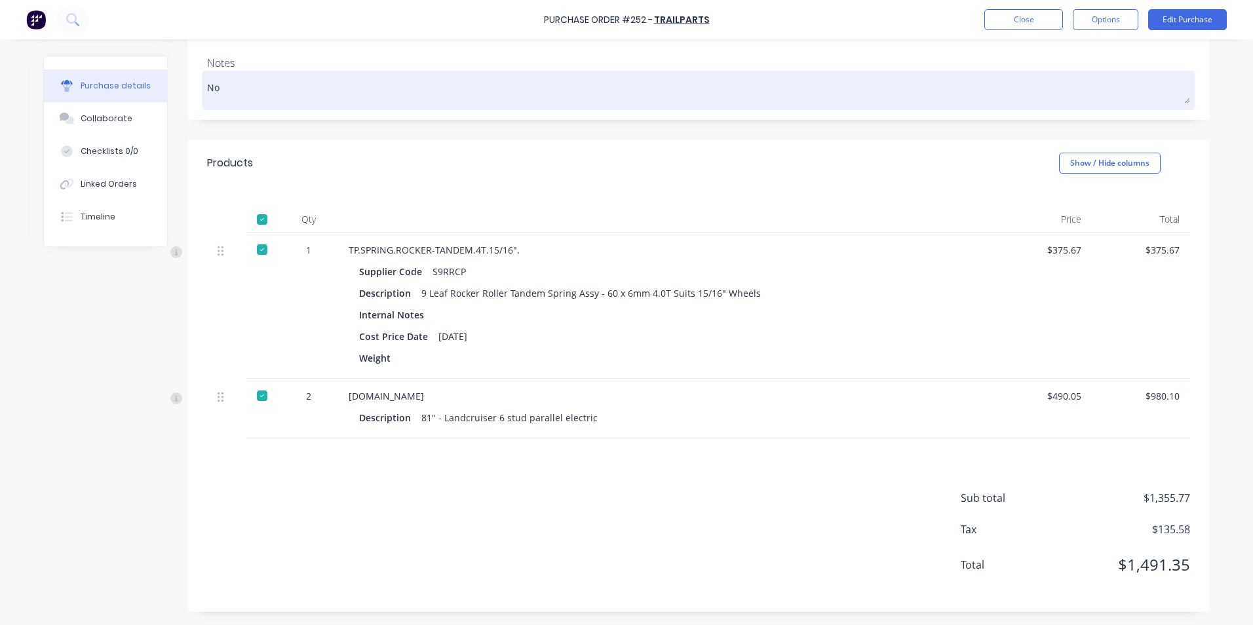
type textarea "No"
type textarea "x"
type textarea "N"
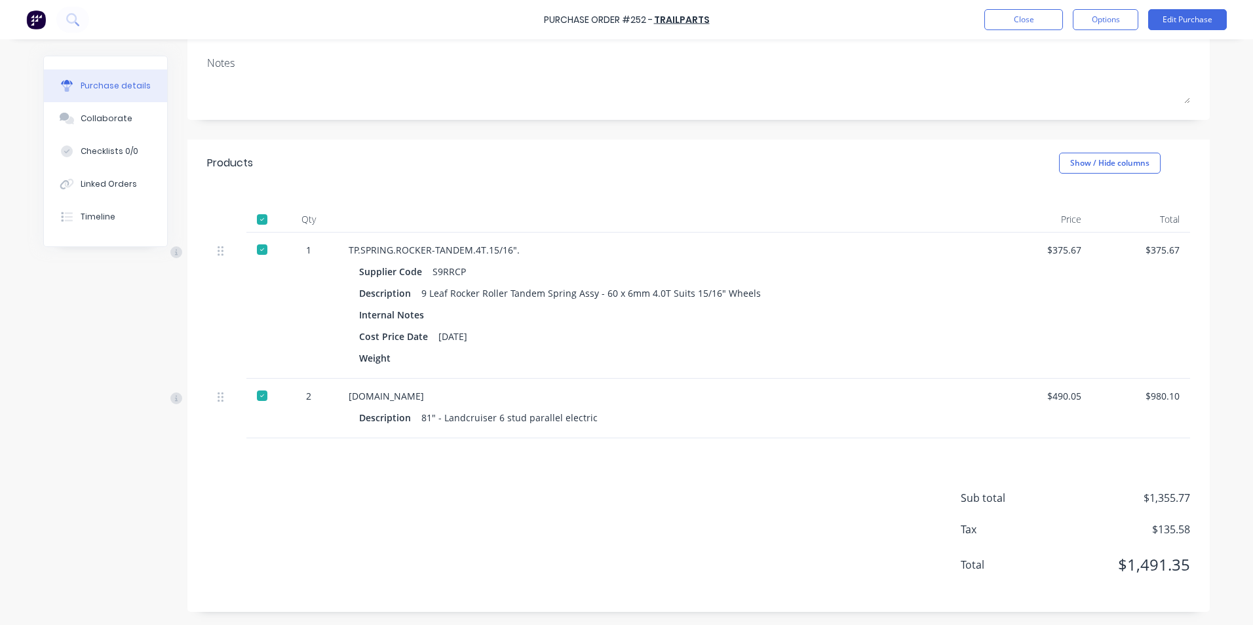
scroll to position [0, 0]
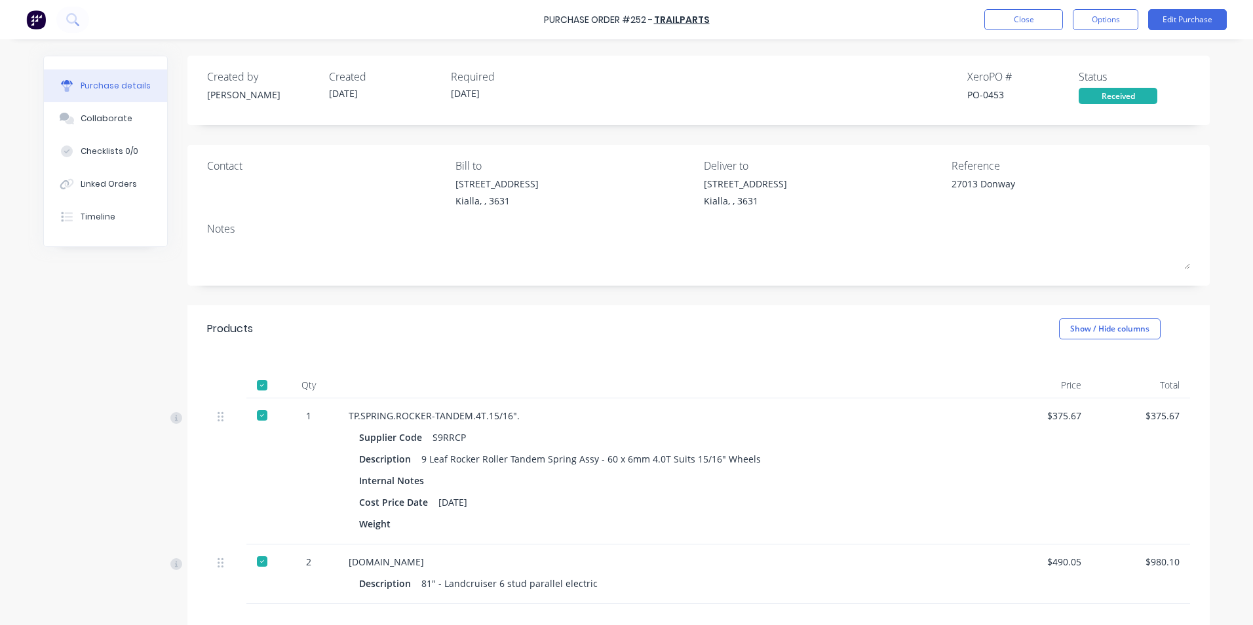
type textarea "x"
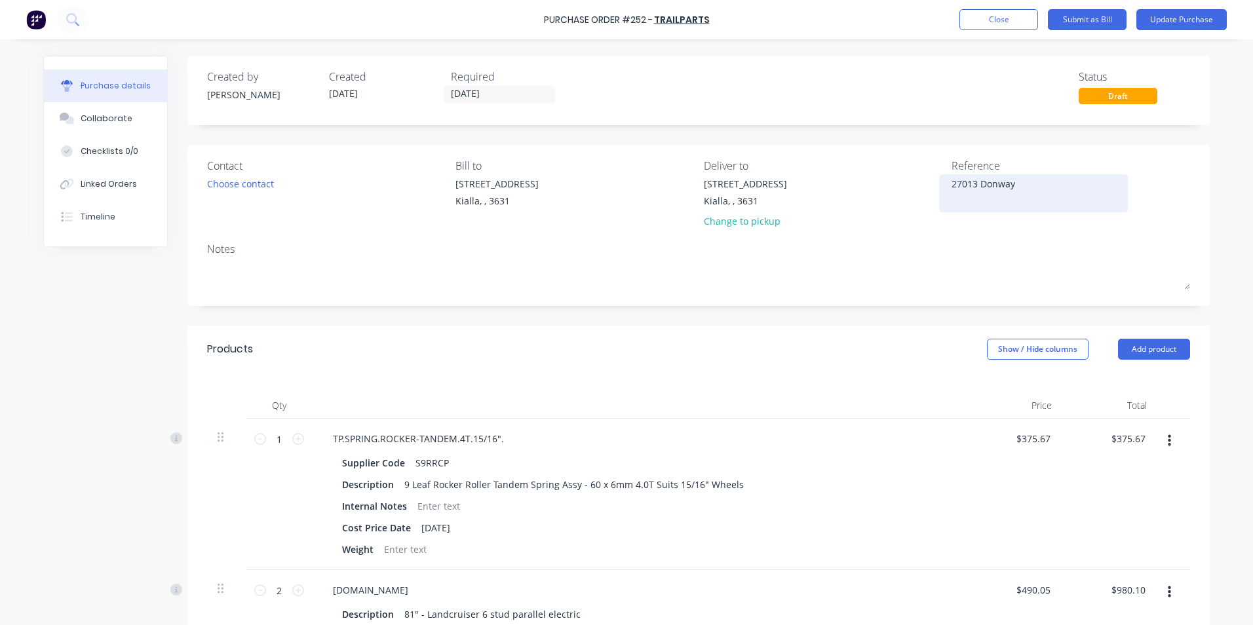
type textarea "x"
click at [1012, 181] on textarea "27013 Donway" at bounding box center [1033, 191] width 164 height 29
type textarea "x"
type textarea "2"
type textarea "27052"
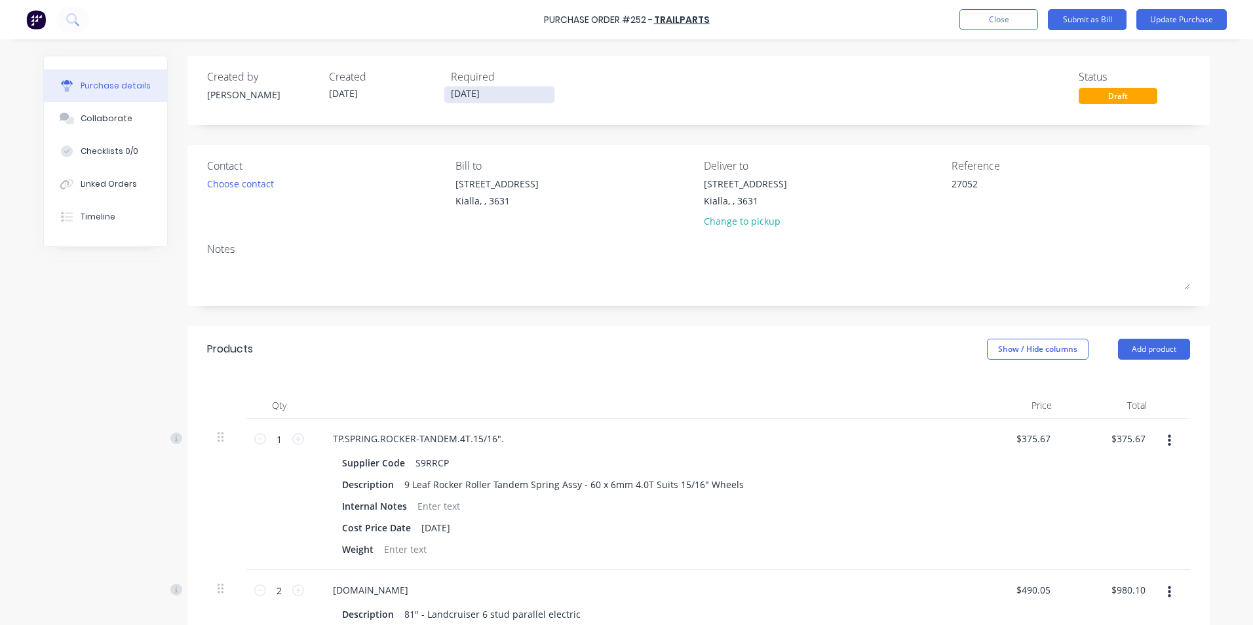
type textarea "x"
type textarea "27052"
click at [489, 93] on input "[DATE]" at bounding box center [499, 94] width 110 height 16
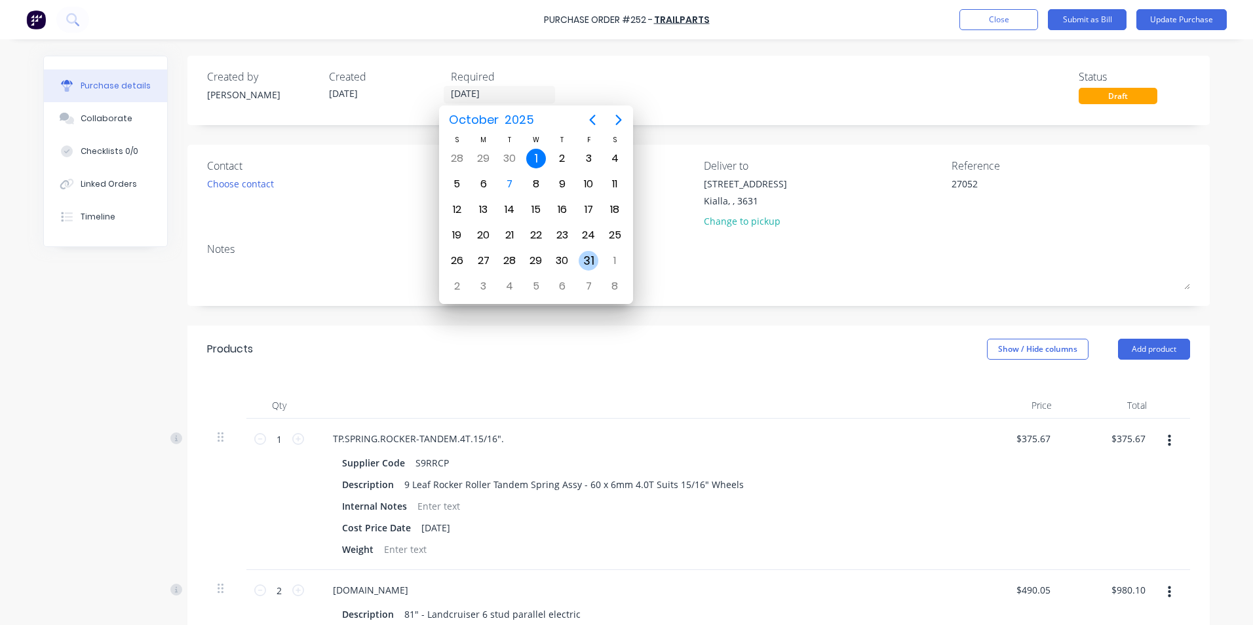
click at [594, 262] on div "31" at bounding box center [589, 261] width 20 height 20
type textarea "x"
type input "[DATE]"
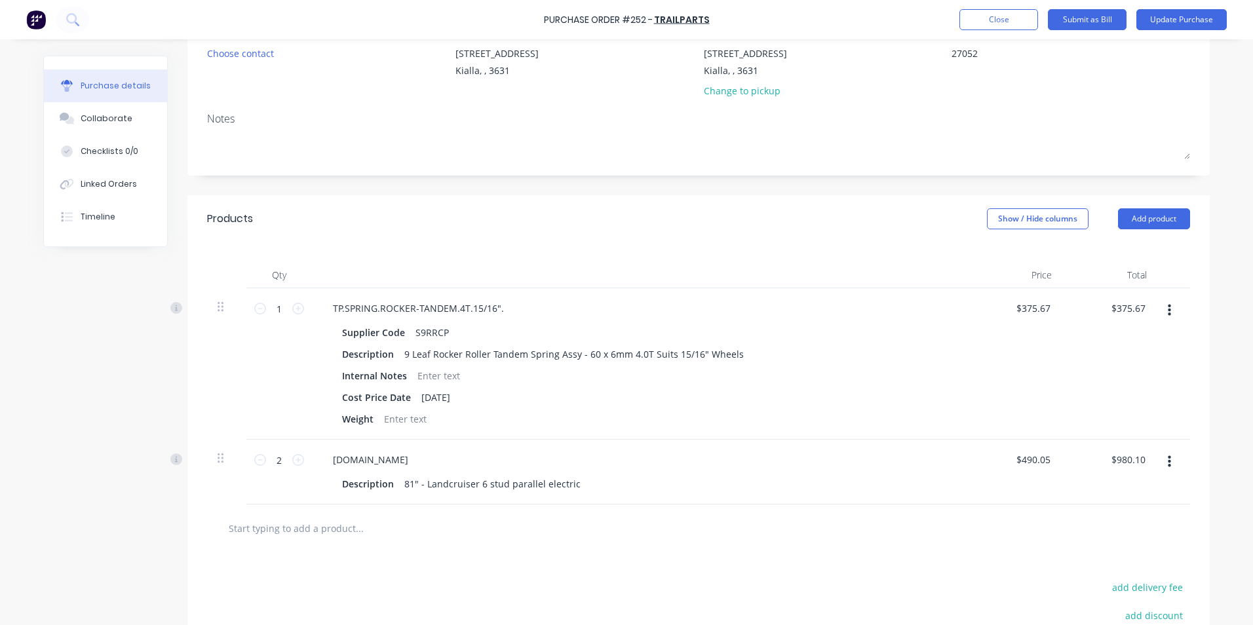
scroll to position [131, 0]
click at [1136, 223] on button "Add product" at bounding box center [1154, 218] width 72 height 21
click at [1144, 250] on div "Product catalogue" at bounding box center [1127, 251] width 101 height 19
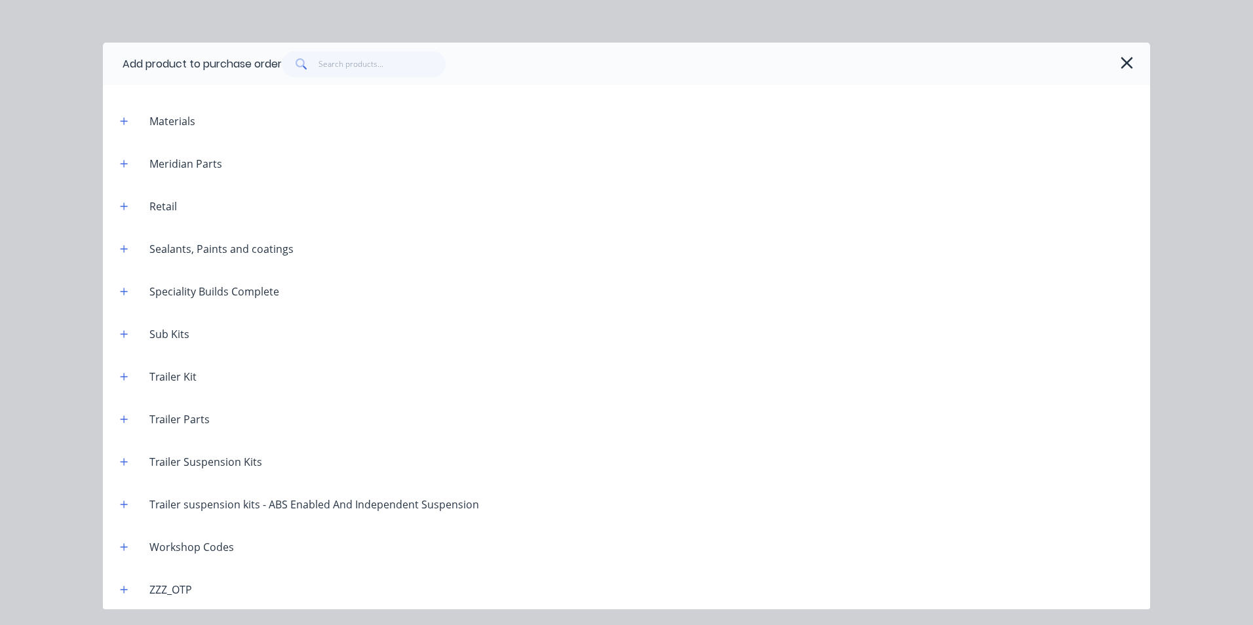
scroll to position [1284, 0]
click at [125, 540] on button "button" at bounding box center [124, 545] width 16 height 16
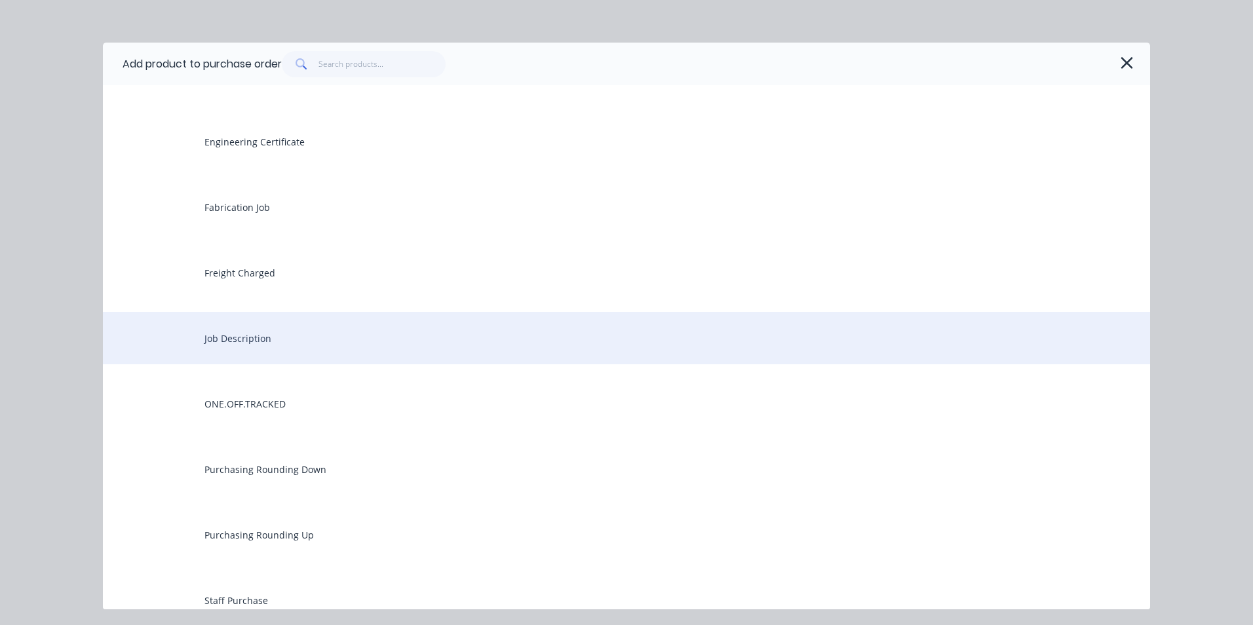
scroll to position [1808, 0]
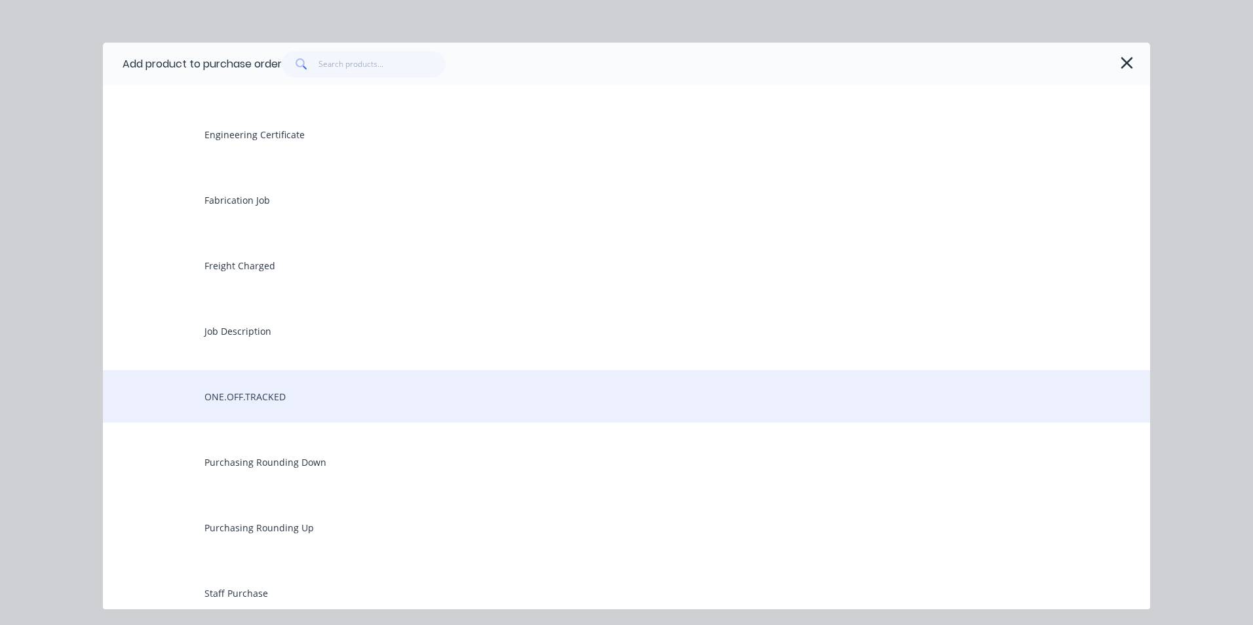
click at [299, 393] on div "ONE.OFF.TRACKED" at bounding box center [626, 396] width 1047 height 52
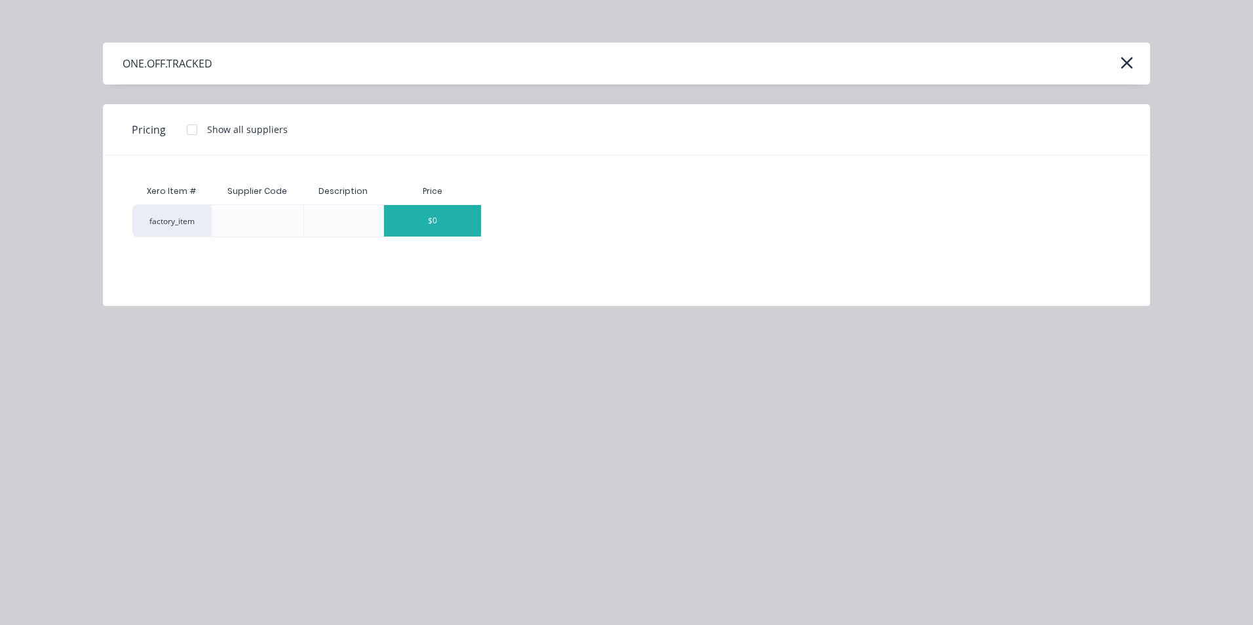
click at [457, 210] on div "$0" at bounding box center [432, 220] width 97 height 31
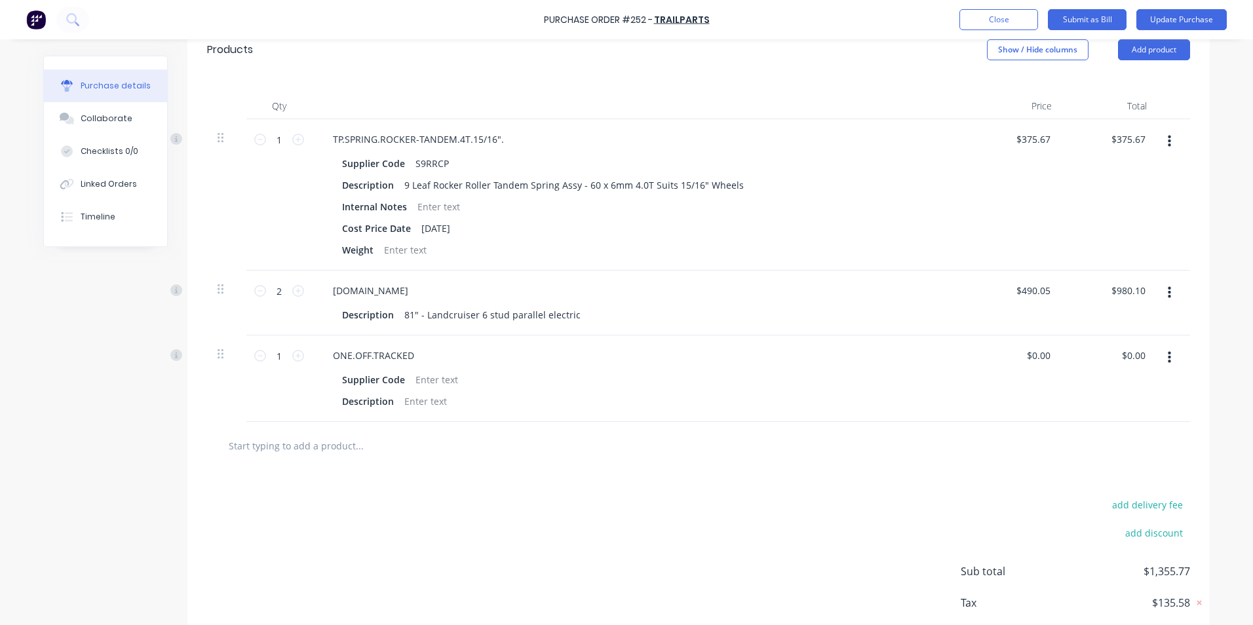
scroll to position [328, 0]
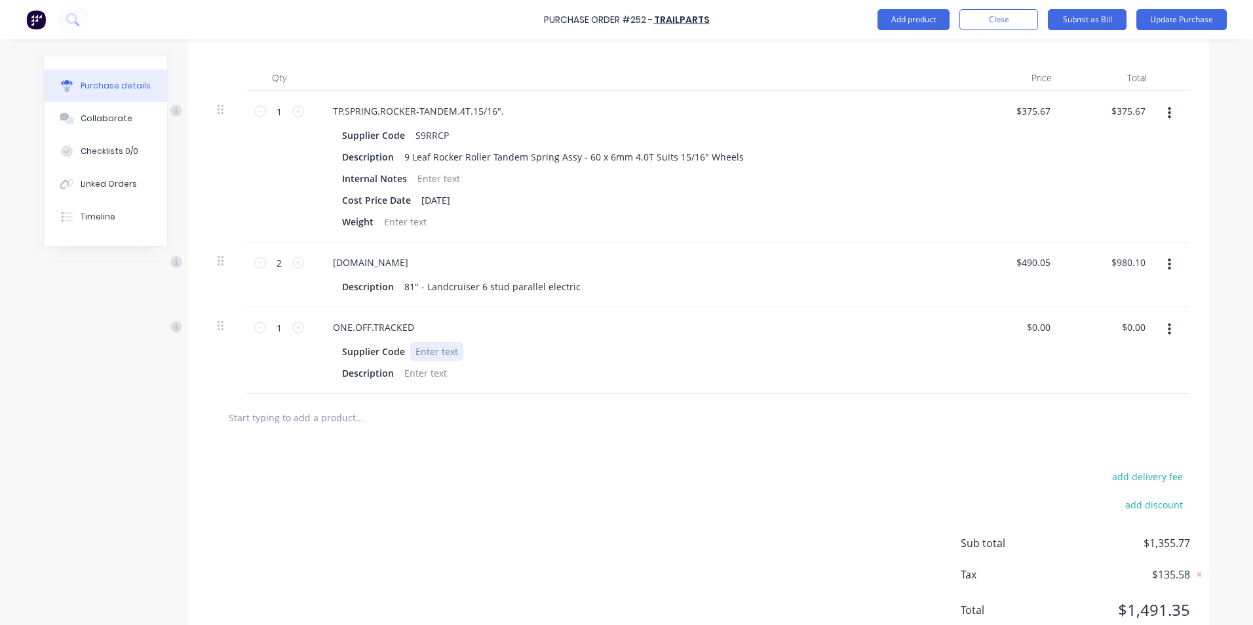
click at [415, 353] on div at bounding box center [436, 351] width 53 height 19
type textarea "x"
click at [413, 325] on div "ONE.OFF.TRACKED" at bounding box center [373, 327] width 102 height 19
type textarea "x"
click at [455, 351] on div at bounding box center [436, 351] width 53 height 19
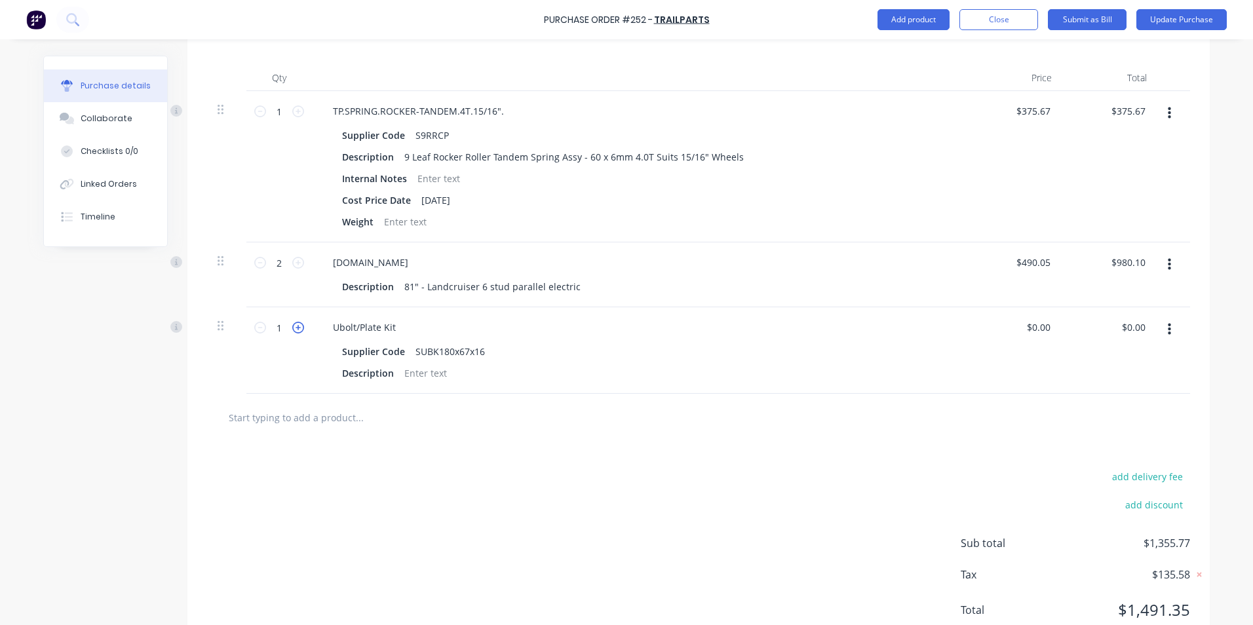
click at [294, 328] on icon at bounding box center [298, 328] width 12 height 12
type textarea "x"
type input "2"
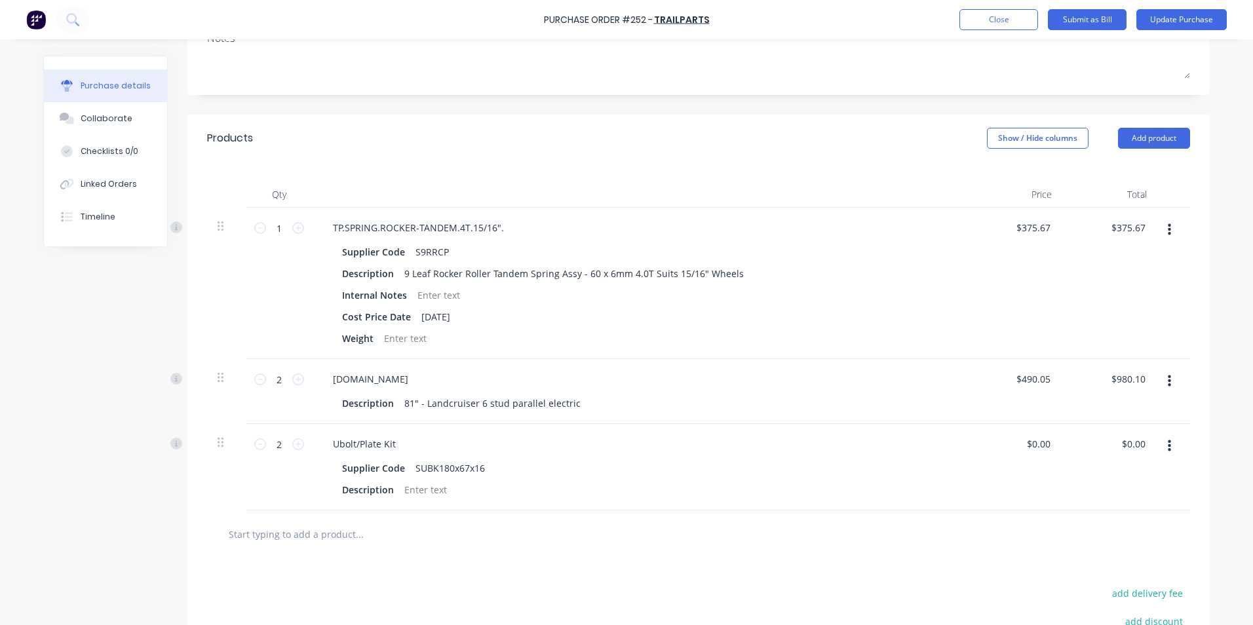
scroll to position [0, 0]
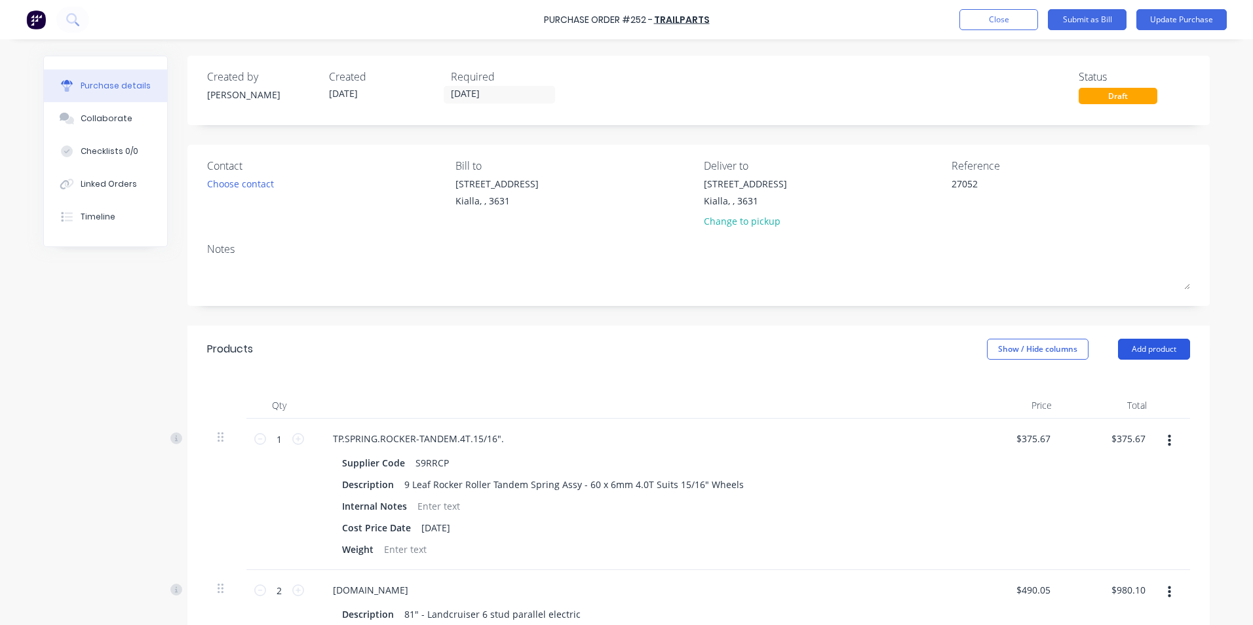
click at [1143, 348] on button "Add product" at bounding box center [1154, 349] width 72 height 21
click at [1138, 383] on div "Product catalogue" at bounding box center [1127, 382] width 101 height 19
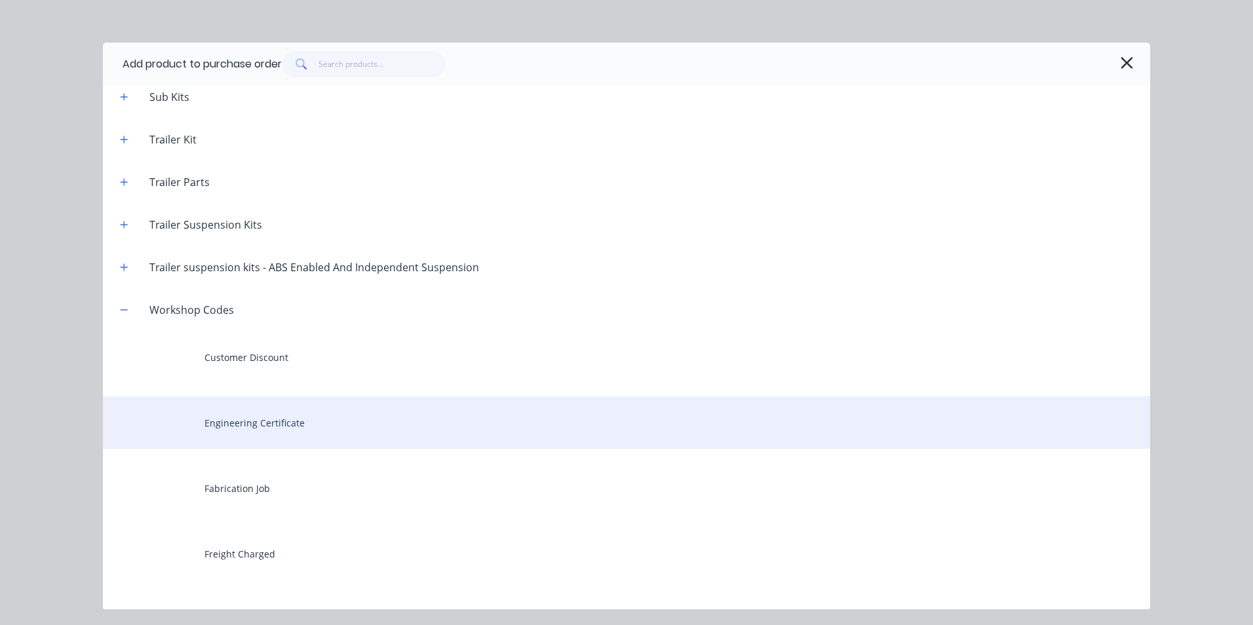
scroll to position [1638, 0]
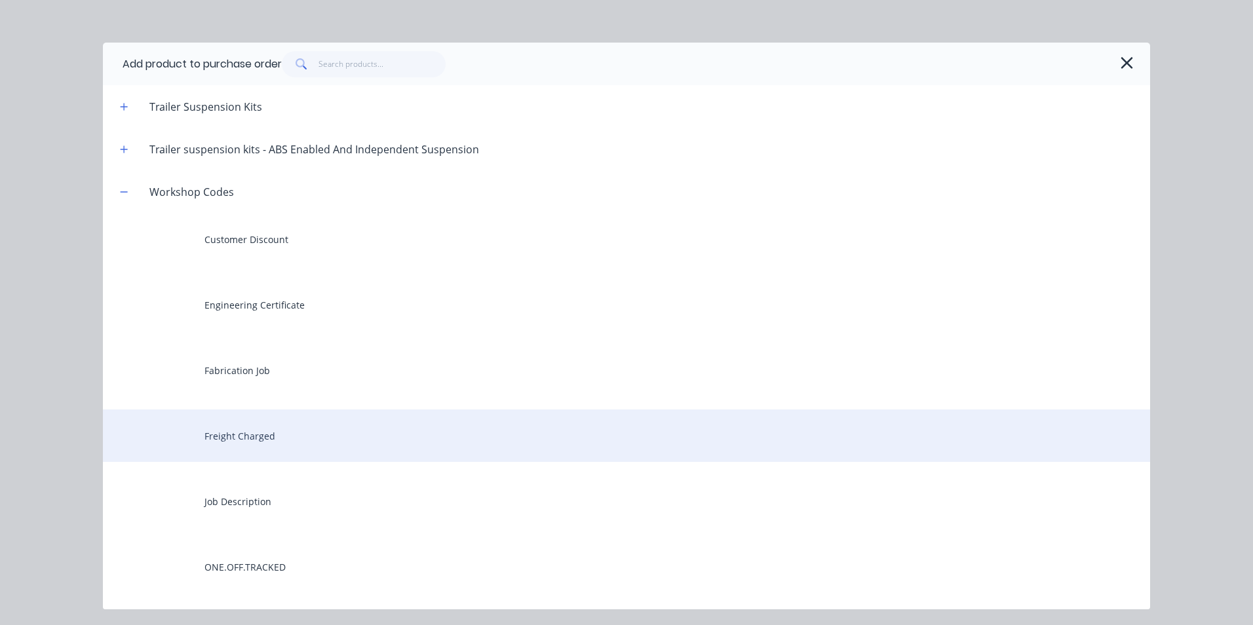
click at [289, 440] on div "Freight Charged" at bounding box center [626, 436] width 1047 height 52
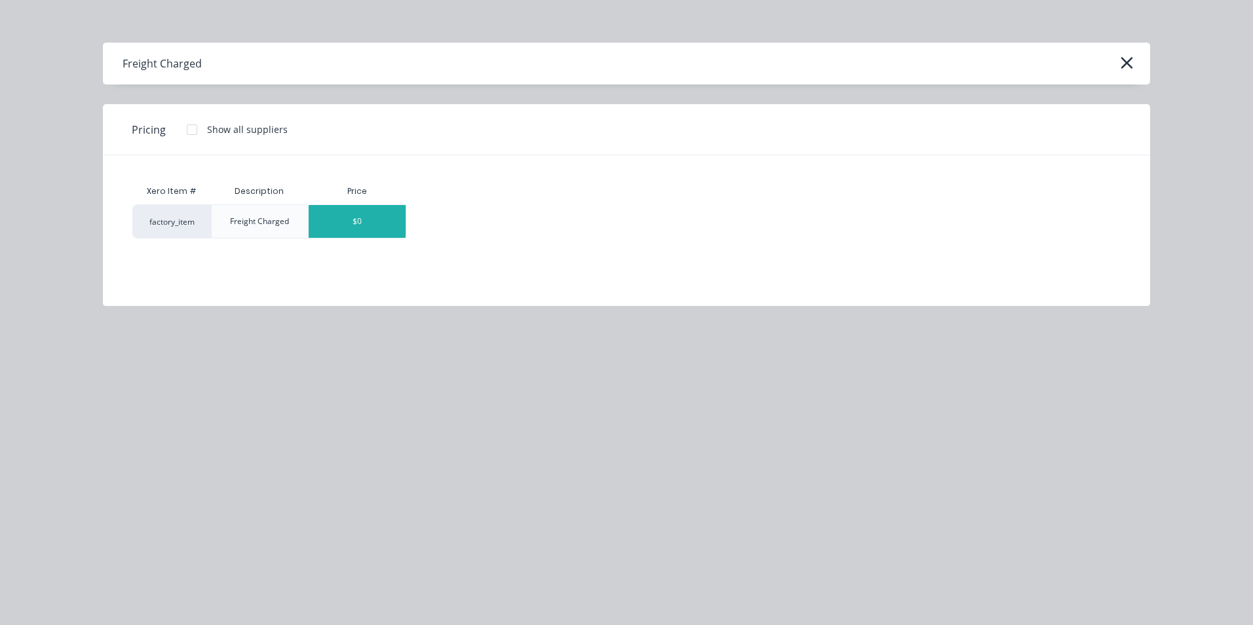
click at [375, 221] on div "$0" at bounding box center [357, 221] width 97 height 33
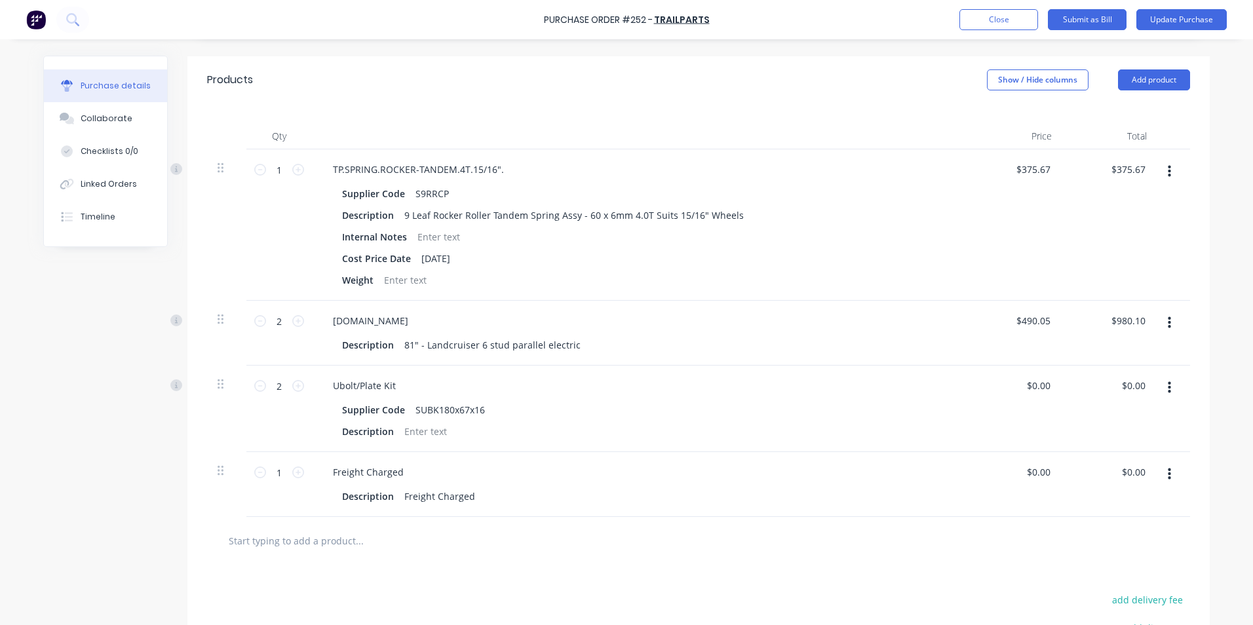
scroll to position [438, 0]
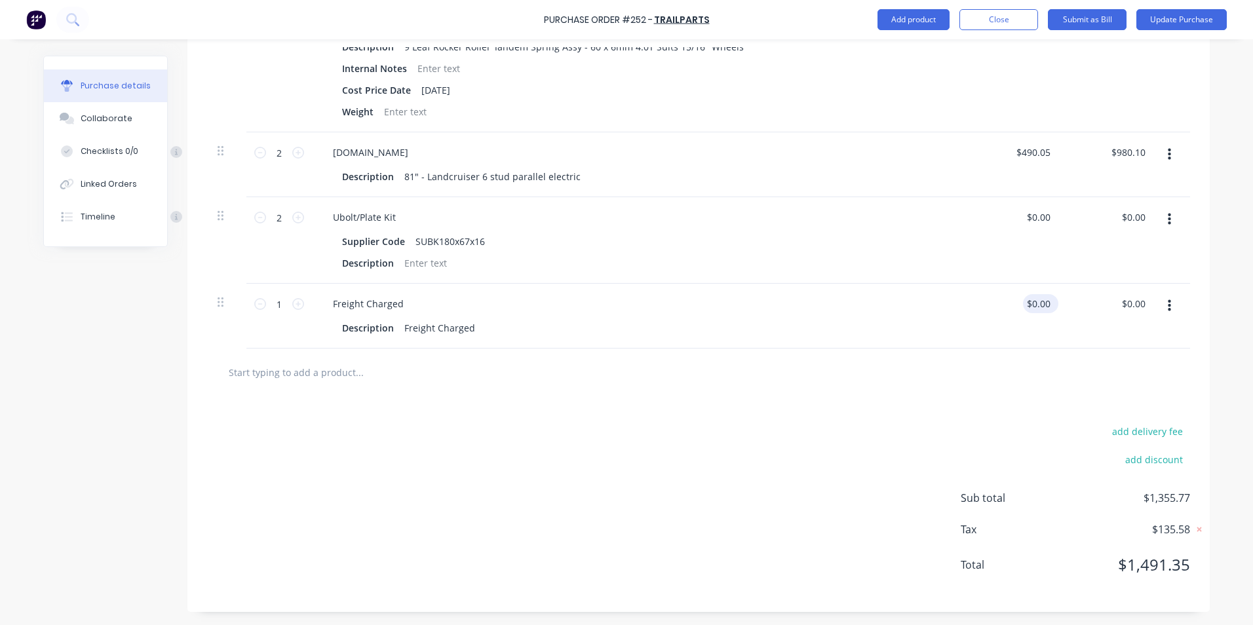
type textarea "x"
click at [1046, 304] on input "0.00" at bounding box center [1038, 303] width 30 height 19
type input "0"
type input "150.00"
type textarea "x"
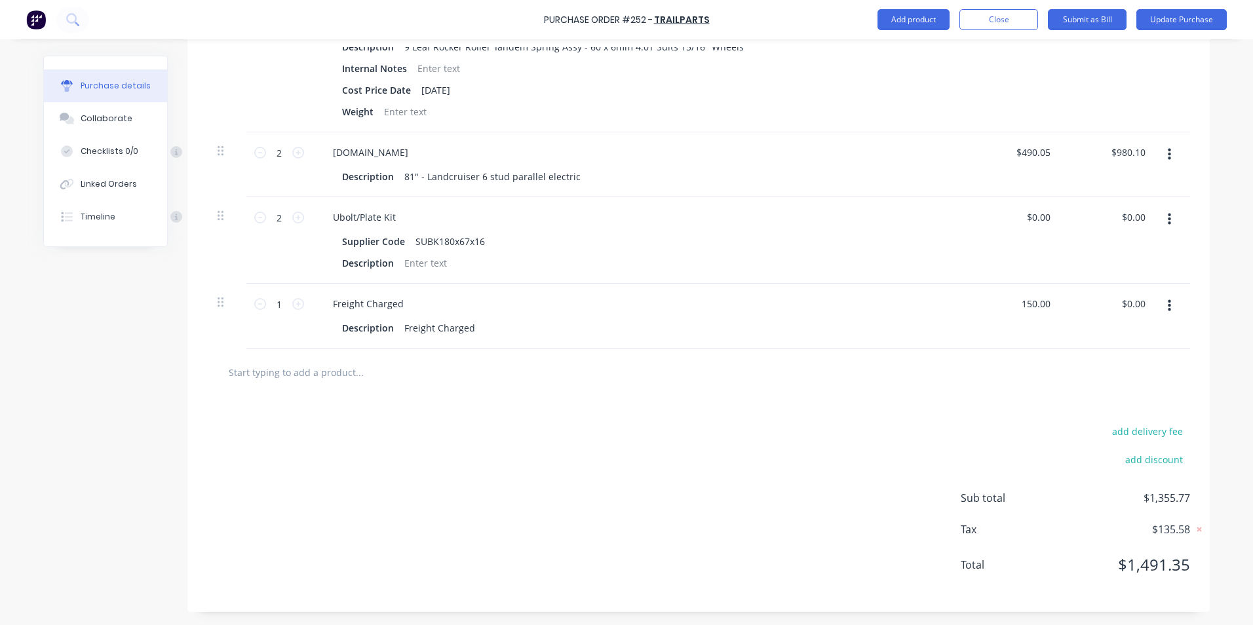
type input "$150.00"
click at [1056, 239] on div "$0.00 $0.00" at bounding box center [1014, 240] width 95 height 86
type textarea "x"
click at [1045, 216] on input "0.00" at bounding box center [1038, 217] width 30 height 19
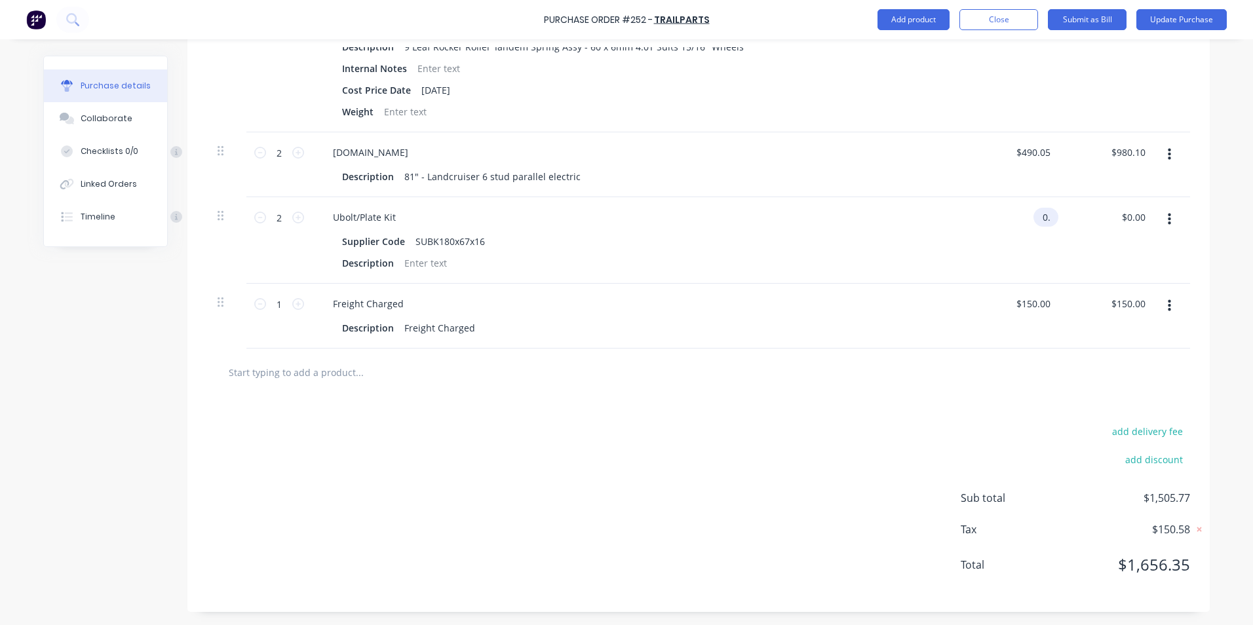
type input "0"
type input "36.00"
type textarea "x"
type input "$36.00"
type input "$72.00"
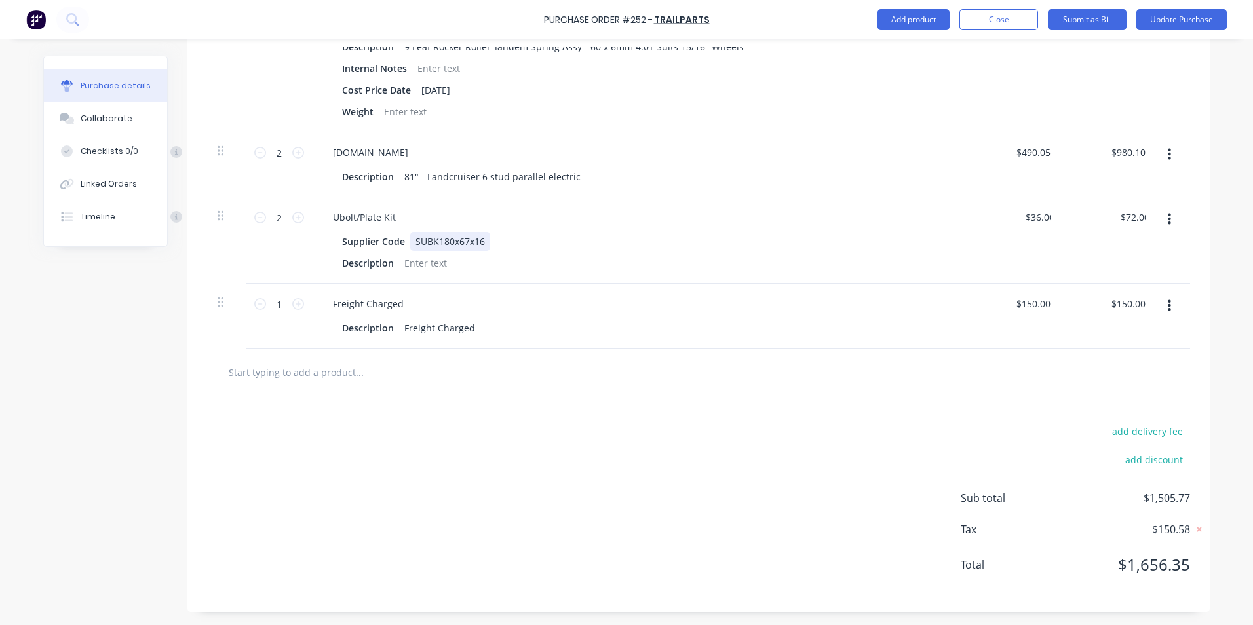
click at [778, 240] on div "Supplier Code SUBK180x67x16" at bounding box center [637, 241] width 600 height 19
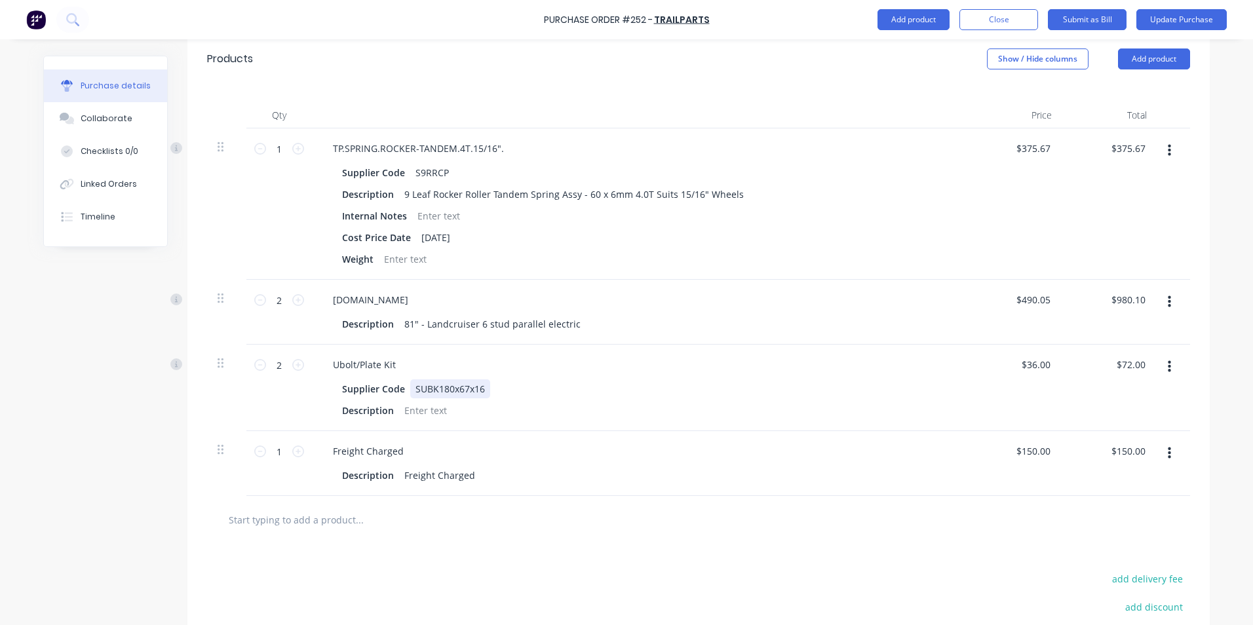
scroll to position [328, 0]
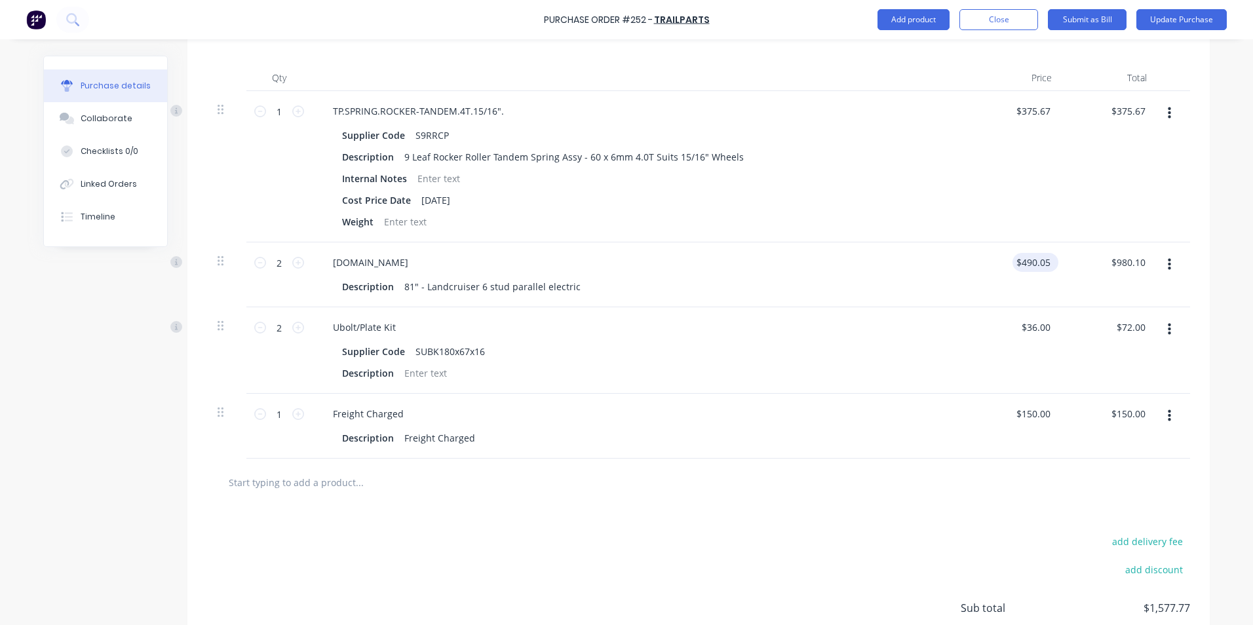
type textarea "x"
click at [1047, 261] on input "490.05" at bounding box center [1035, 262] width 35 height 19
type input "4"
type input "399.00"
type textarea "x"
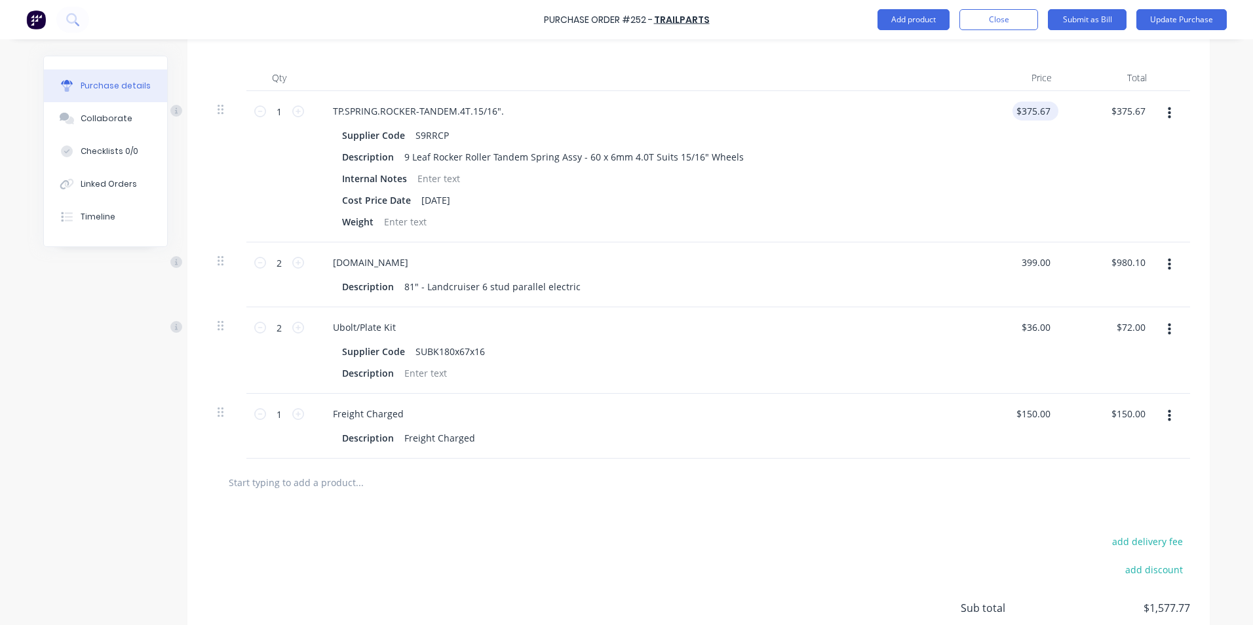
type input "375.67"
type input "$399.00"
type input "$798.00"
click at [1046, 109] on input "375.67" at bounding box center [1035, 111] width 35 height 19
type input "335.00"
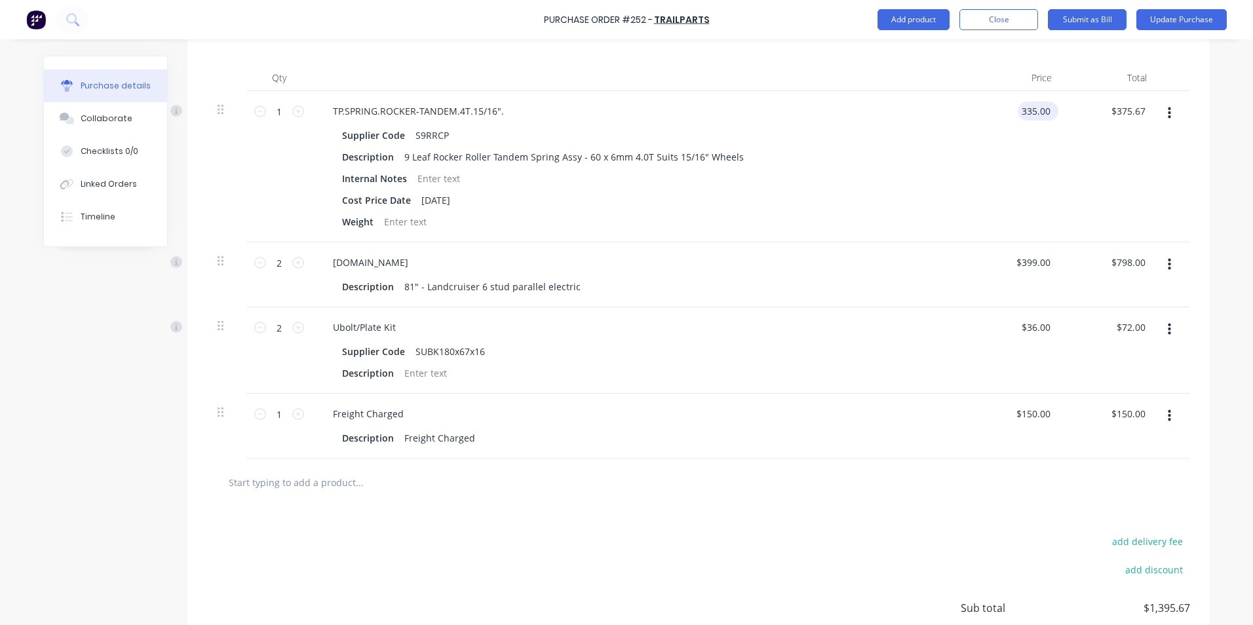
type textarea "x"
type input "335.00"
type input "$335.00"
click at [1012, 115] on div "335.00 335.00" at bounding box center [1014, 166] width 95 height 151
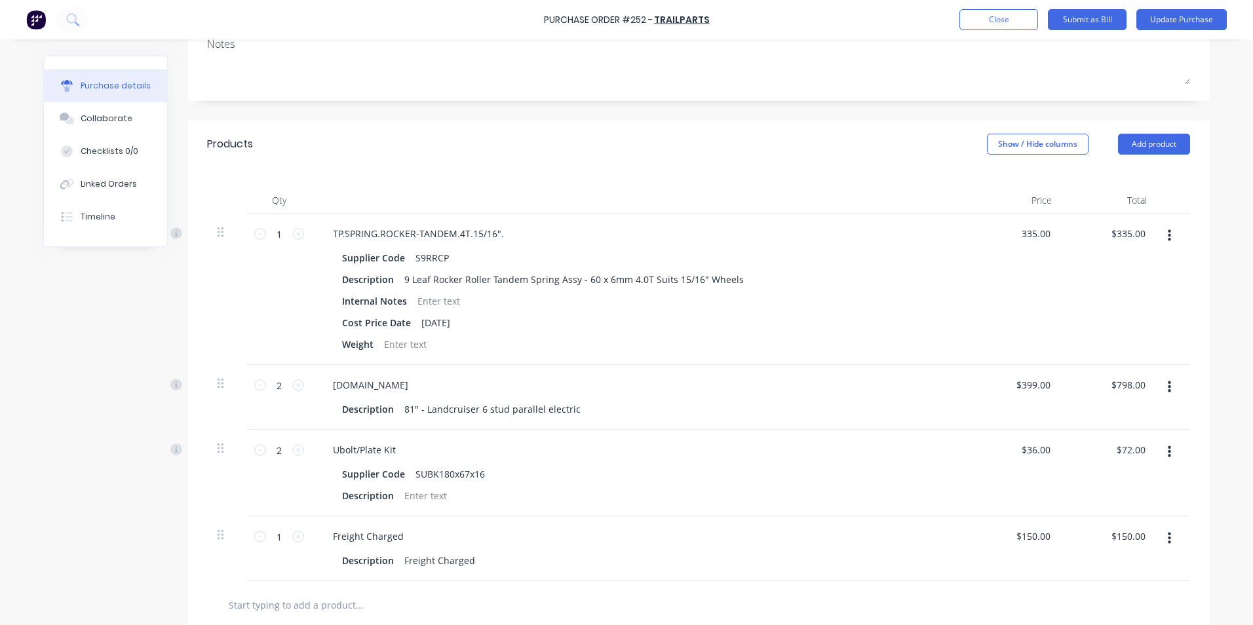
scroll to position [0, 0]
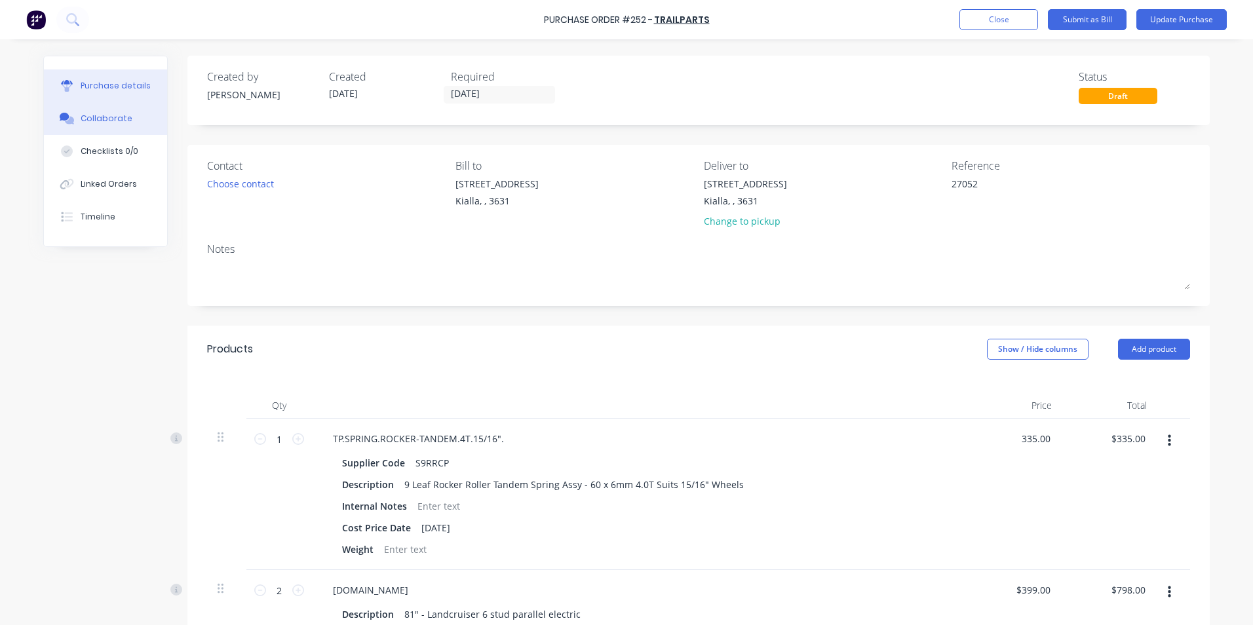
type textarea "x"
type input "$335.00"
click at [119, 121] on div "Collaborate" at bounding box center [107, 119] width 52 height 12
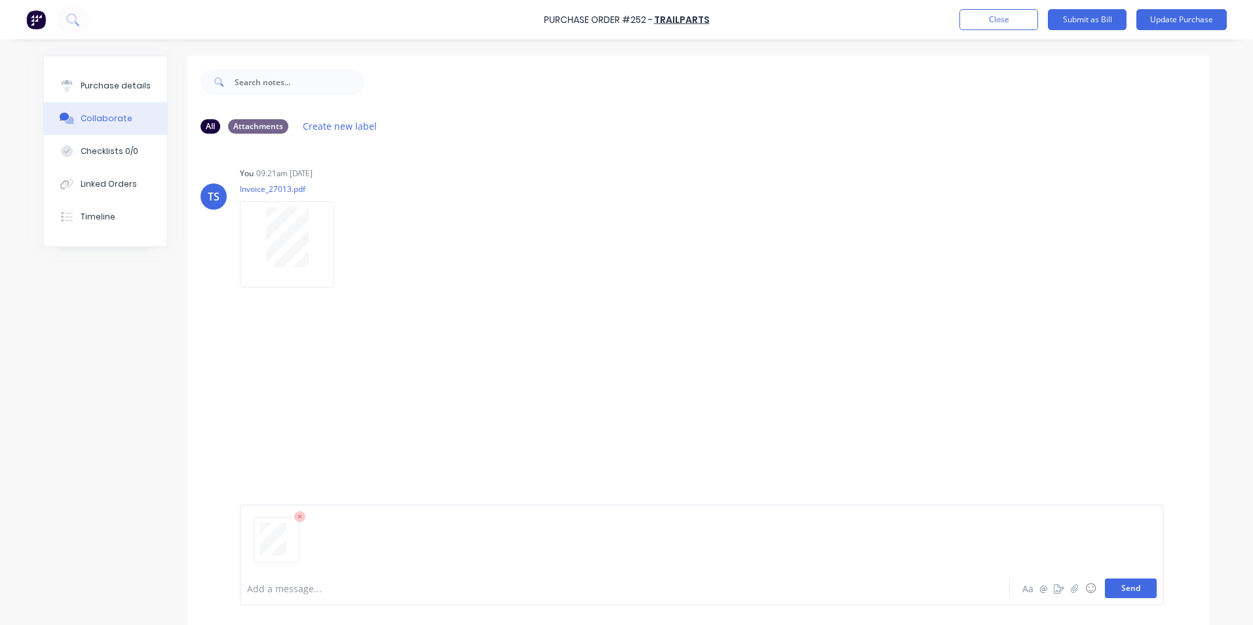
click at [1139, 586] on button "Send" at bounding box center [1131, 589] width 52 height 20
click at [116, 85] on div "Purchase details" at bounding box center [116, 86] width 70 height 12
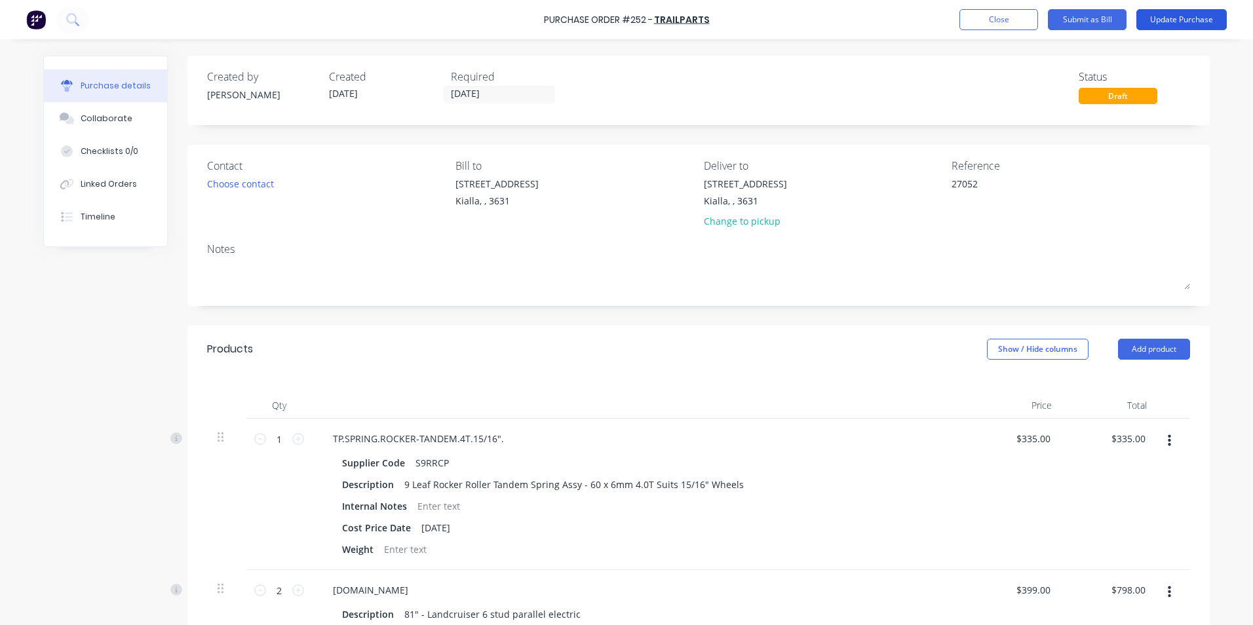
click at [1206, 18] on button "Update Purchase" at bounding box center [1181, 19] width 90 height 21
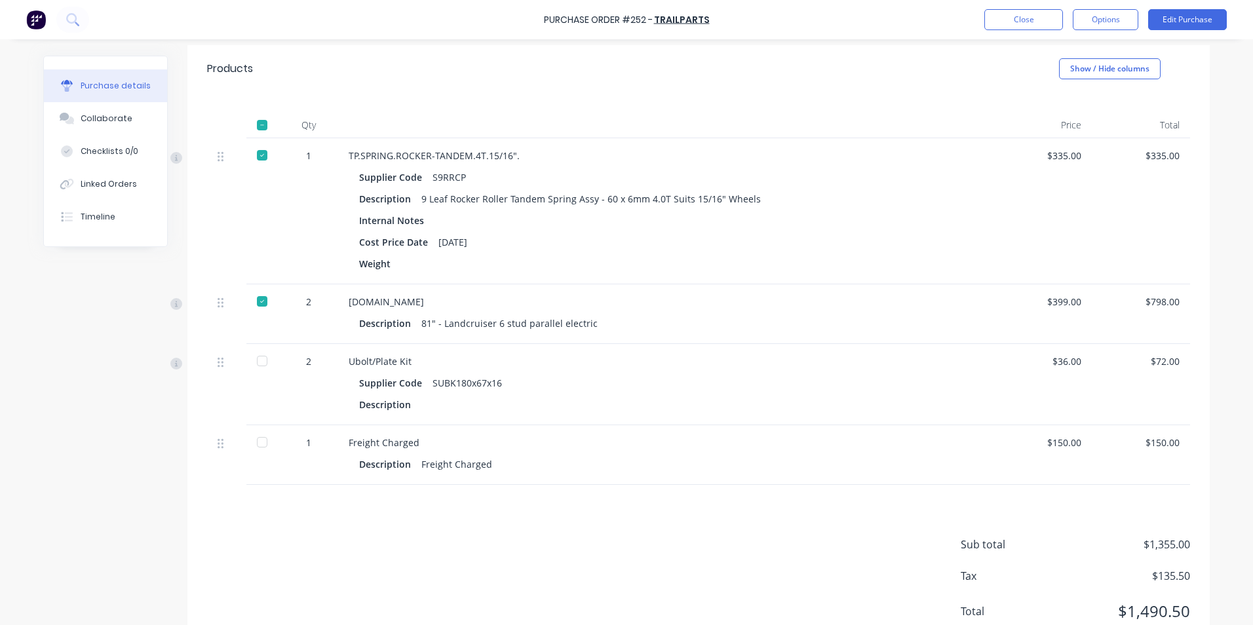
scroll to position [307, 0]
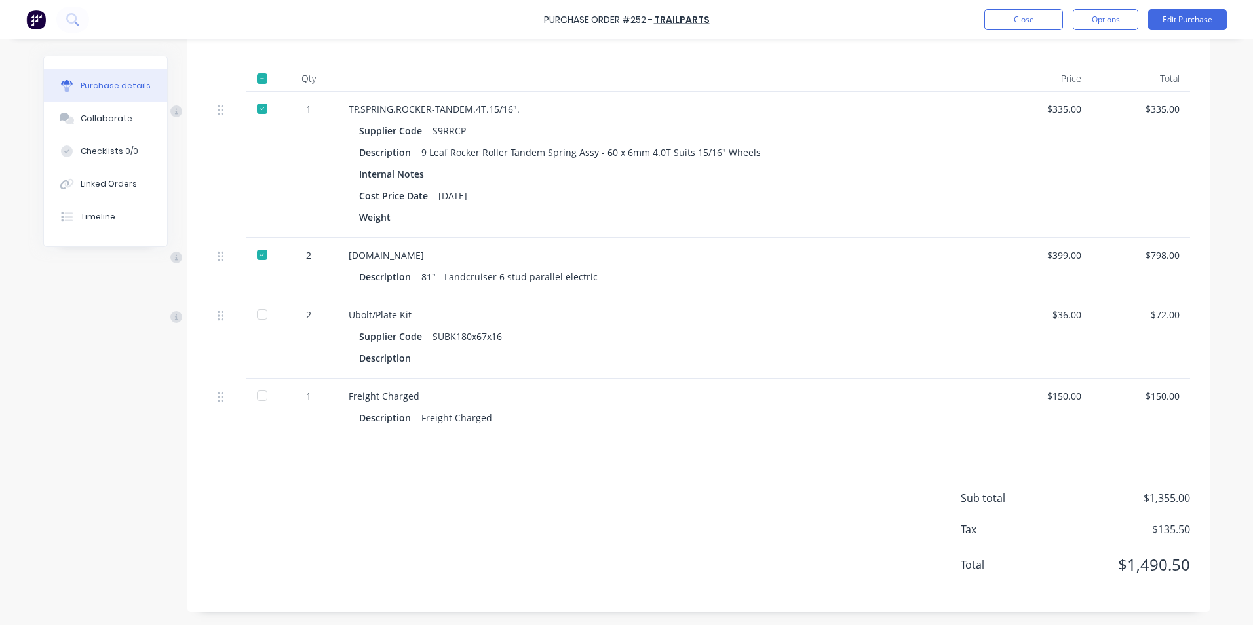
click at [256, 313] on div at bounding box center [262, 314] width 26 height 26
click at [259, 393] on div at bounding box center [262, 396] width 26 height 26
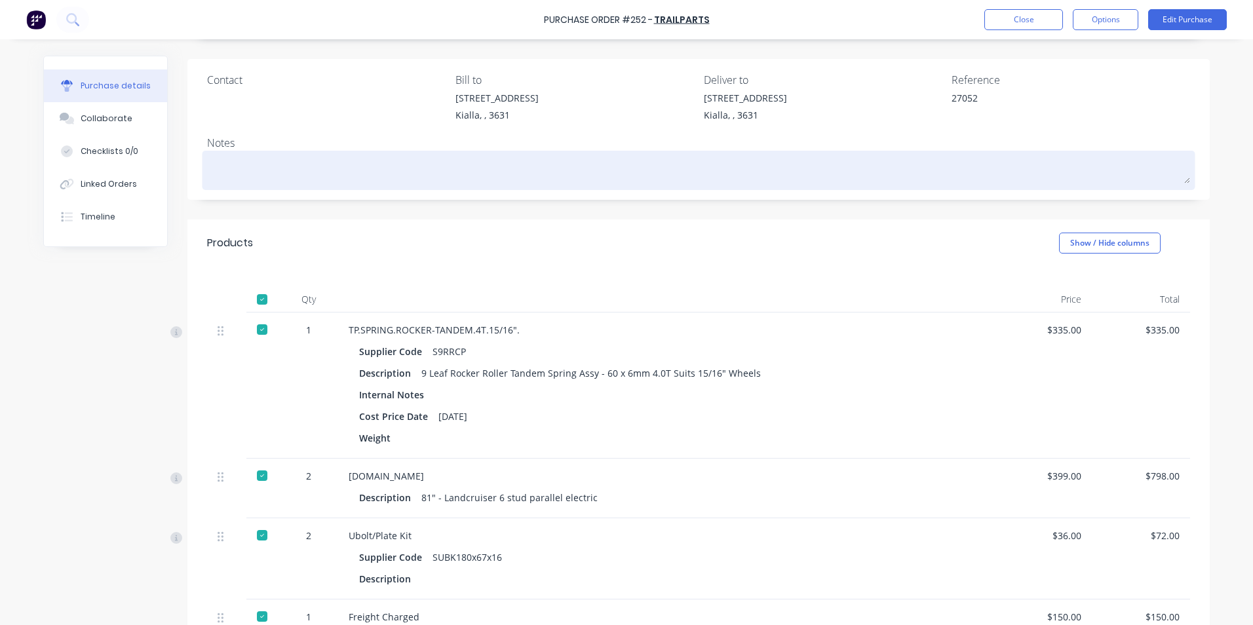
scroll to position [0, 0]
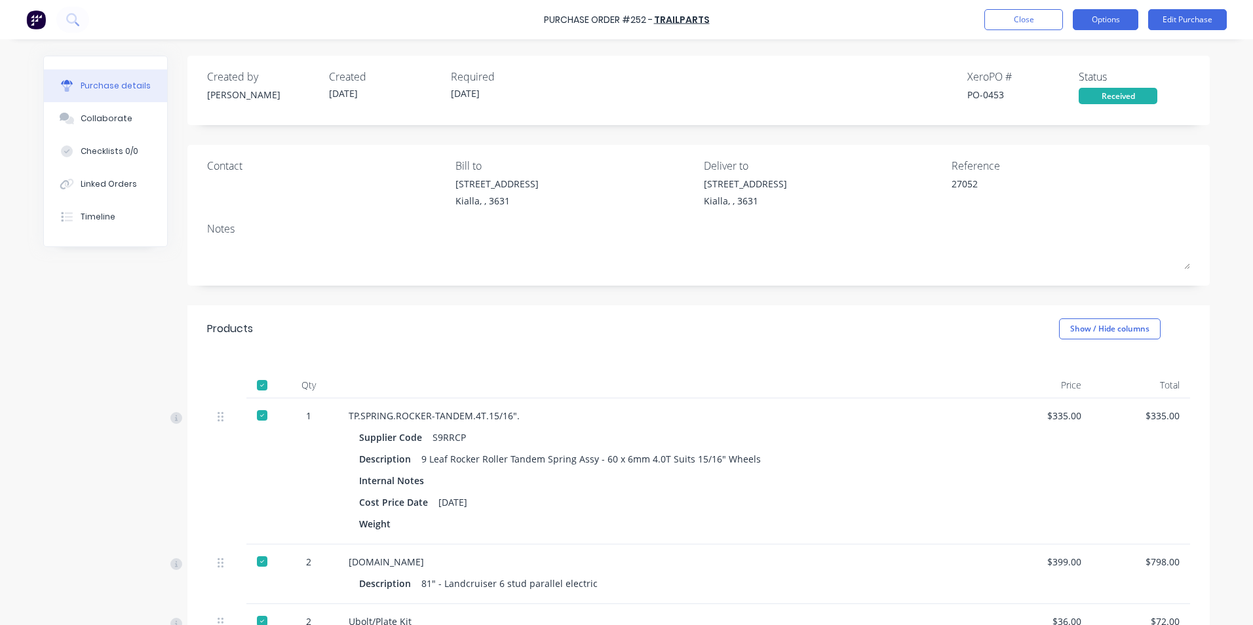
click at [1124, 26] on button "Options" at bounding box center [1106, 19] width 66 height 21
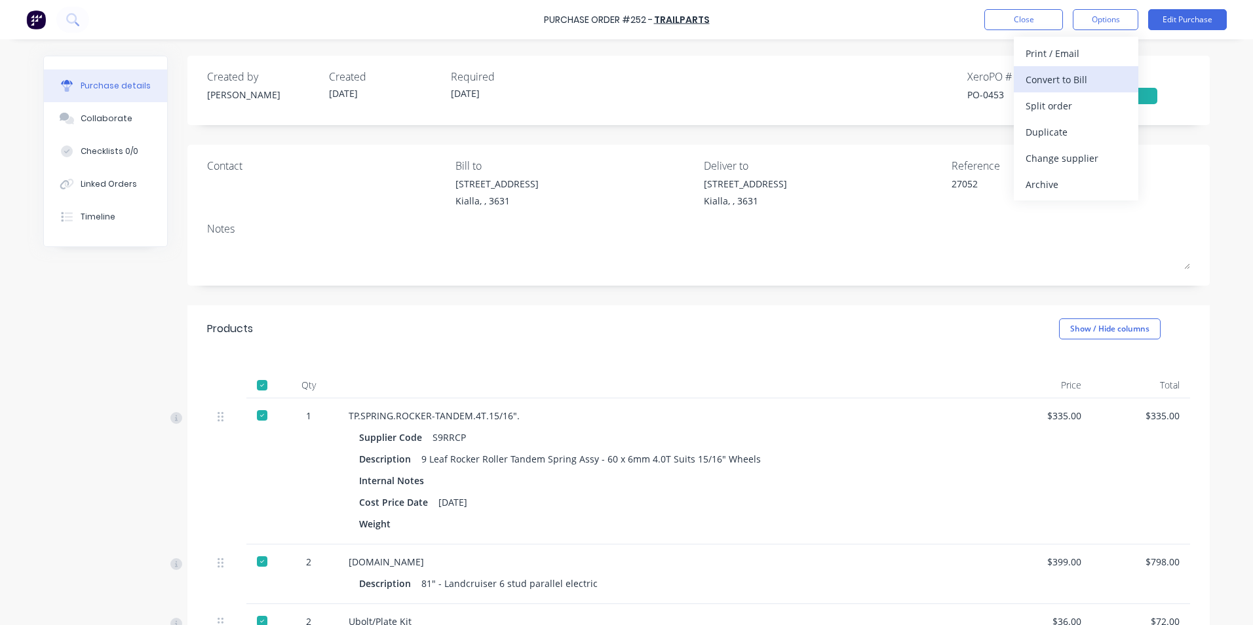
click at [1096, 79] on div "Convert to Bill" at bounding box center [1075, 79] width 101 height 19
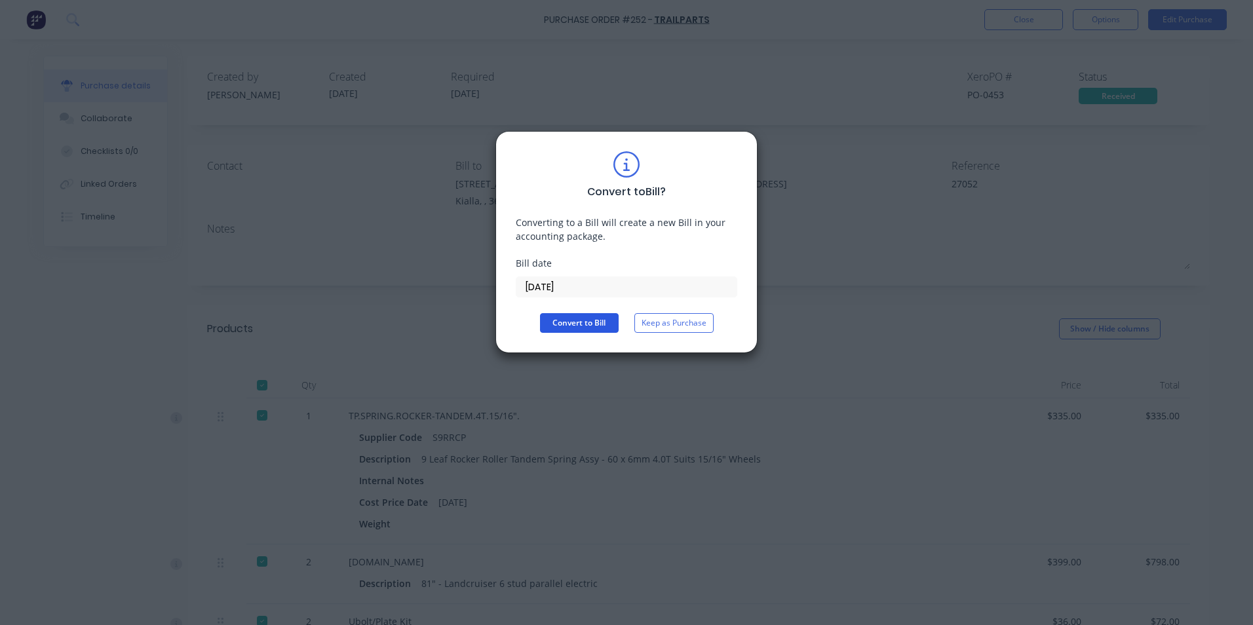
click at [571, 324] on button "Convert to Bill" at bounding box center [579, 323] width 79 height 20
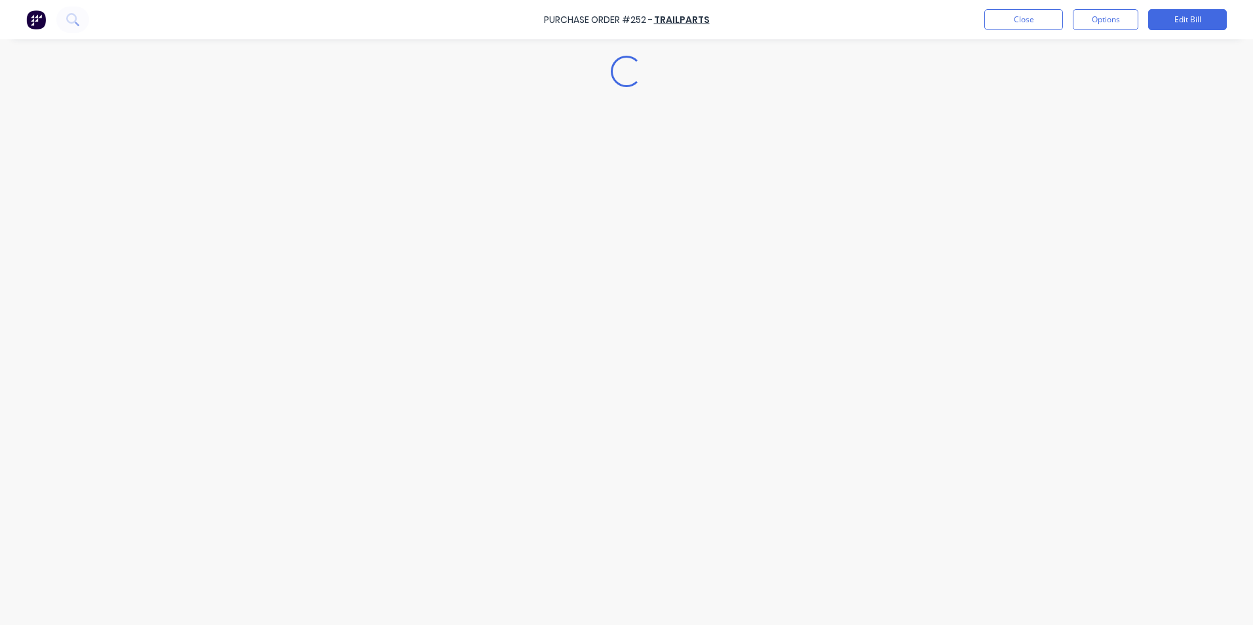
type textarea "x"
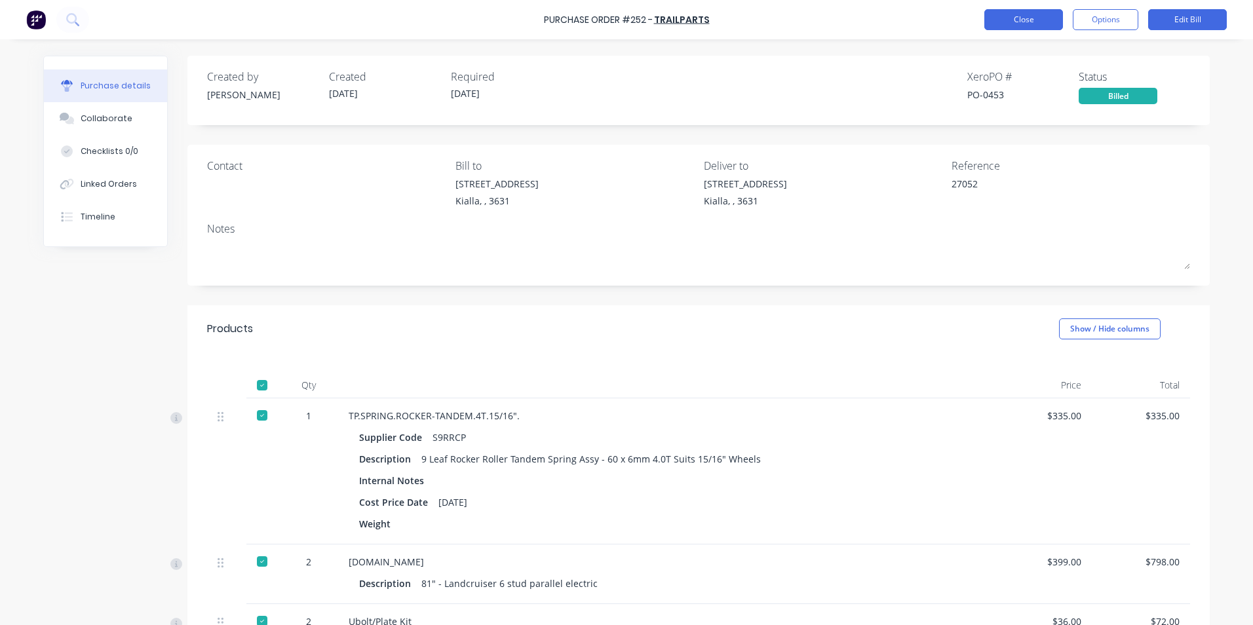
click at [1037, 22] on button "Close" at bounding box center [1023, 19] width 79 height 21
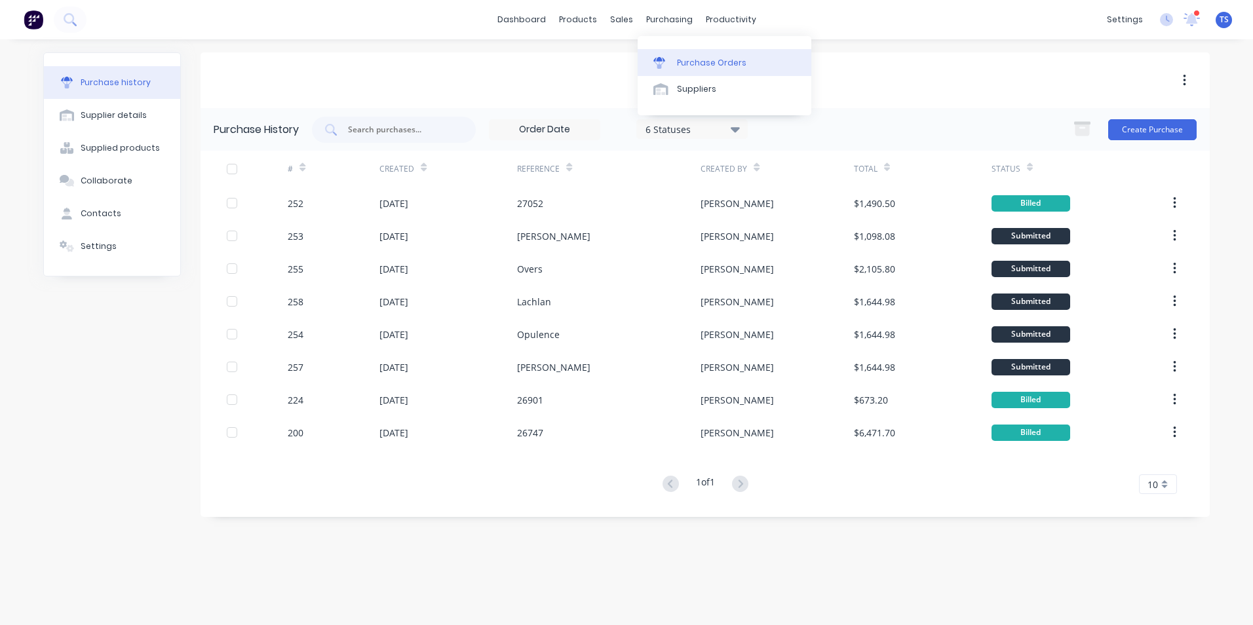
click at [687, 64] on div "Purchase Orders" at bounding box center [711, 63] width 69 height 12
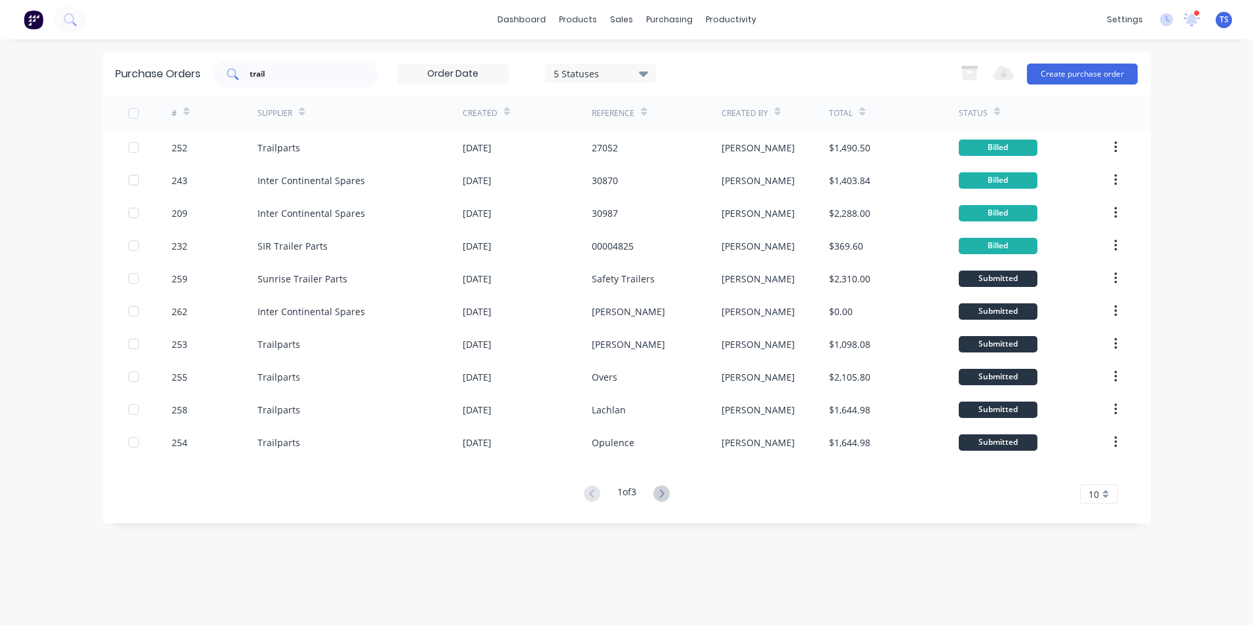
click at [286, 72] on input "trail" at bounding box center [302, 73] width 109 height 13
type input "t"
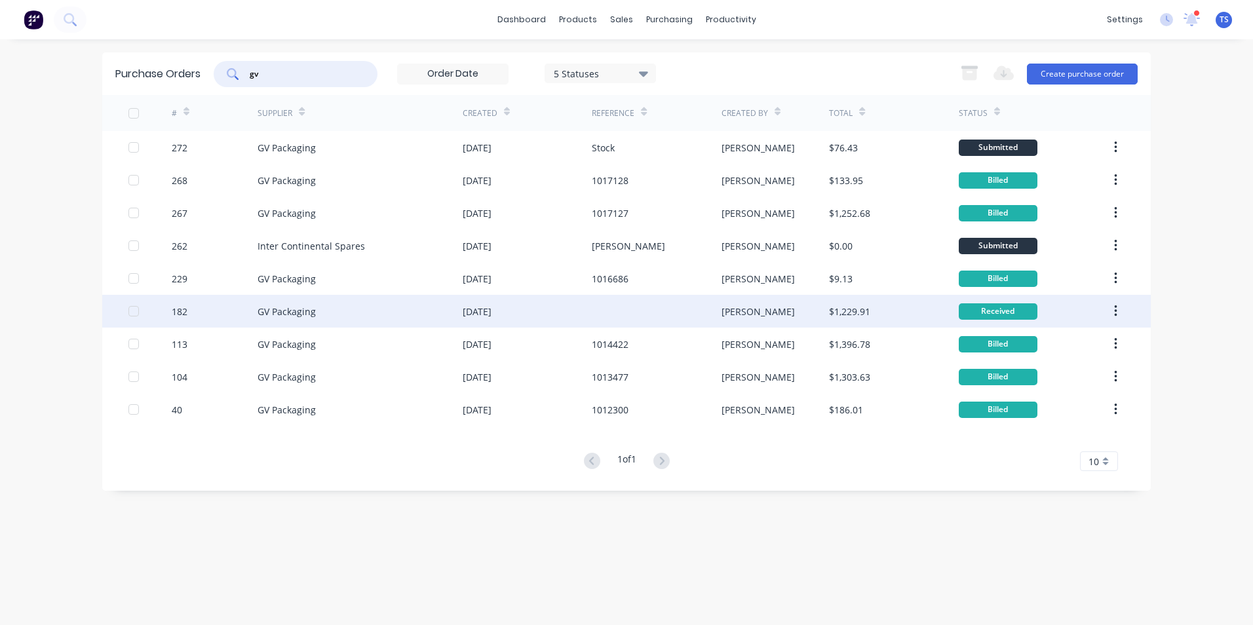
type input "gv"
click at [290, 314] on div "GV Packaging" at bounding box center [287, 312] width 58 height 14
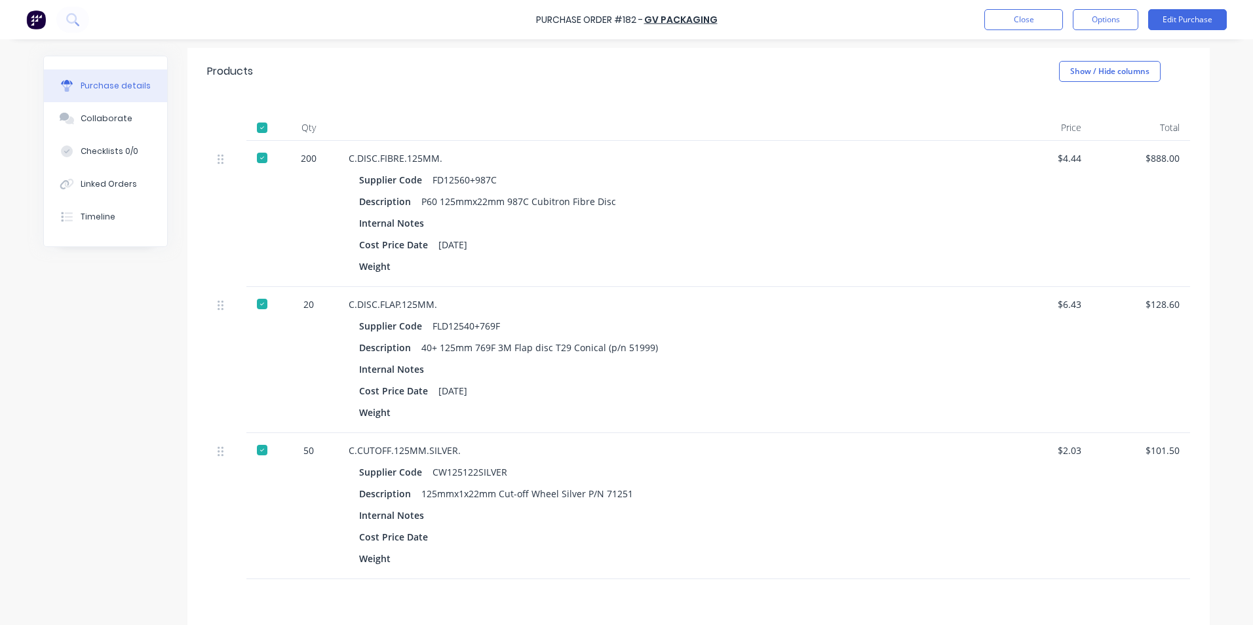
scroll to position [267, 0]
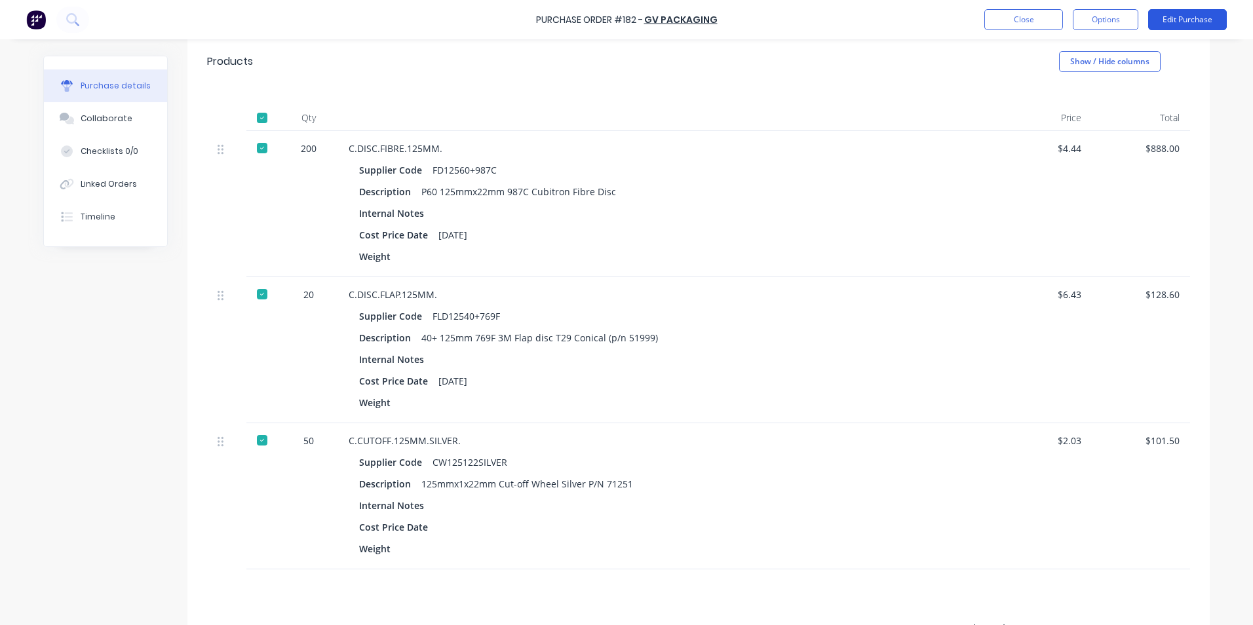
click at [1174, 16] on button "Edit Purchase" at bounding box center [1187, 19] width 79 height 21
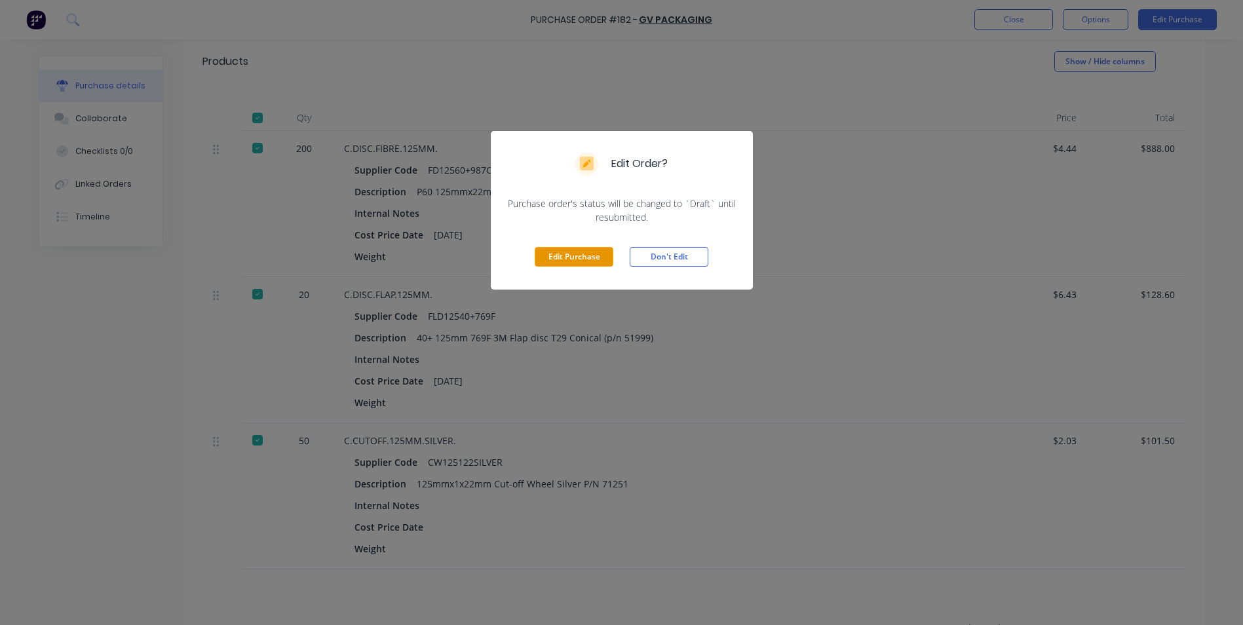
click at [582, 259] on button "Edit Purchase" at bounding box center [574, 257] width 79 height 20
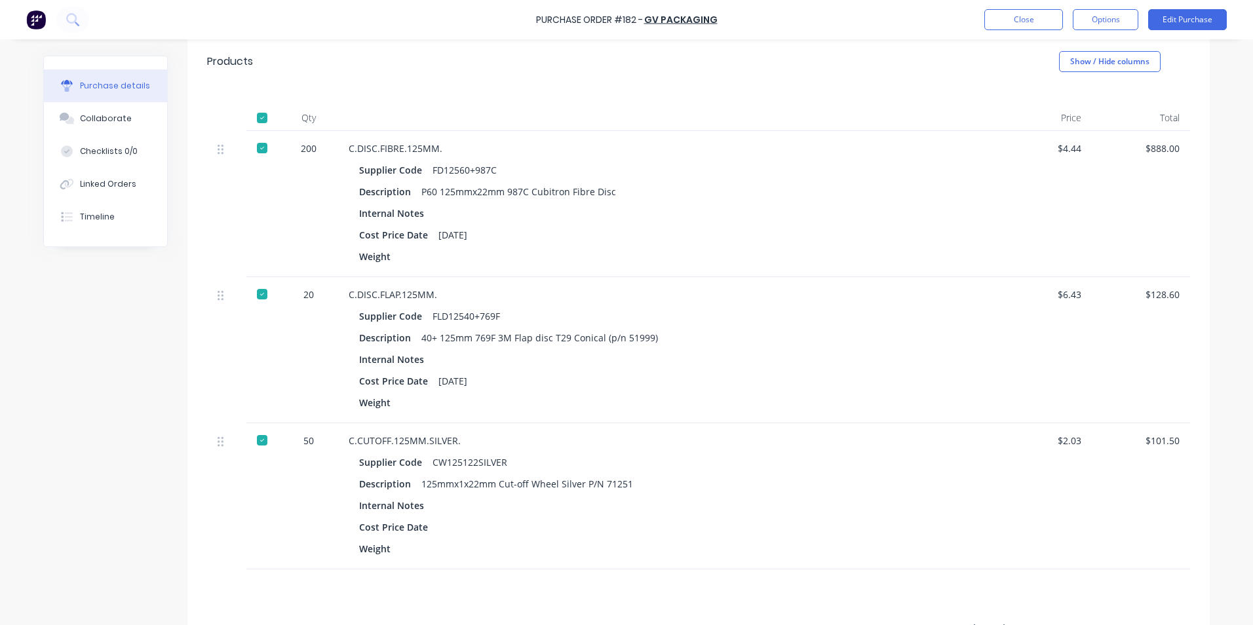
scroll to position [288, 0]
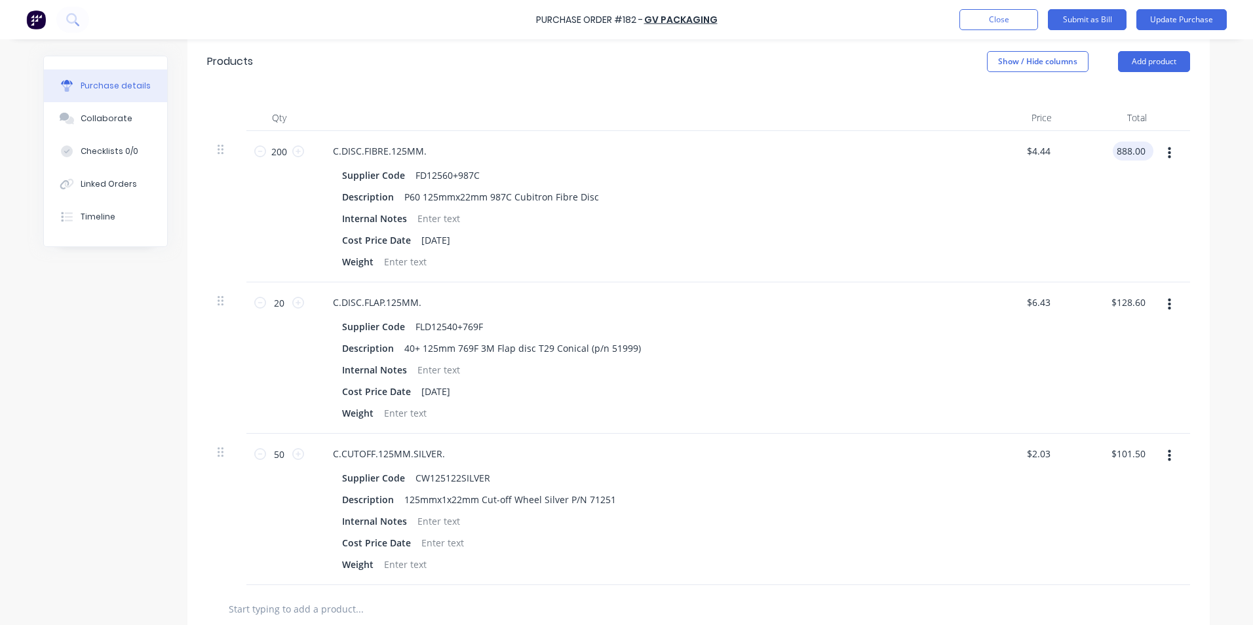
click at [1140, 151] on input "888.00" at bounding box center [1130, 151] width 35 height 19
type input "8"
type input "904.20"
type input "$4.521"
type input "$904.20"
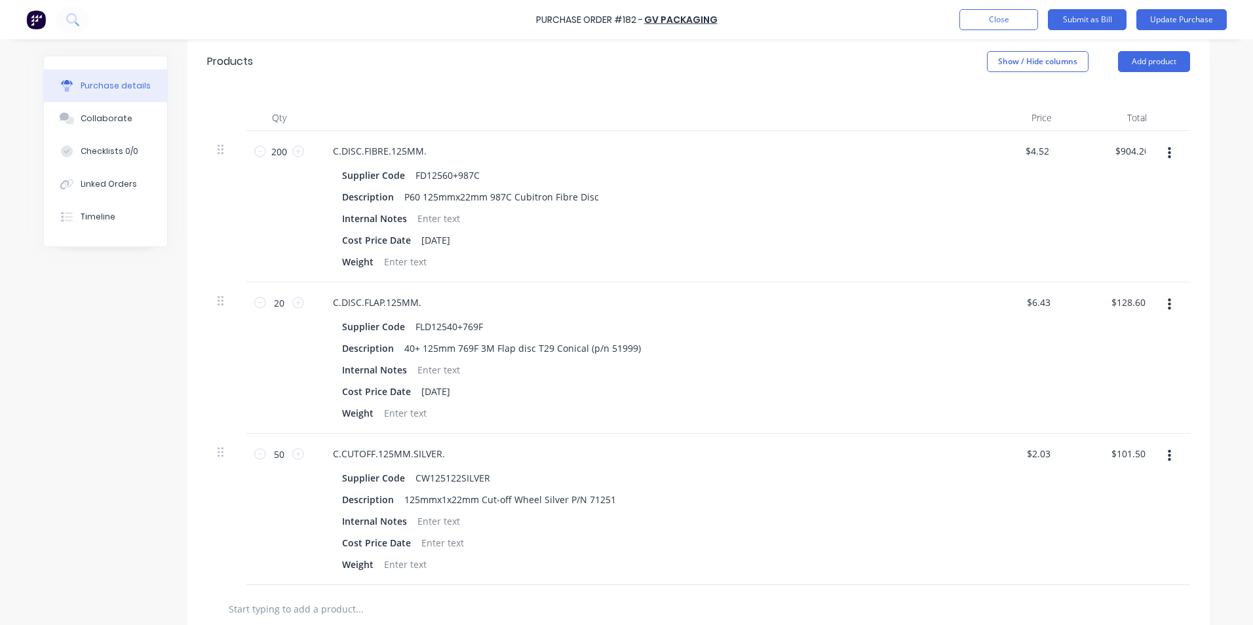
click at [1069, 210] on div "$904.20 904.20" at bounding box center [1109, 206] width 95 height 151
click at [1141, 455] on input "101.50" at bounding box center [1130, 453] width 35 height 19
type input "103.60"
type input "$2.072"
type input "$103.60"
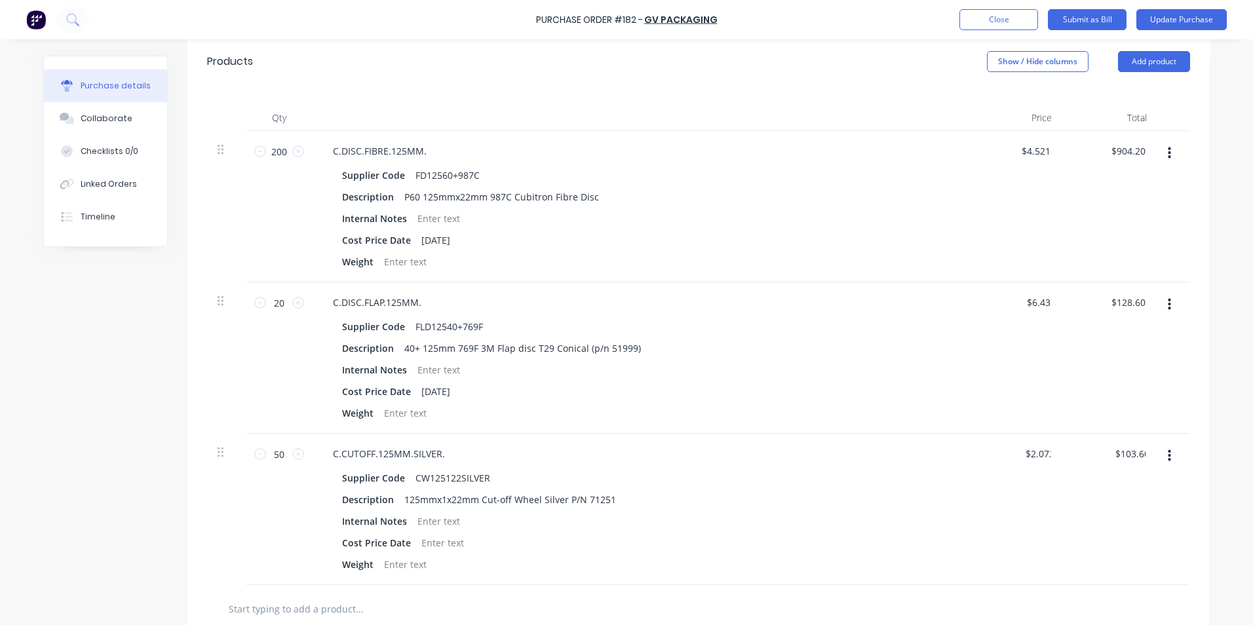
click at [1157, 323] on div at bounding box center [1173, 357] width 33 height 151
click at [1145, 300] on div "$128.60 $128.60" at bounding box center [1130, 302] width 46 height 19
click at [1141, 301] on input "128.60" at bounding box center [1130, 302] width 35 height 19
type input "131.00"
type input "$6.55"
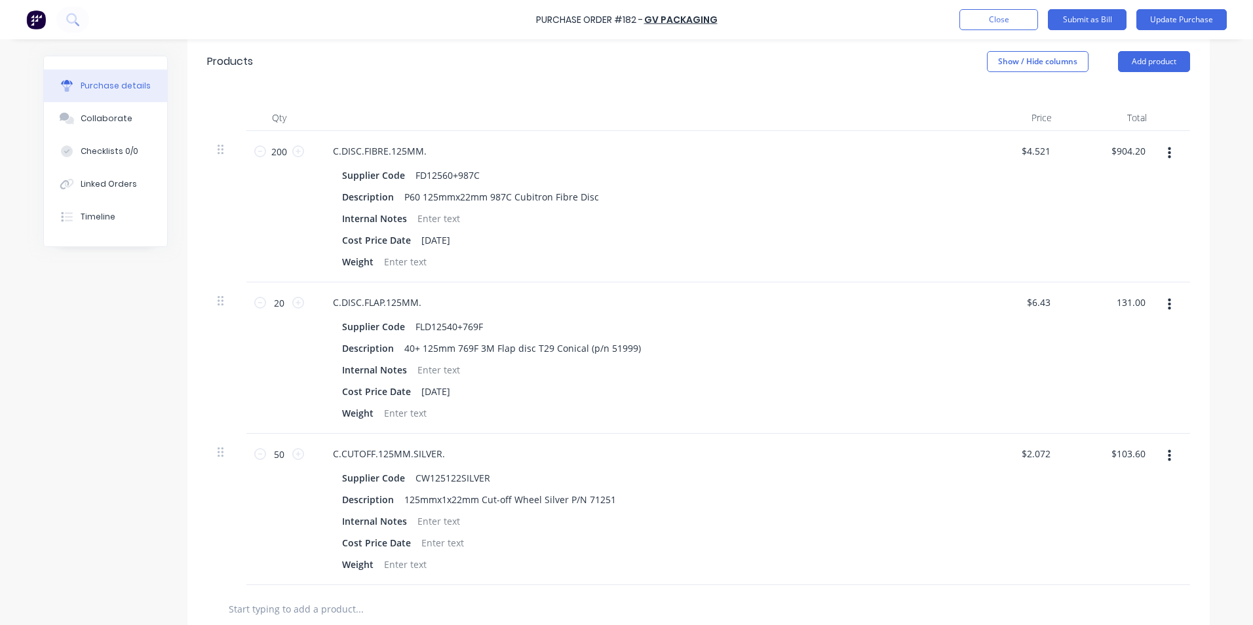
type input "$131.00"
click at [972, 548] on div "$2.072 $2.072" at bounding box center [1014, 509] width 95 height 151
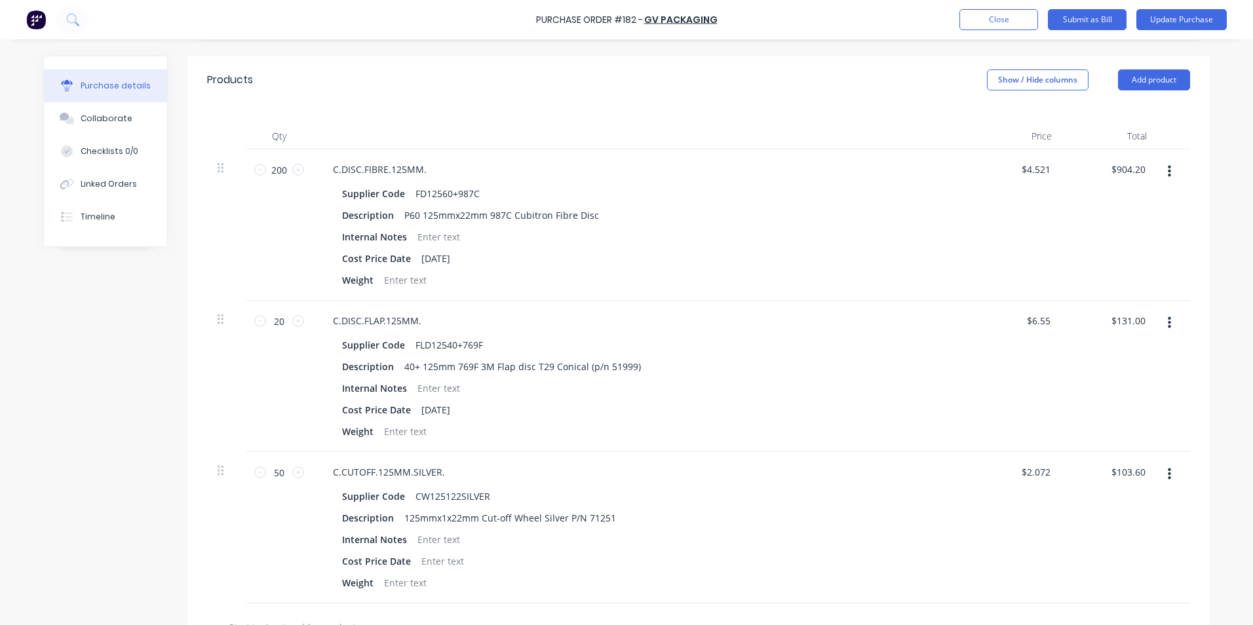
scroll to position [0, 0]
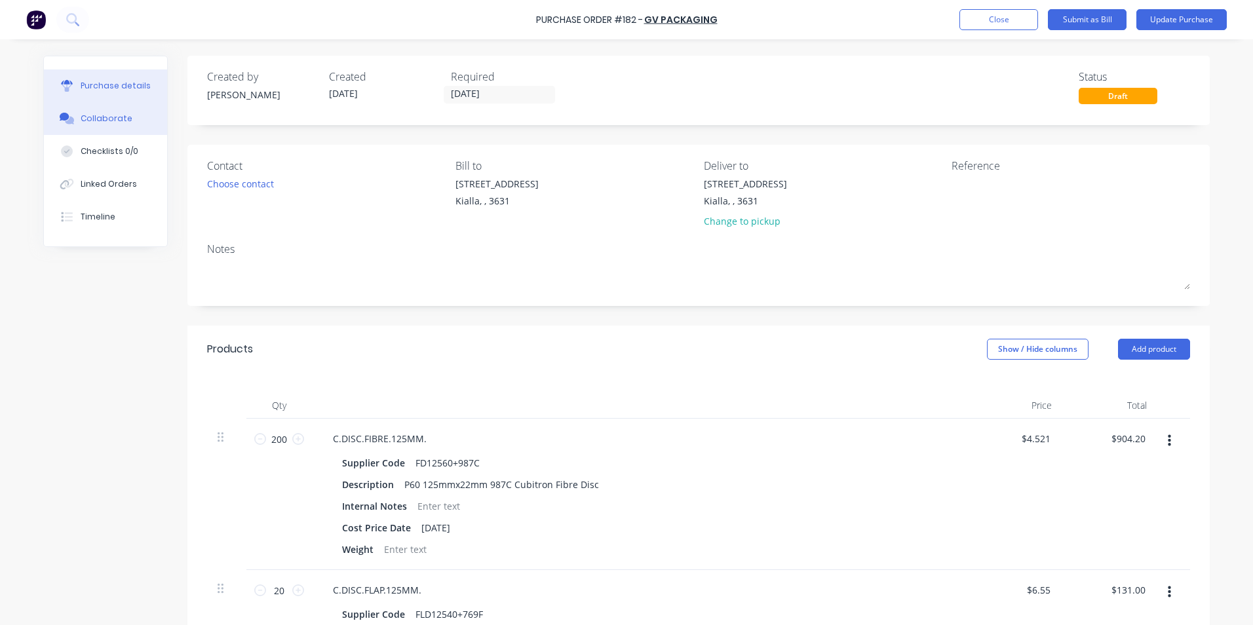
click at [90, 119] on div "Collaborate" at bounding box center [107, 119] width 52 height 12
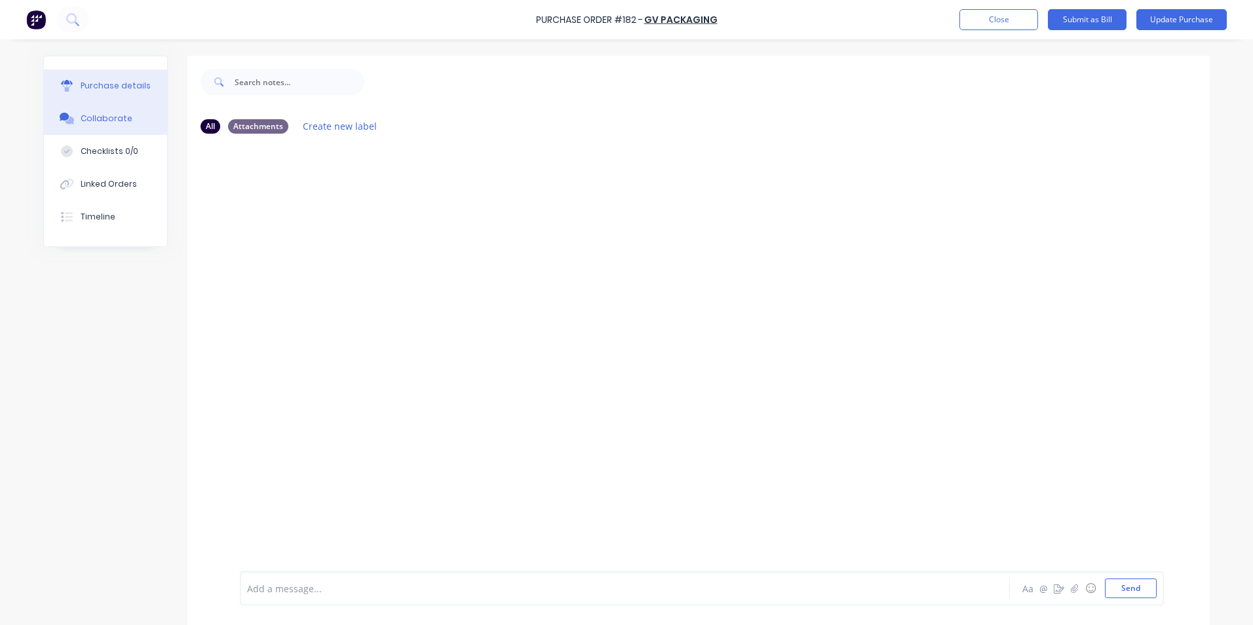
click at [101, 83] on div "Purchase details" at bounding box center [116, 86] width 70 height 12
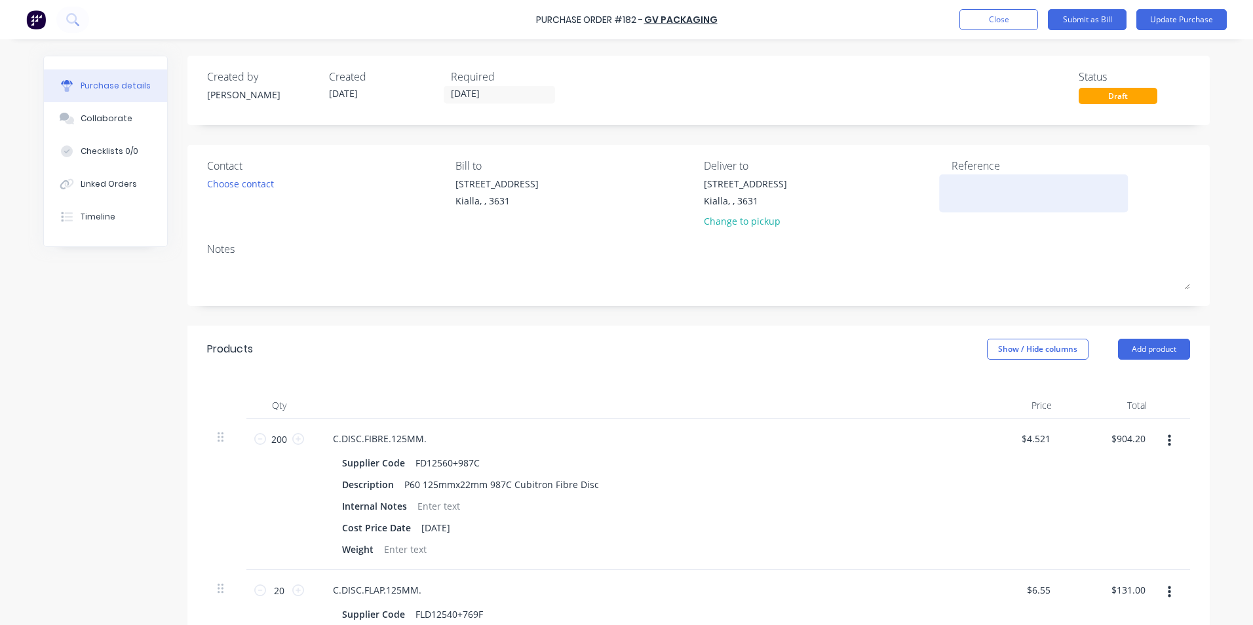
click at [951, 180] on div at bounding box center [1033, 193] width 164 height 33
click at [951, 178] on div at bounding box center [1033, 193] width 164 height 33
click at [951, 183] on textarea at bounding box center [1033, 191] width 164 height 29
type textarea "1015709"
type textarea "x"
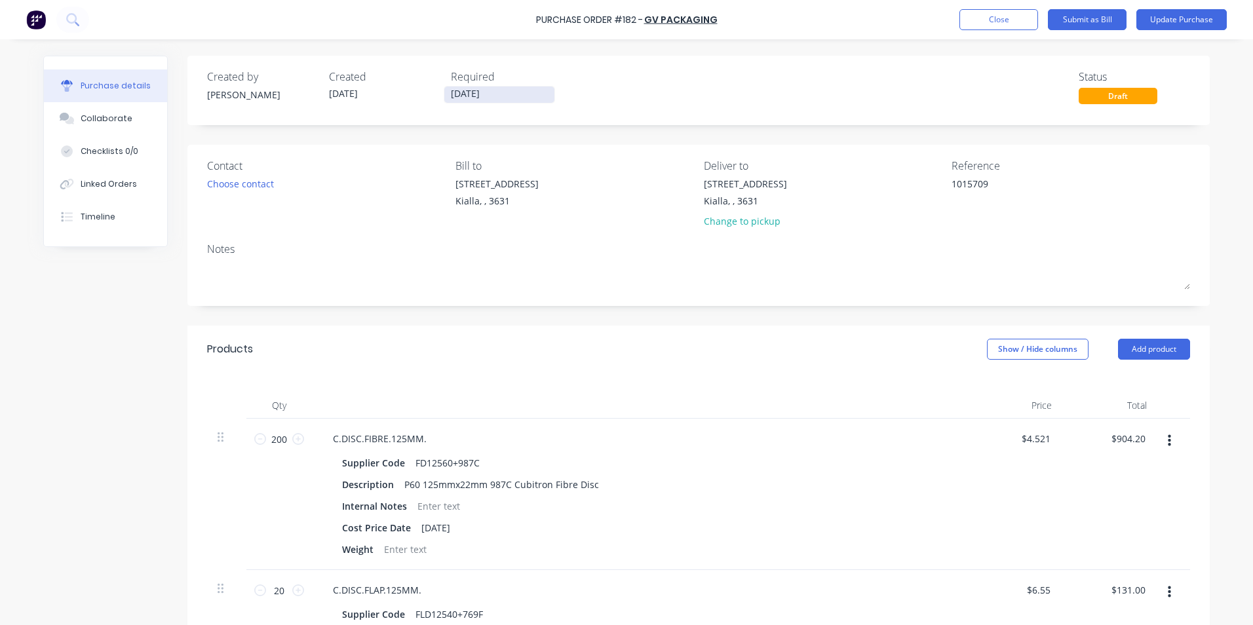
type textarea "1015709"
click at [493, 92] on input "[DATE]" at bounding box center [499, 94] width 110 height 16
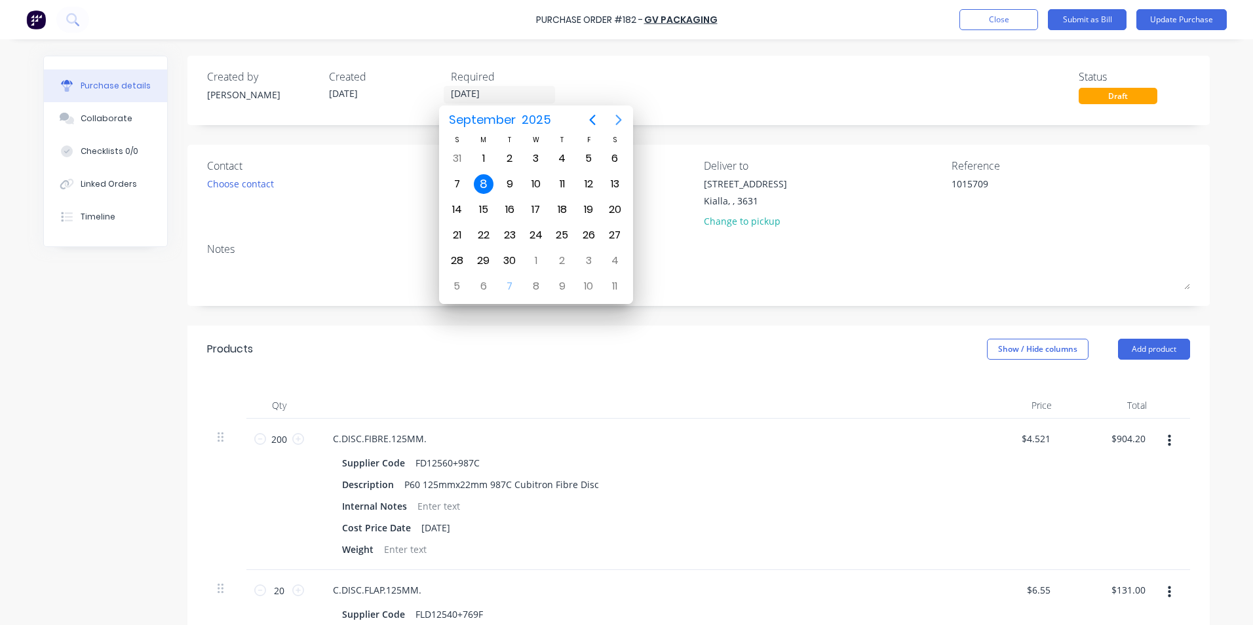
click at [617, 119] on icon "Next page" at bounding box center [619, 120] width 16 height 16
click at [537, 186] on div "8" at bounding box center [536, 184] width 20 height 20
type textarea "x"
type input "[DATE]"
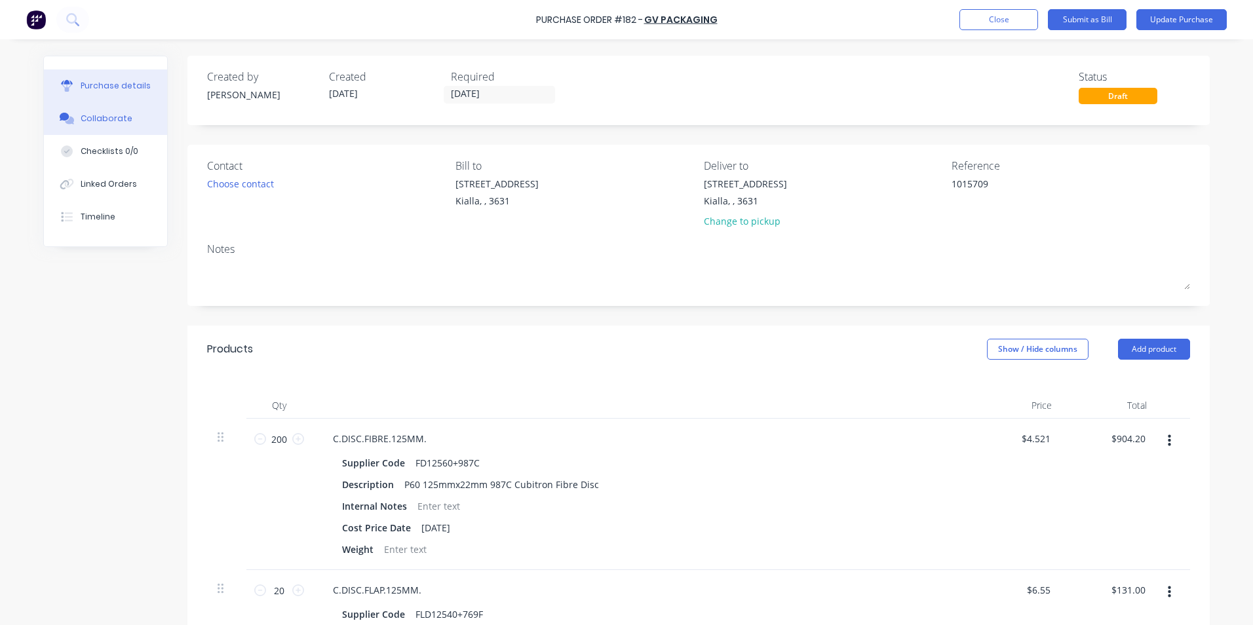
click at [85, 117] on div "Collaborate" at bounding box center [107, 119] width 52 height 12
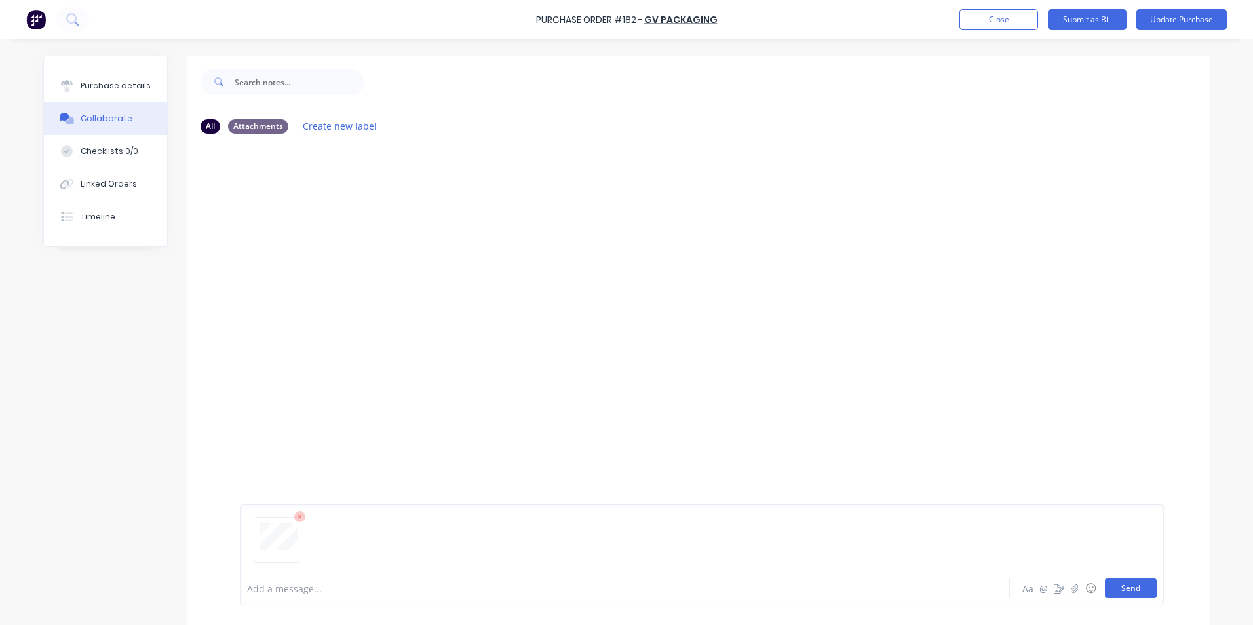
click at [1129, 592] on button "Send" at bounding box center [1131, 589] width 52 height 20
click at [106, 84] on div "Purchase details" at bounding box center [116, 86] width 70 height 12
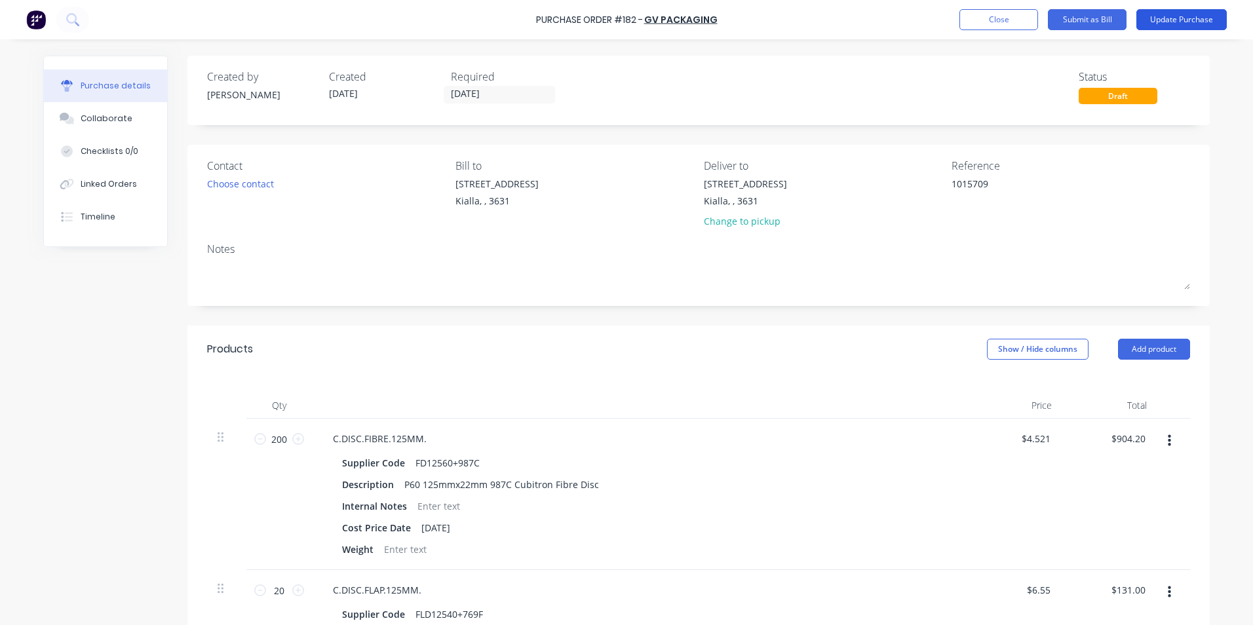
click at [1168, 21] on button "Update Purchase" at bounding box center [1181, 19] width 90 height 21
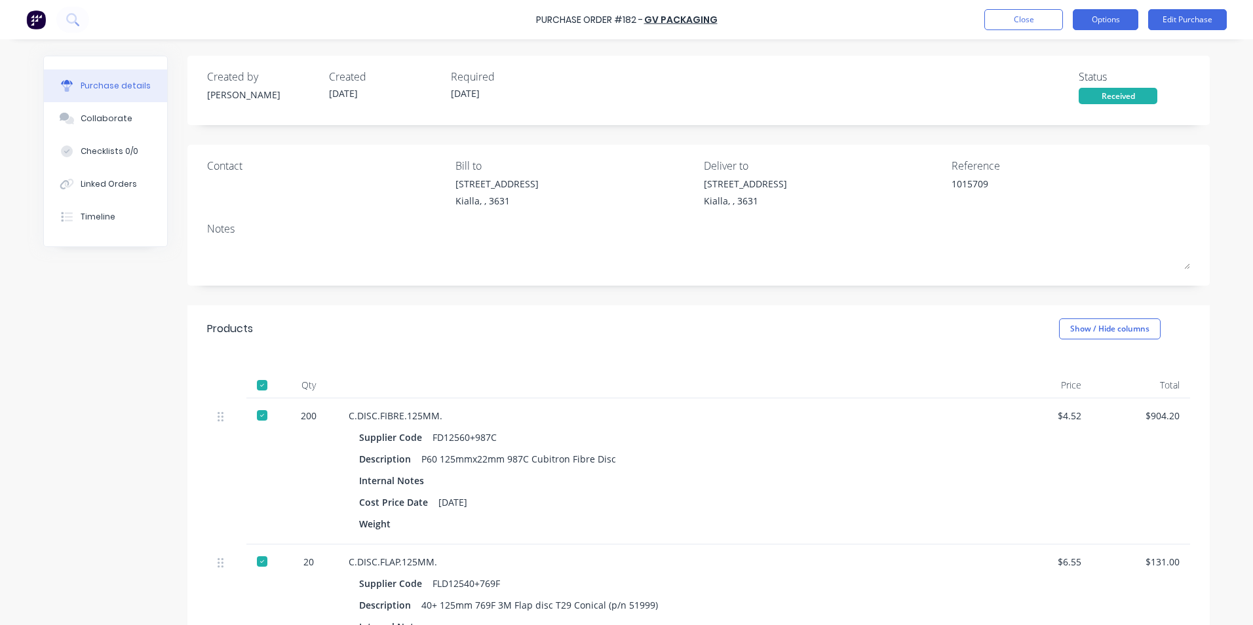
click at [1117, 21] on button "Options" at bounding box center [1106, 19] width 66 height 21
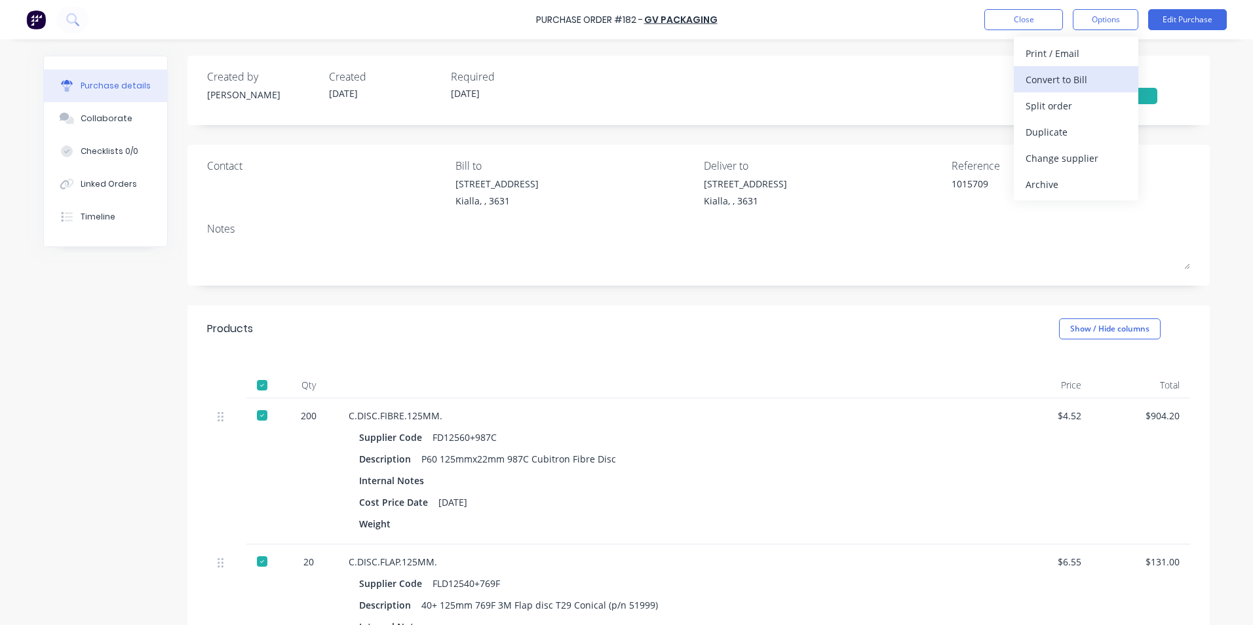
click at [1073, 79] on div "Convert to Bill" at bounding box center [1075, 79] width 101 height 19
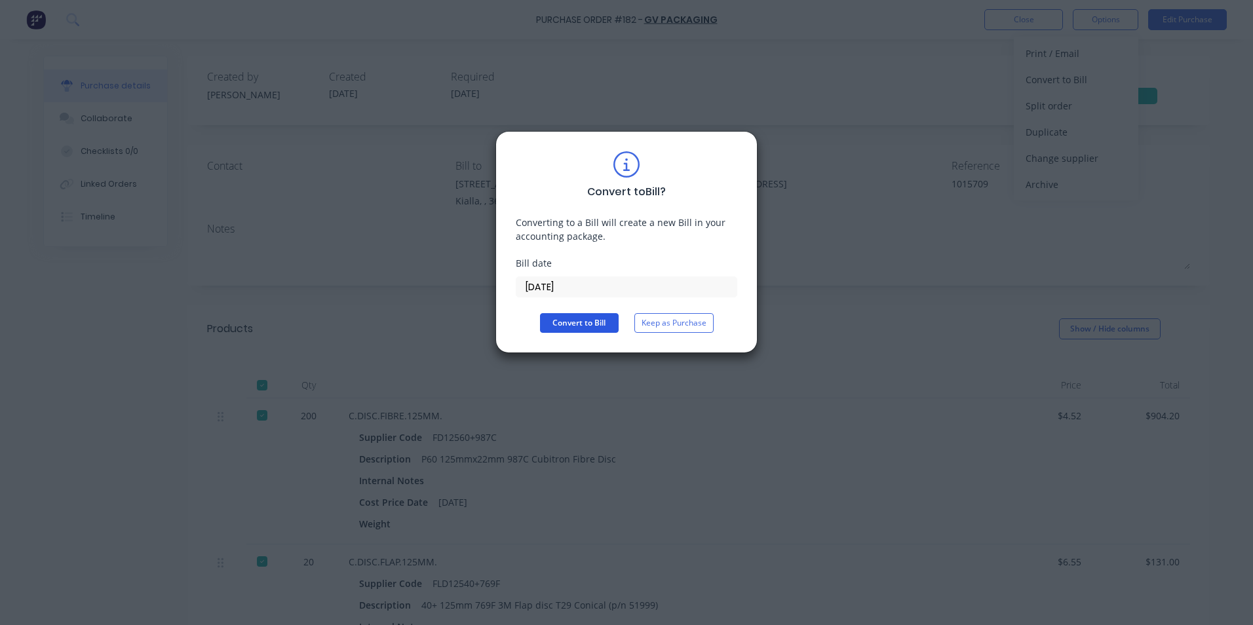
click at [563, 324] on button "Convert to Bill" at bounding box center [579, 323] width 79 height 20
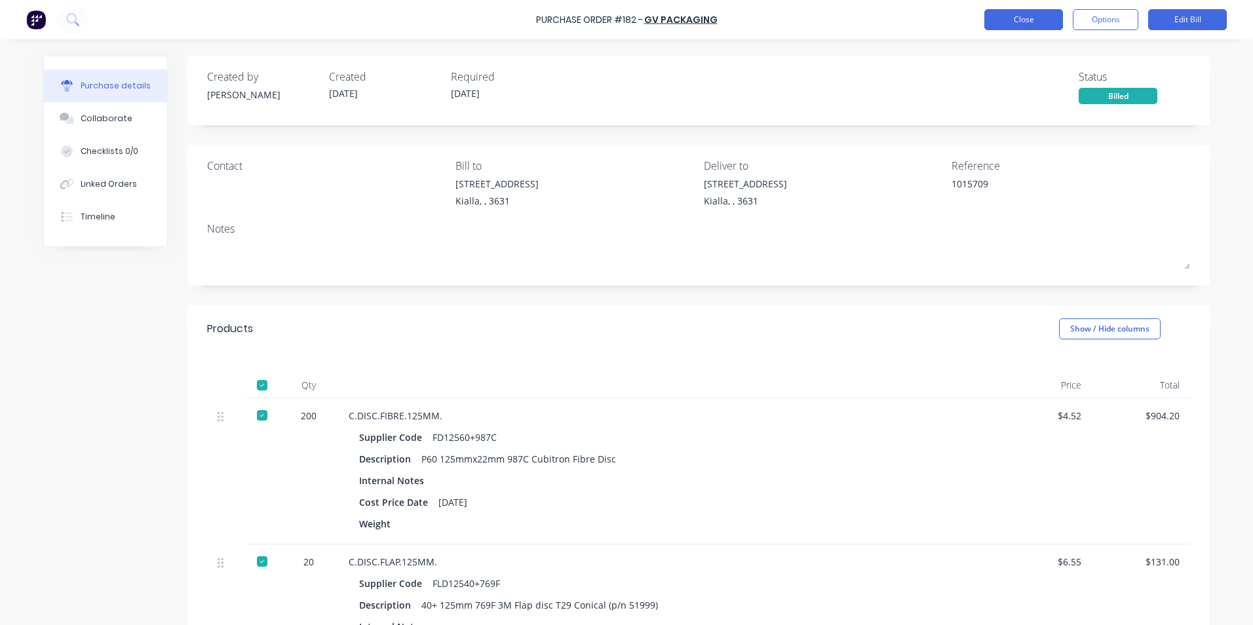
click at [1006, 23] on button "Close" at bounding box center [1023, 19] width 79 height 21
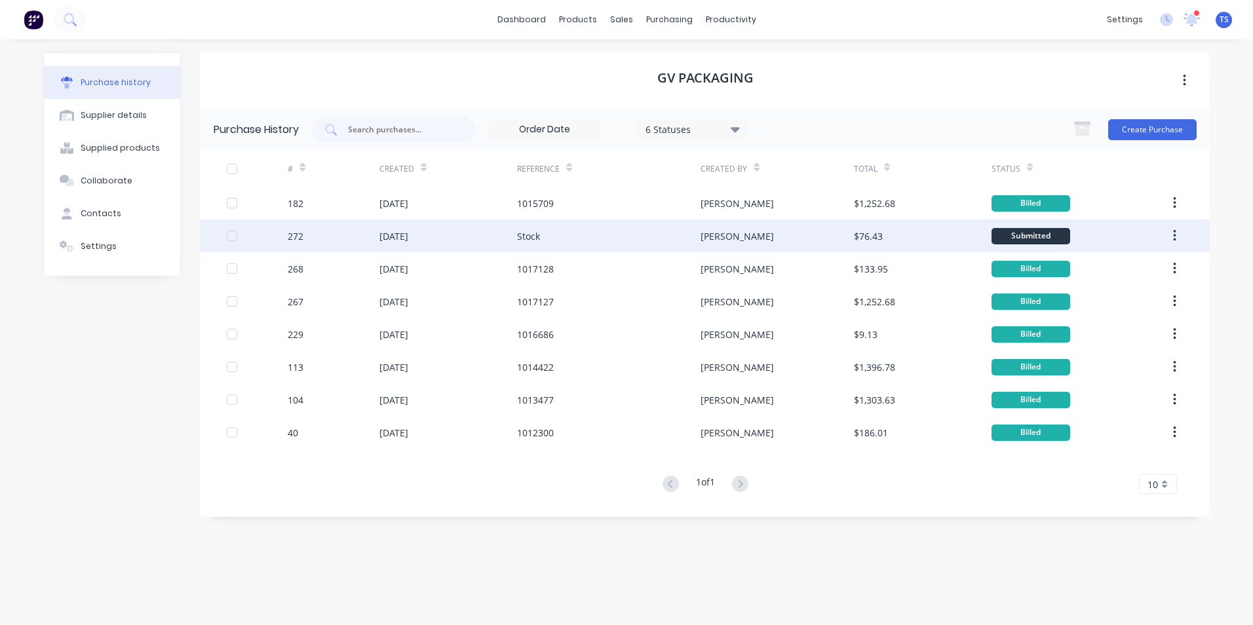
click at [408, 235] on div "[DATE]" at bounding box center [393, 236] width 29 height 14
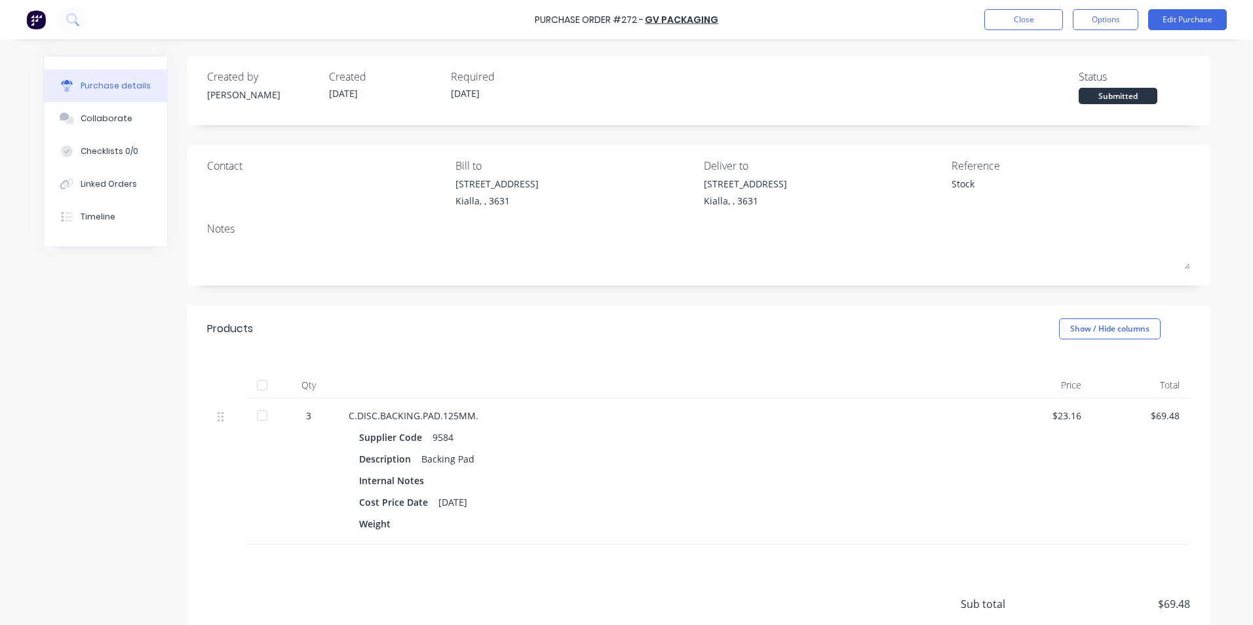
click at [256, 388] on div at bounding box center [262, 385] width 26 height 26
type textarea "x"
click at [1022, 23] on button "Close" at bounding box center [1023, 19] width 79 height 21
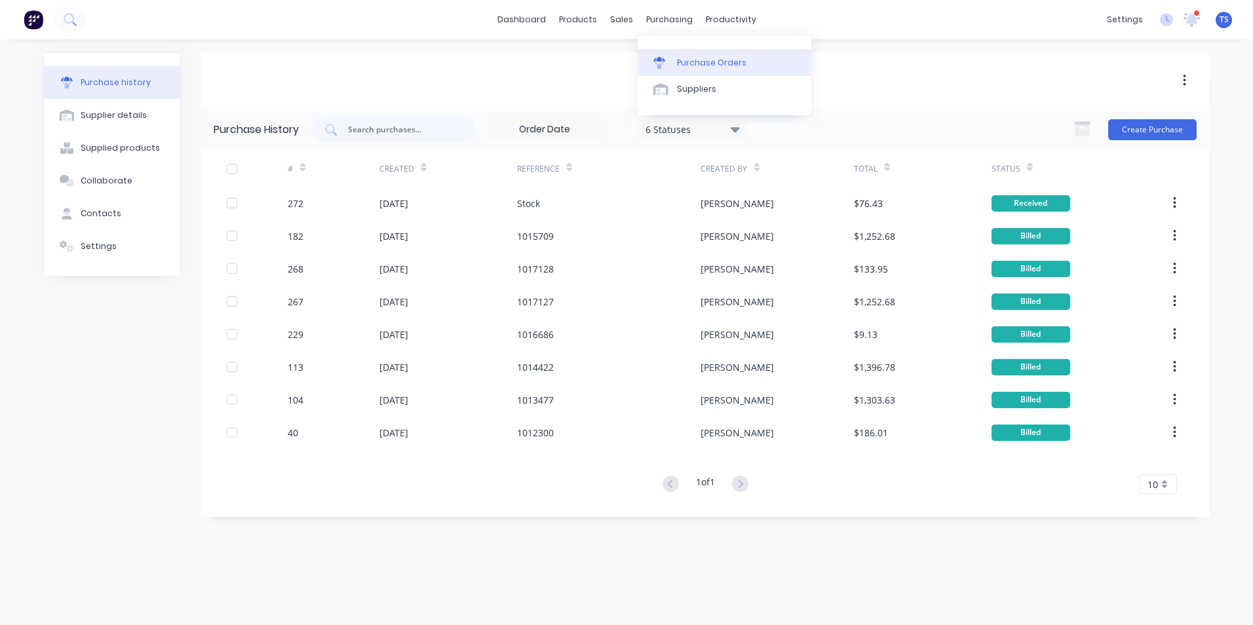
click at [683, 65] on div "Purchase Orders" at bounding box center [711, 63] width 69 height 12
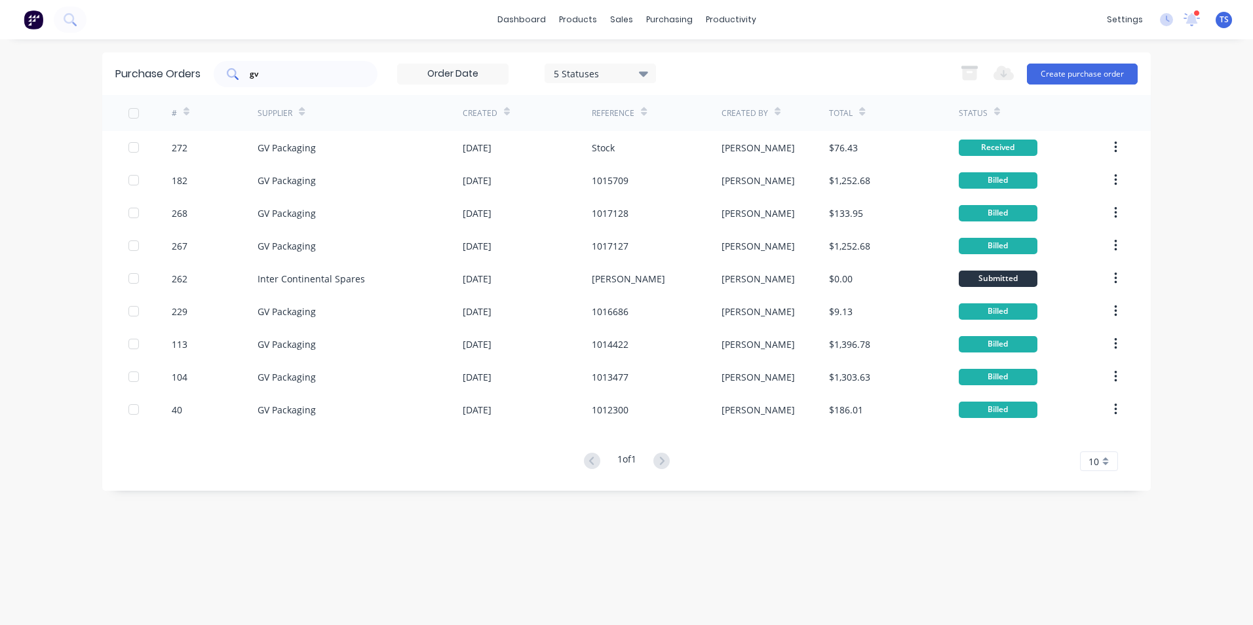
click at [271, 74] on input "gv" at bounding box center [302, 73] width 109 height 13
type input "g"
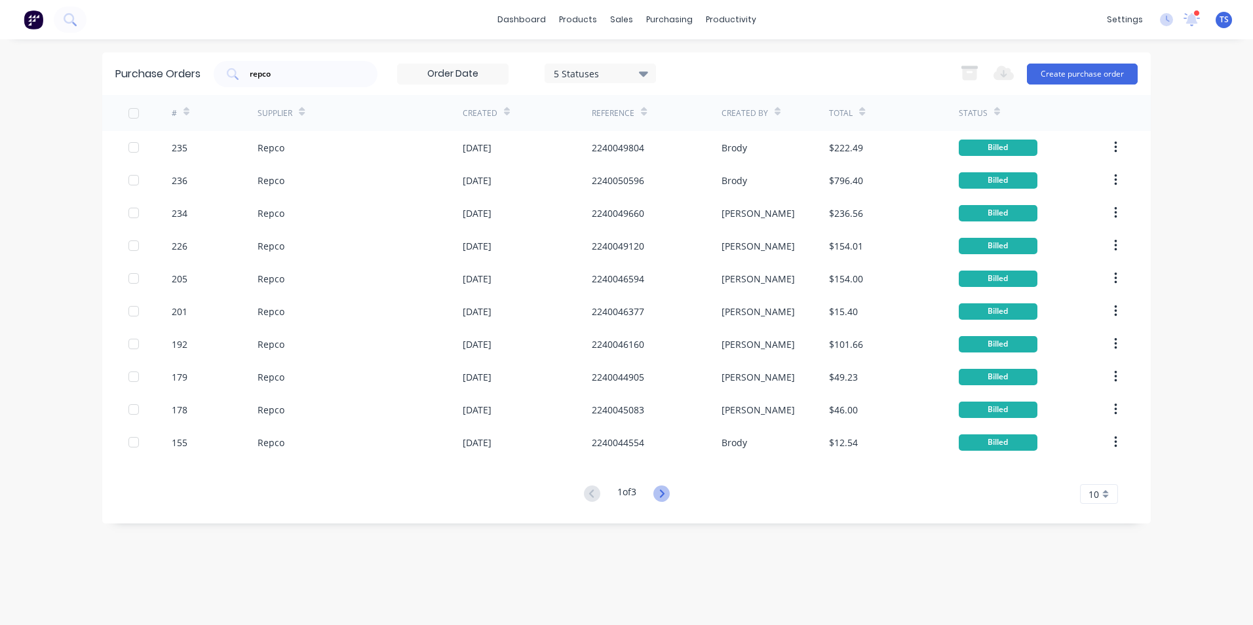
click at [660, 492] on icon at bounding box center [661, 494] width 16 height 16
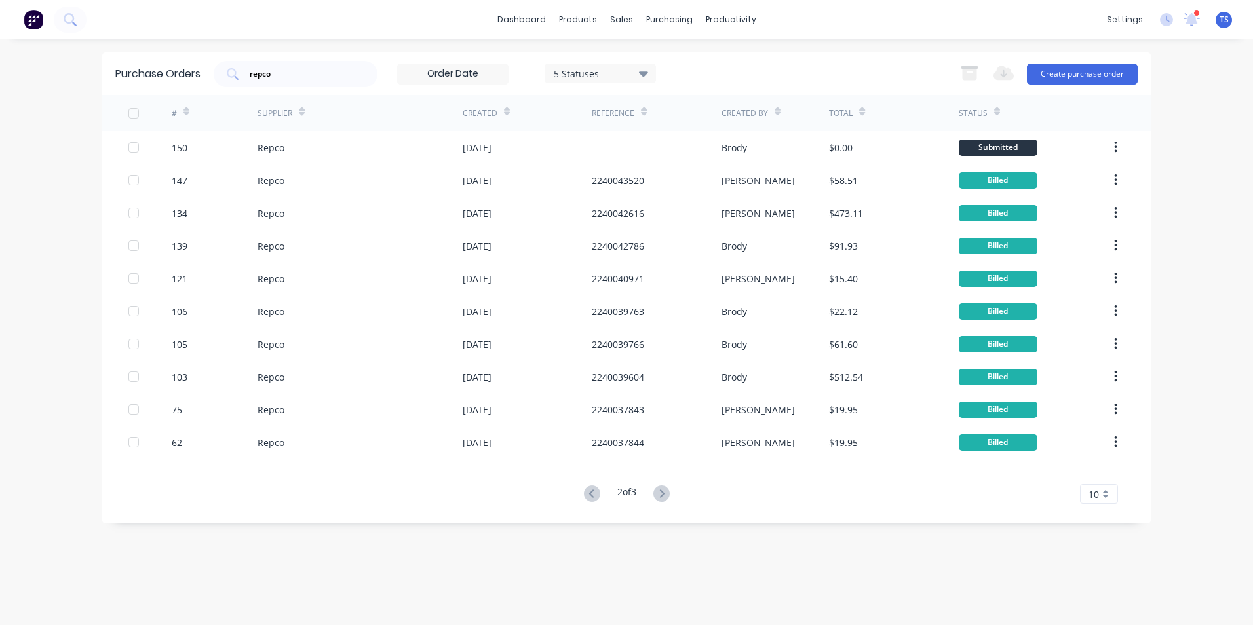
click at [660, 492] on icon at bounding box center [661, 494] width 16 height 16
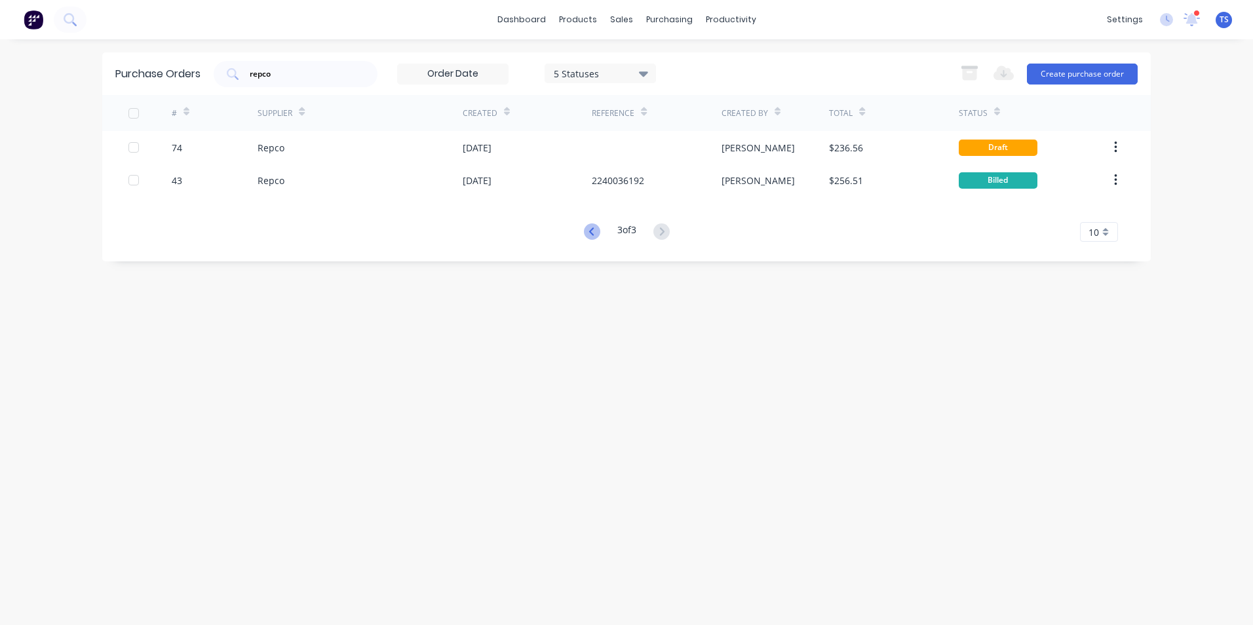
click at [590, 227] on icon at bounding box center [592, 231] width 16 height 16
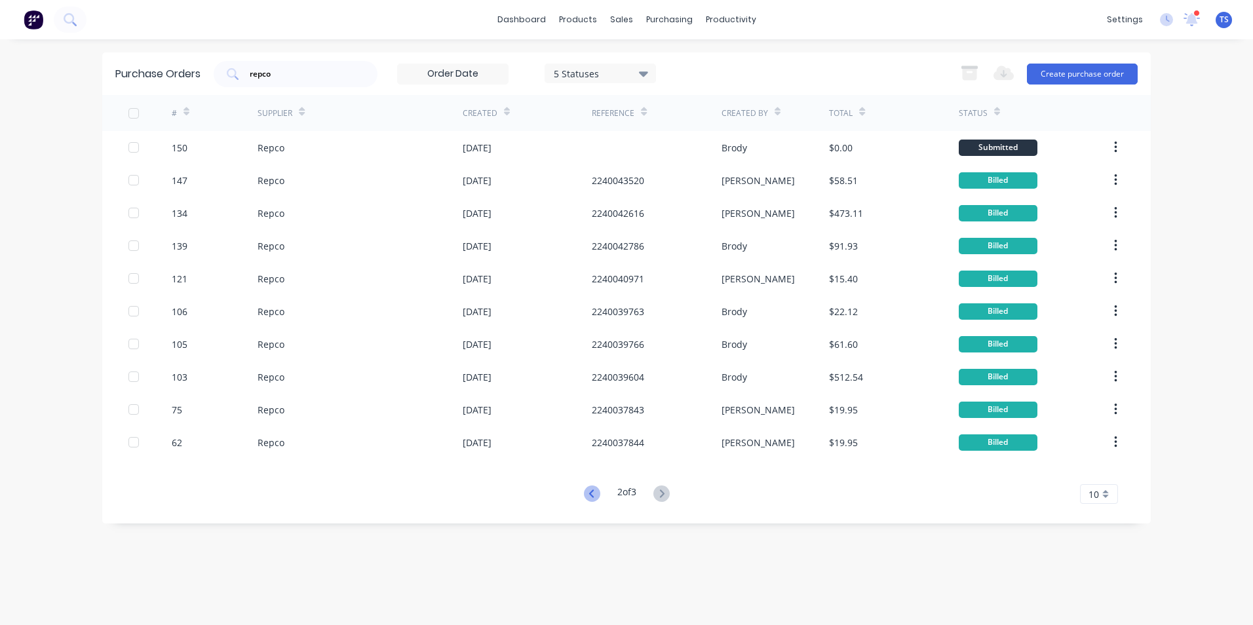
click at [591, 494] on icon at bounding box center [592, 494] width 16 height 16
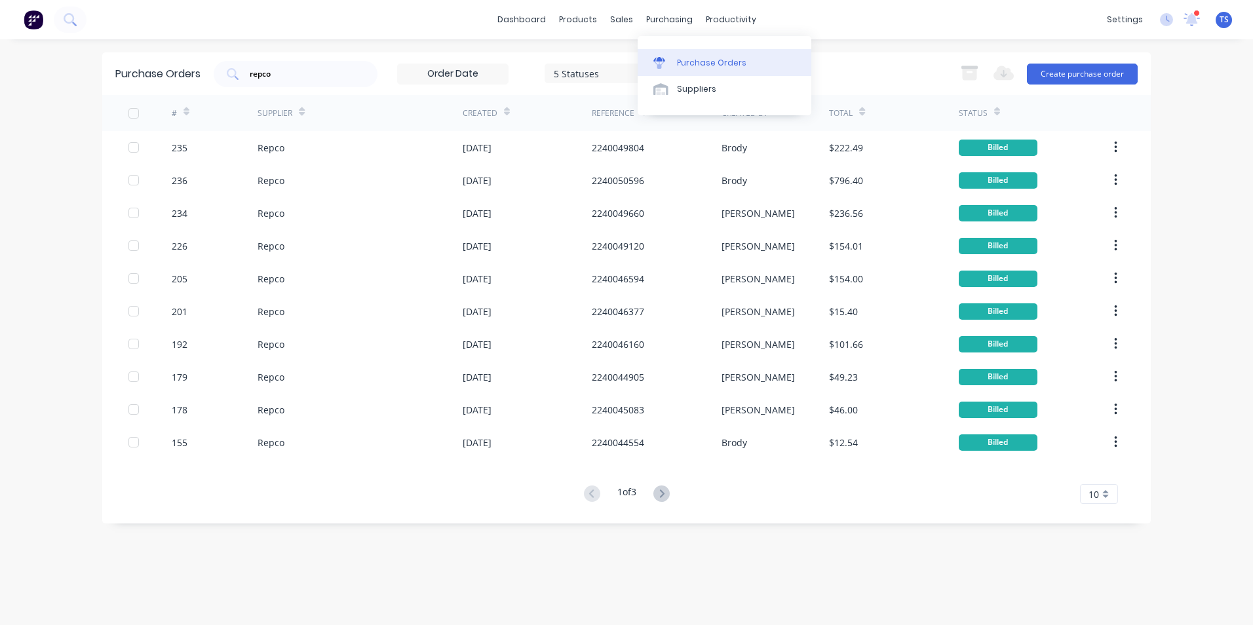
drag, startPoint x: 685, startPoint y: 64, endPoint x: 692, endPoint y: 62, distance: 7.1
click at [685, 64] on div "Purchase Orders" at bounding box center [711, 63] width 69 height 12
click at [284, 77] on input "repco" at bounding box center [302, 73] width 109 height 13
type input "r"
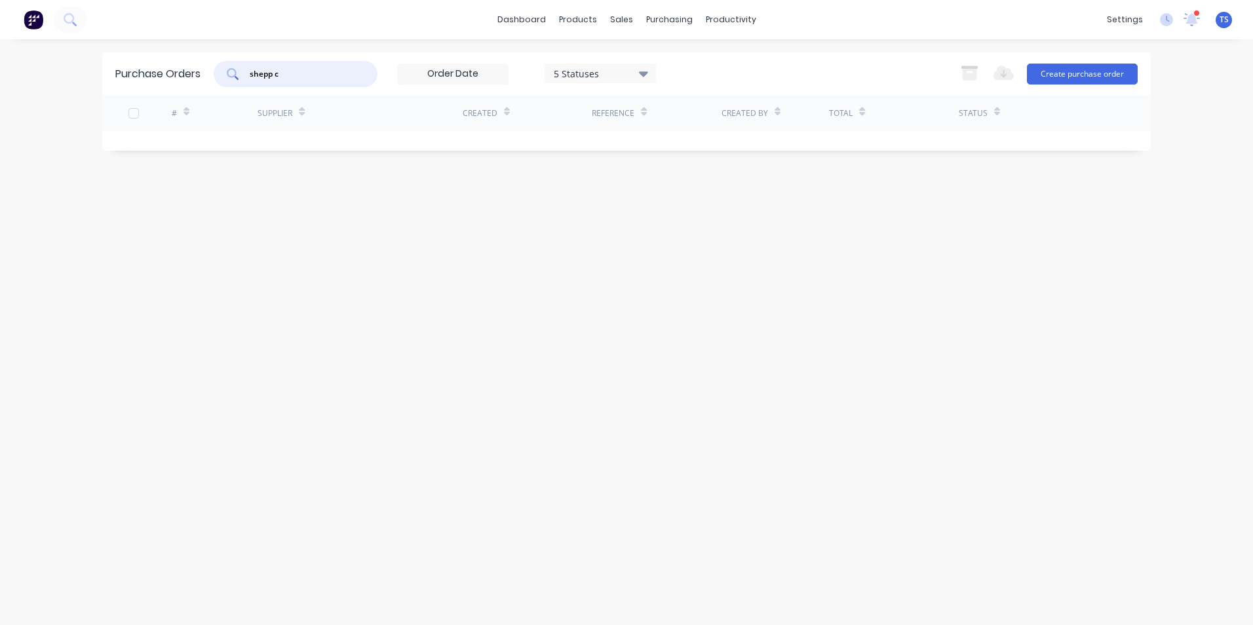
type input "shepp"
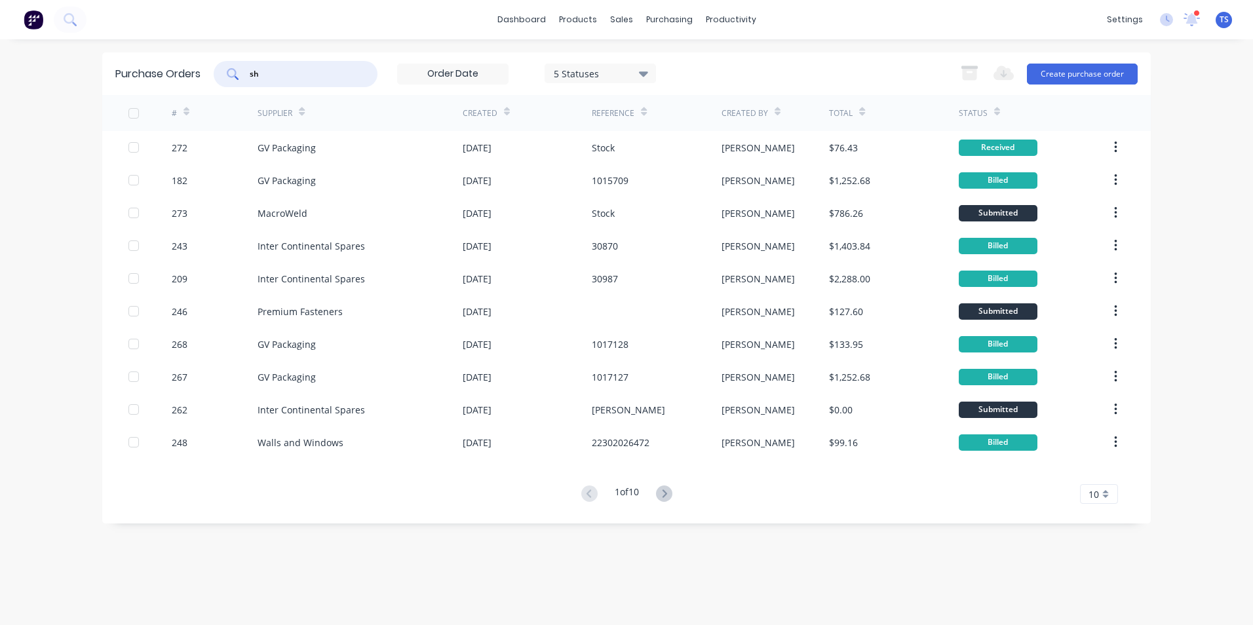
type input "s"
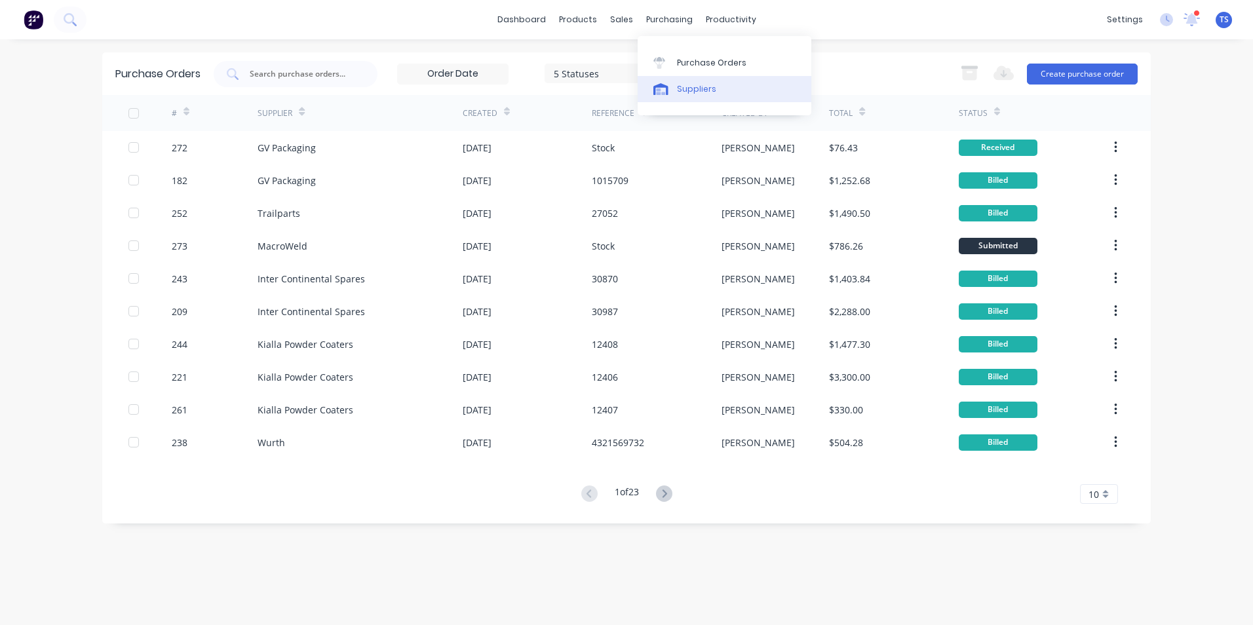
click at [691, 92] on div "Suppliers" at bounding box center [696, 89] width 39 height 12
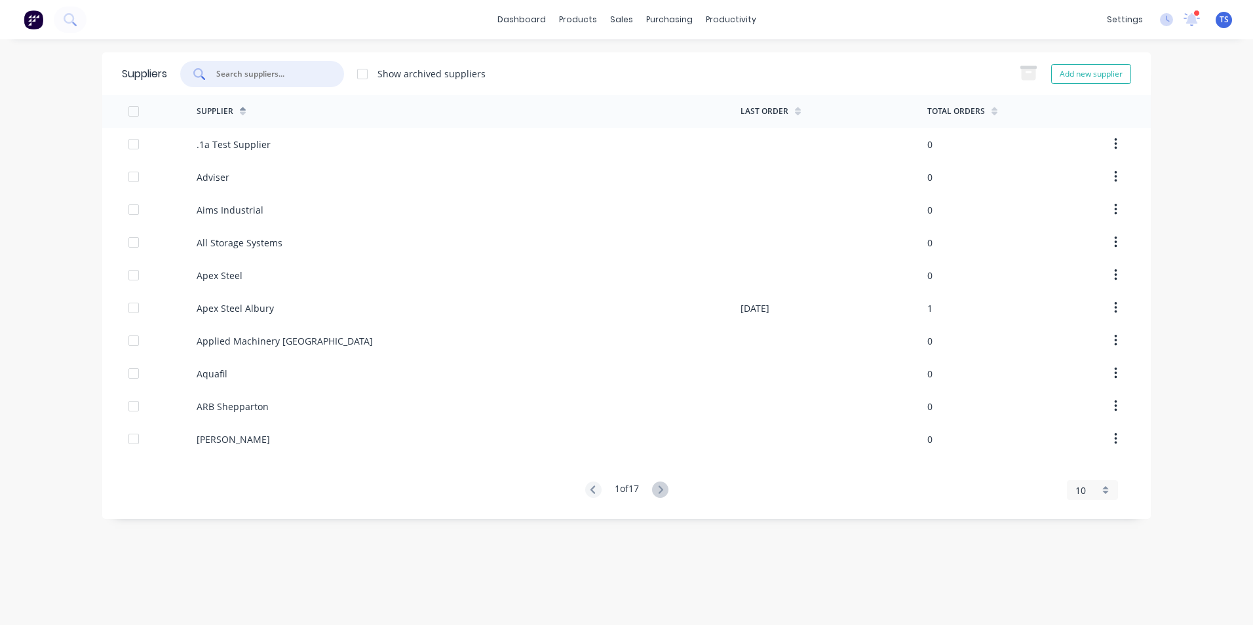
click at [235, 71] on input "text" at bounding box center [269, 73] width 109 height 13
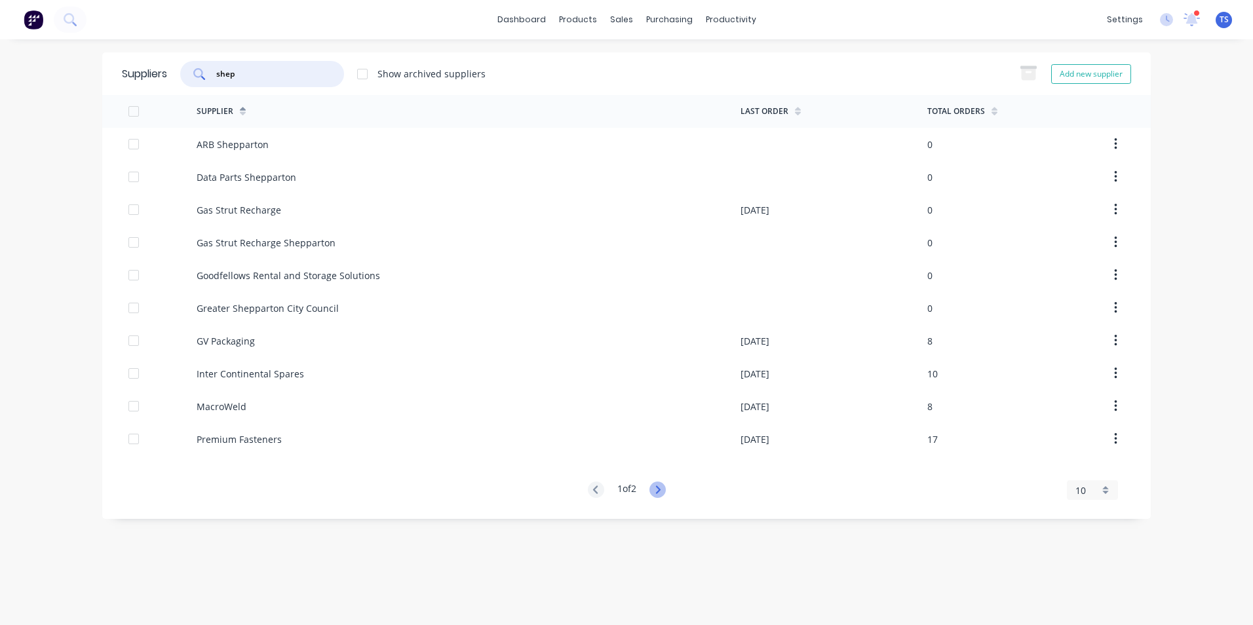
type input "shep"
click at [660, 491] on icon at bounding box center [657, 490] width 5 height 8
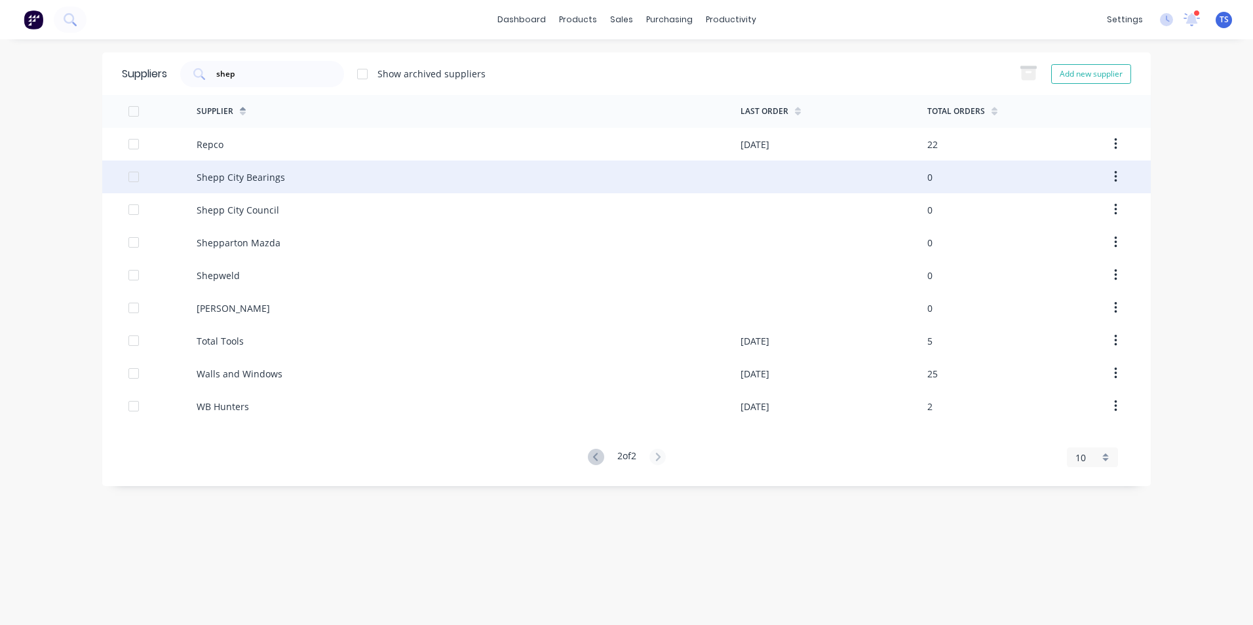
click at [135, 177] on div at bounding box center [134, 177] width 26 height 26
click at [377, 179] on div "Shepp City Bearings" at bounding box center [469, 177] width 544 height 33
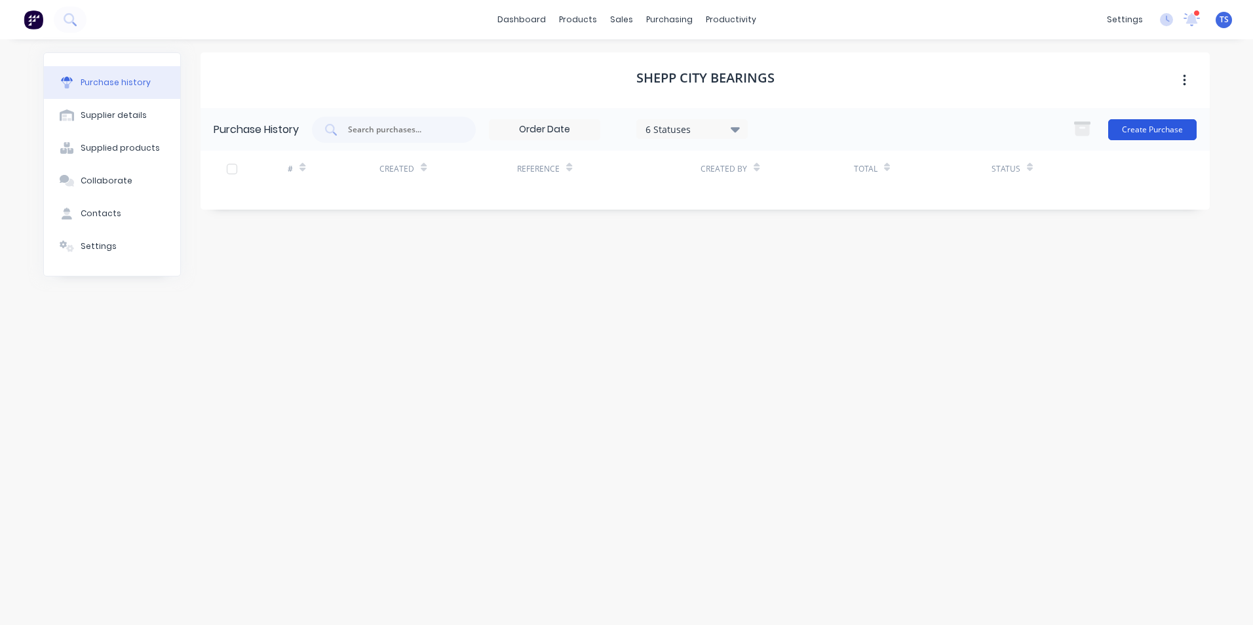
click at [1152, 129] on button "Create Purchase" at bounding box center [1152, 129] width 88 height 21
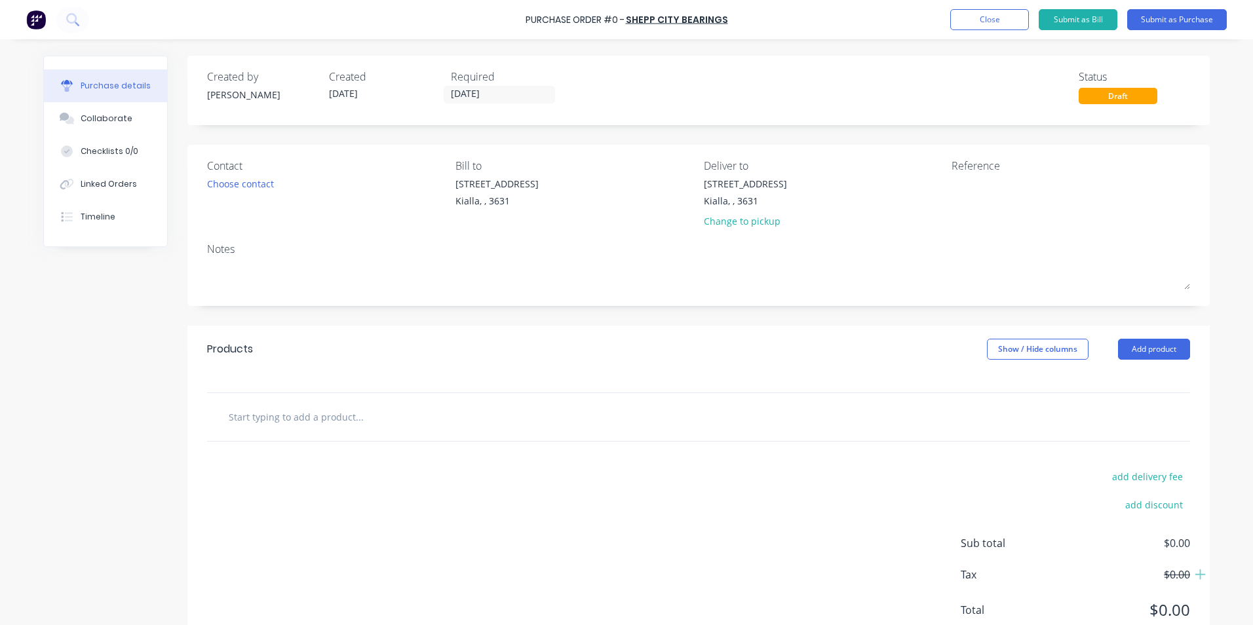
click at [268, 417] on input "text" at bounding box center [359, 417] width 262 height 26
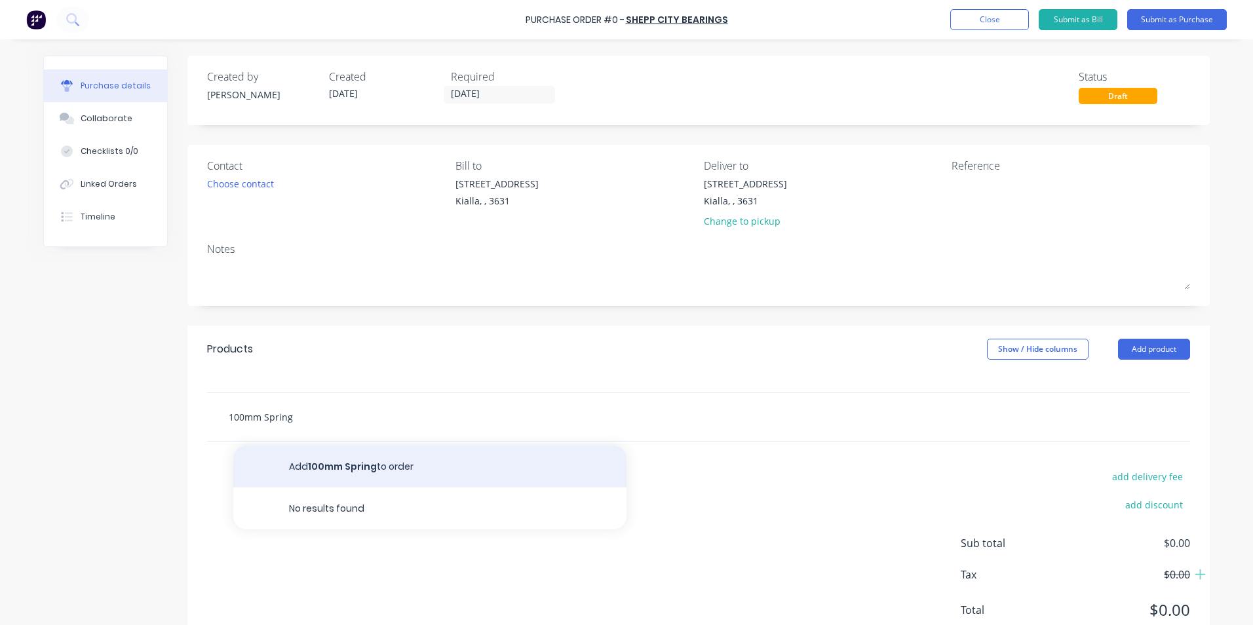
type input "100mm Spring"
click at [372, 464] on button "Add 100mm Spring to order" at bounding box center [429, 467] width 393 height 42
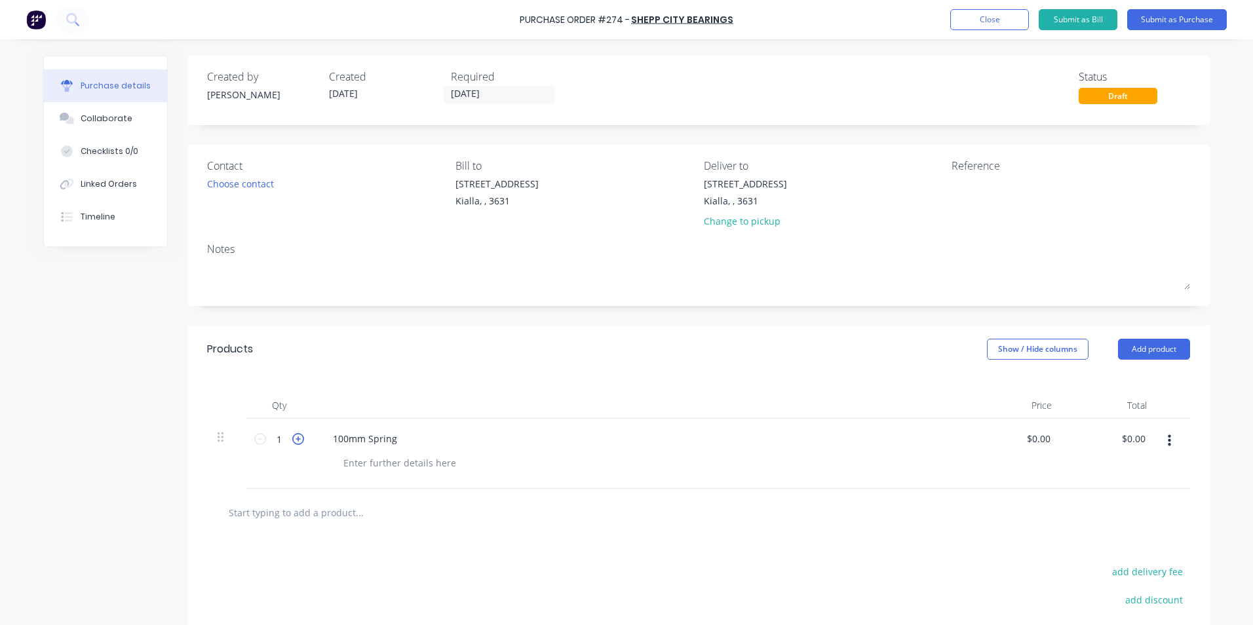
click at [294, 441] on icon at bounding box center [298, 439] width 12 height 12
type input "3"
click at [989, 17] on button "Close" at bounding box center [989, 19] width 79 height 21
